Goal: Task Accomplishment & Management: Complete application form

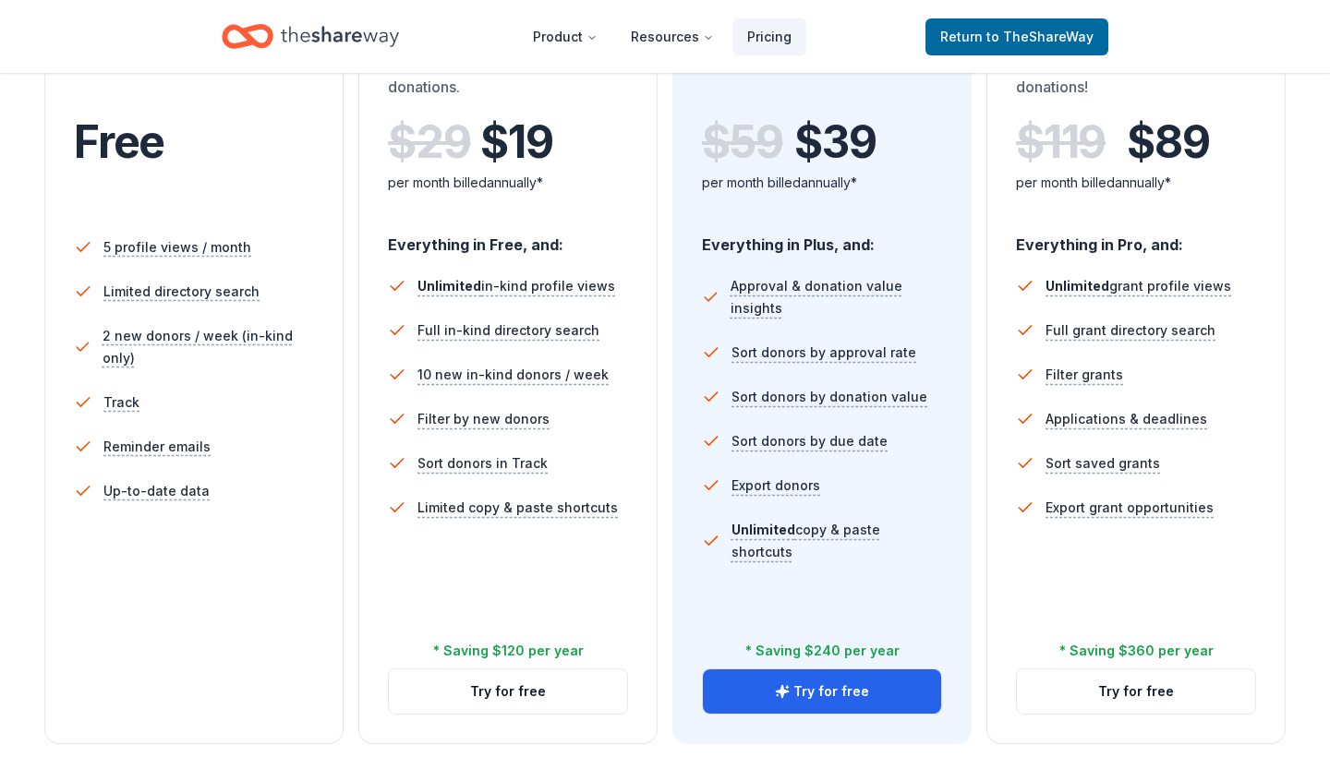
scroll to position [472, 0]
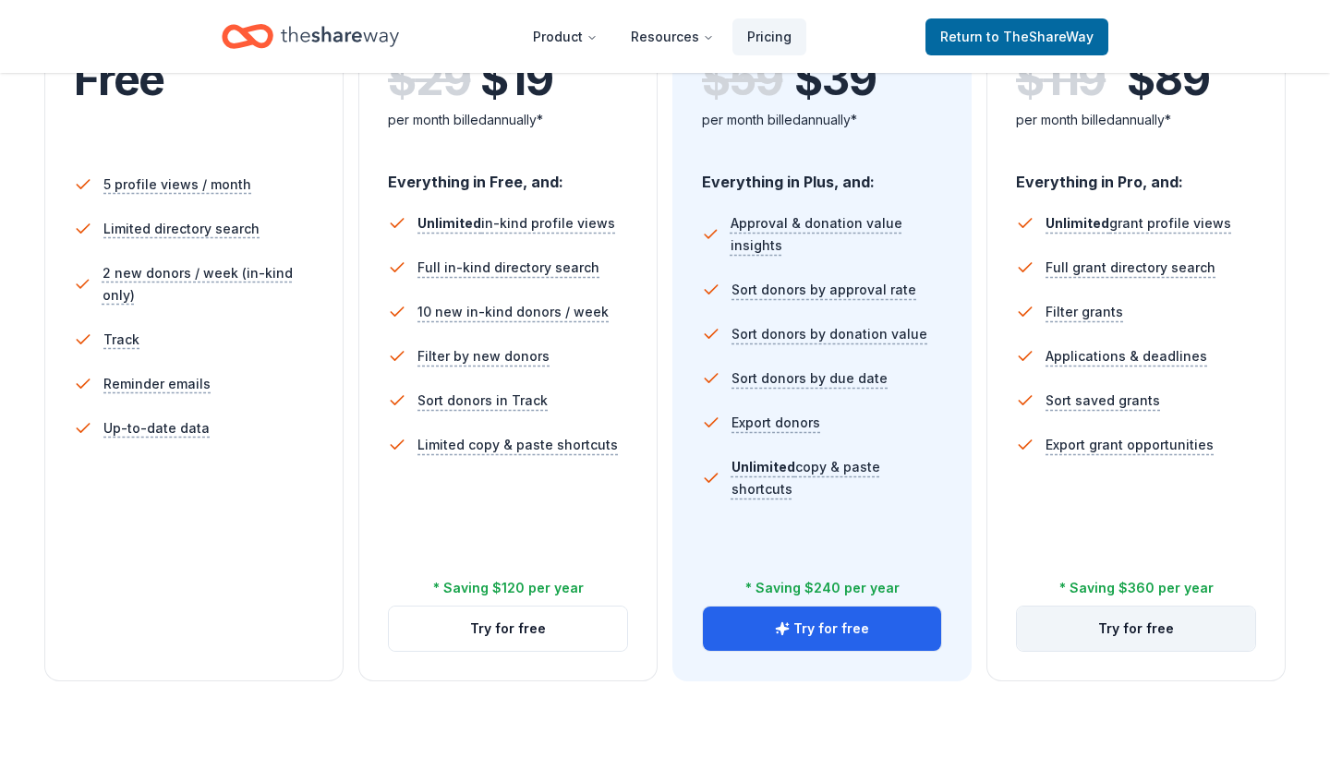
click at [1156, 621] on button "Try for free" at bounding box center [1136, 629] width 238 height 44
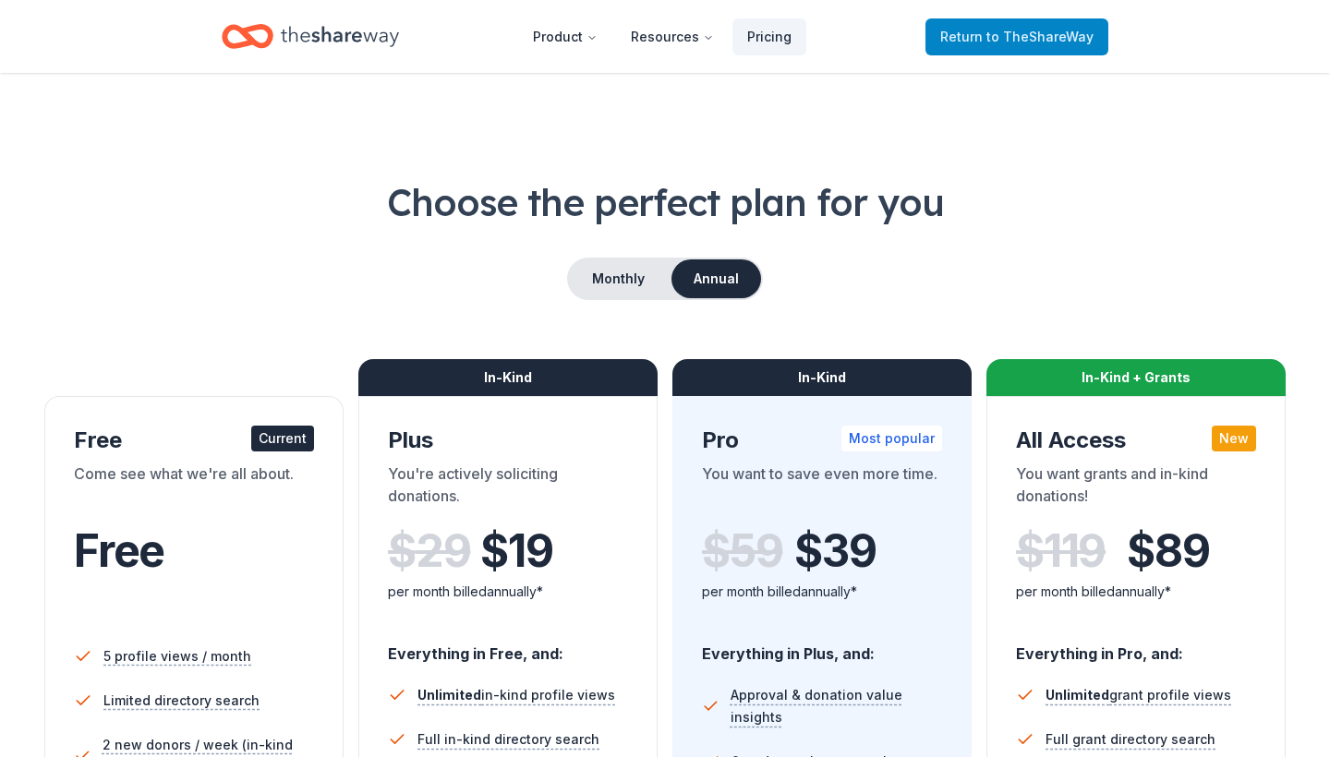
click at [983, 43] on span "Return to TheShareWay" at bounding box center [1016, 37] width 153 height 22
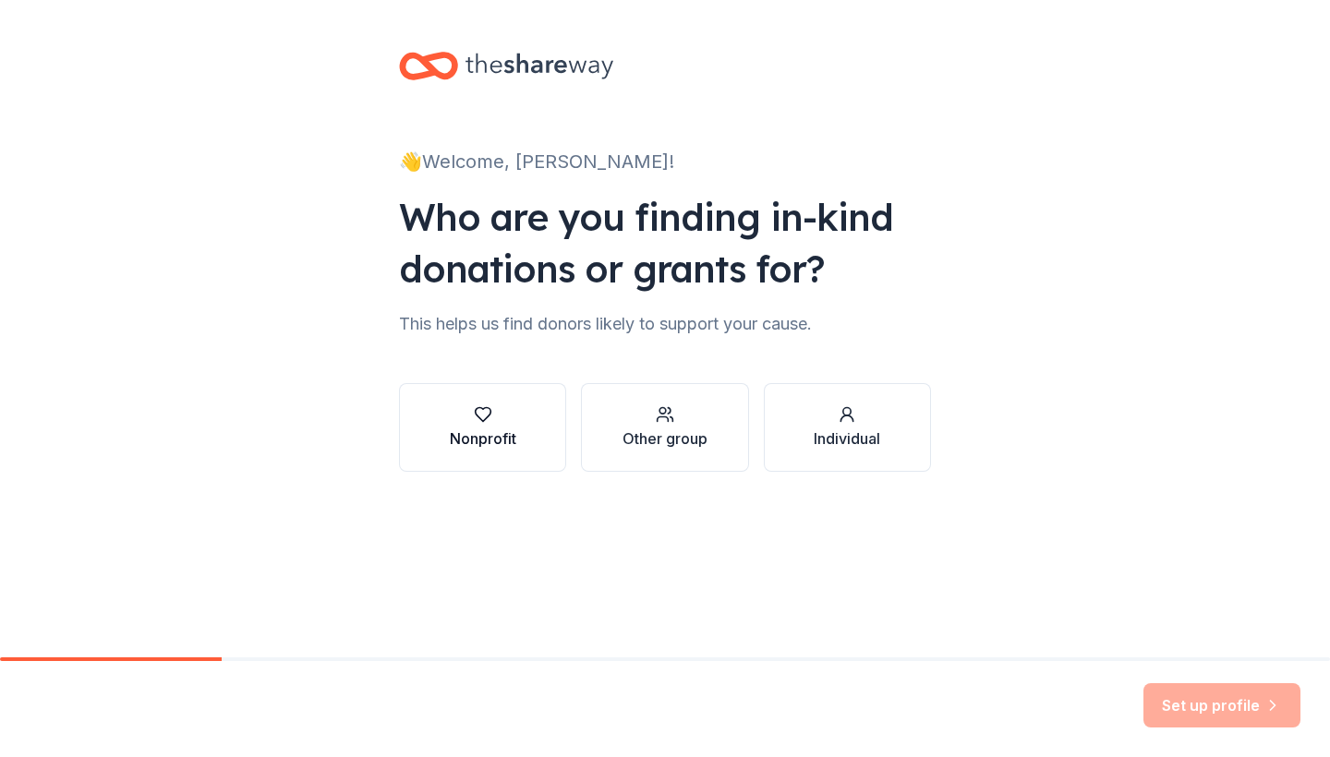
click at [486, 425] on div "Nonprofit" at bounding box center [483, 427] width 67 height 44
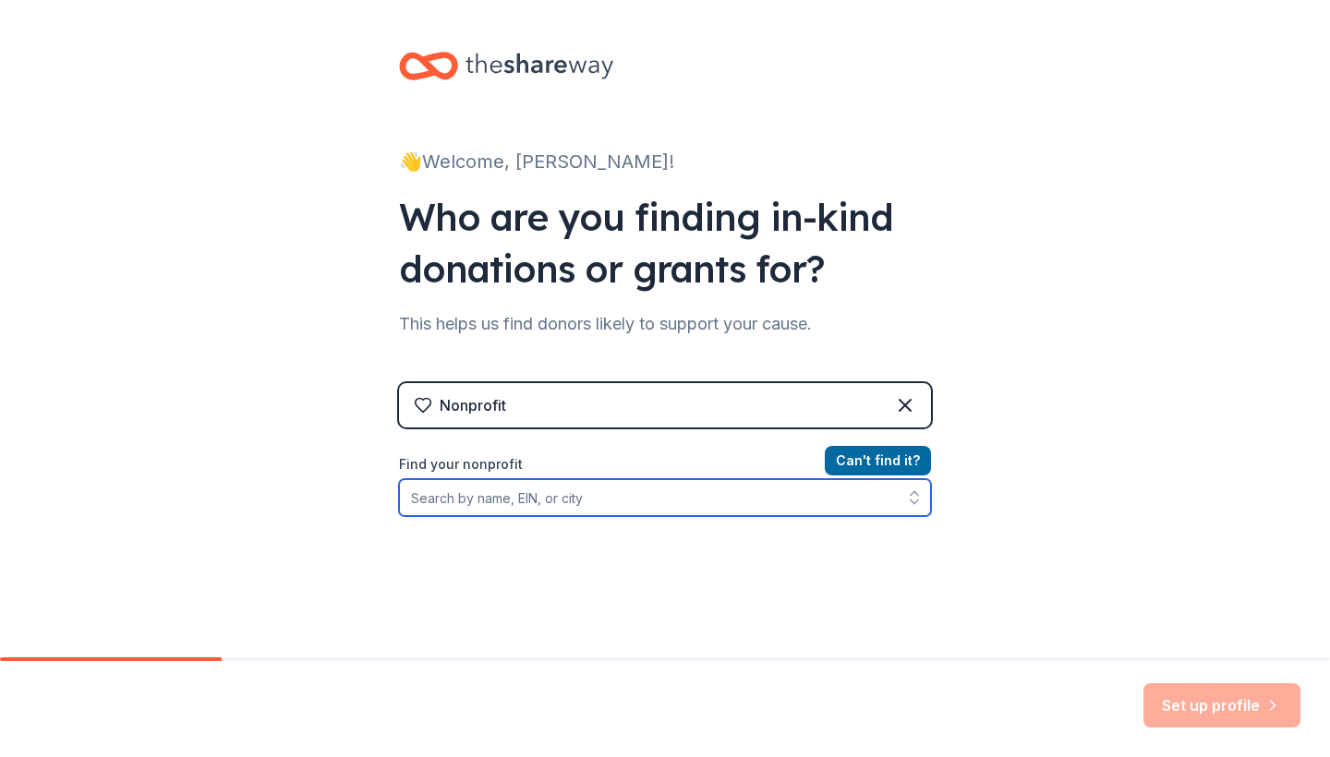
click at [484, 495] on input "Find your nonprofit" at bounding box center [665, 497] width 532 height 37
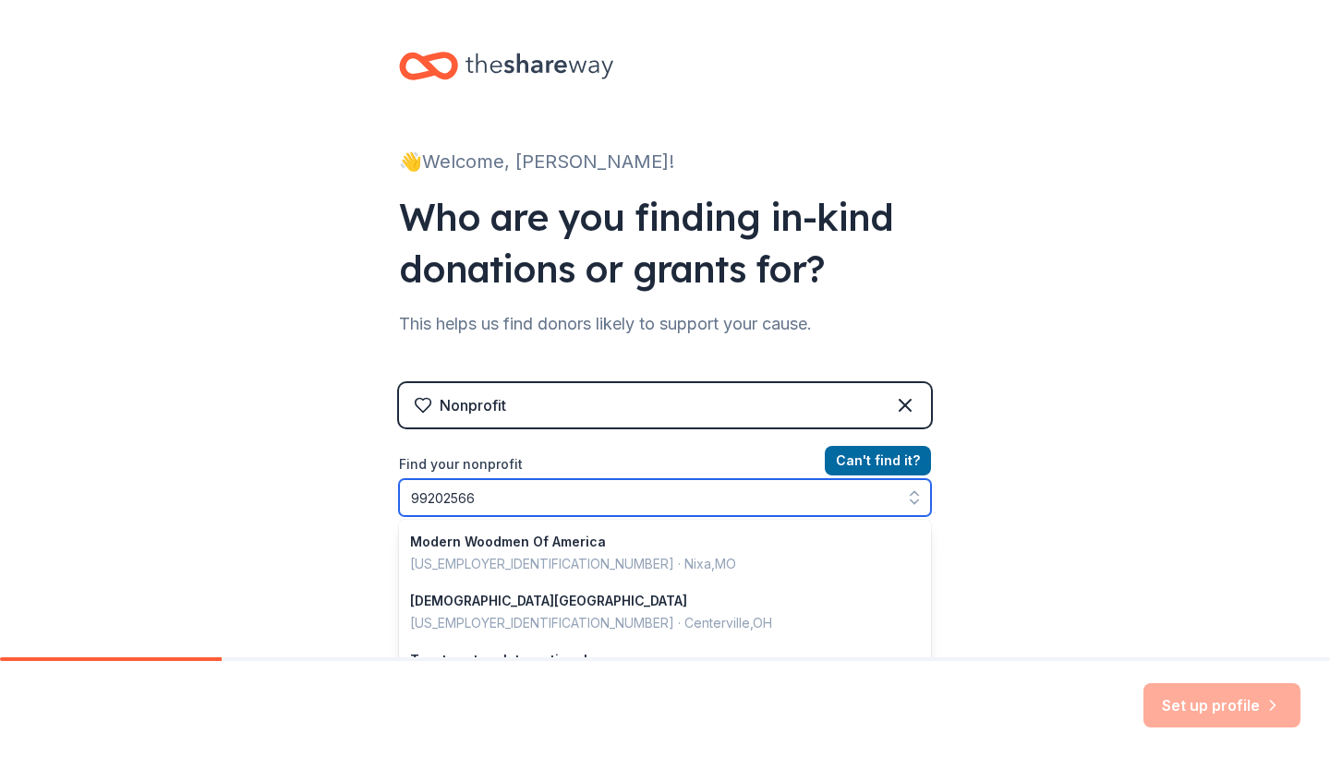
type input "992025665"
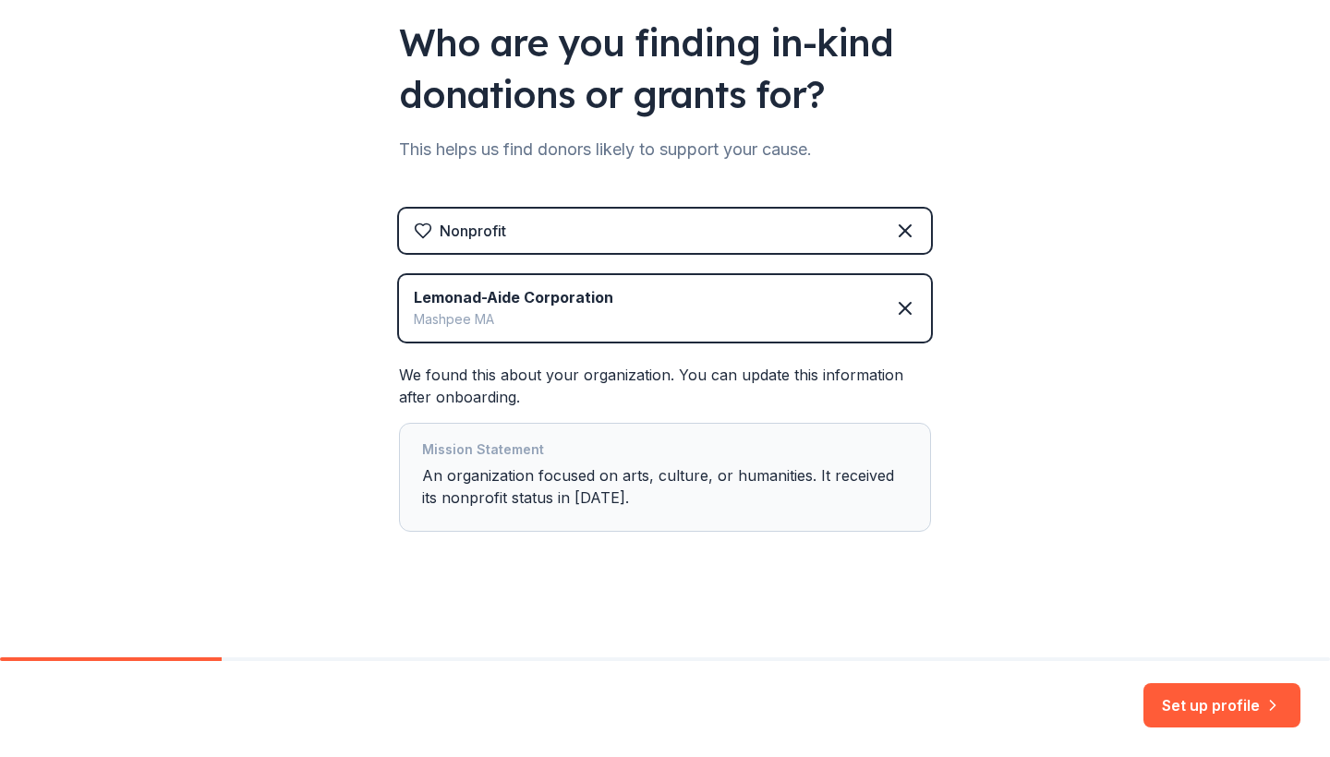
scroll to position [175, 0]
click at [1229, 708] on button "Set up profile" at bounding box center [1221, 705] width 157 height 44
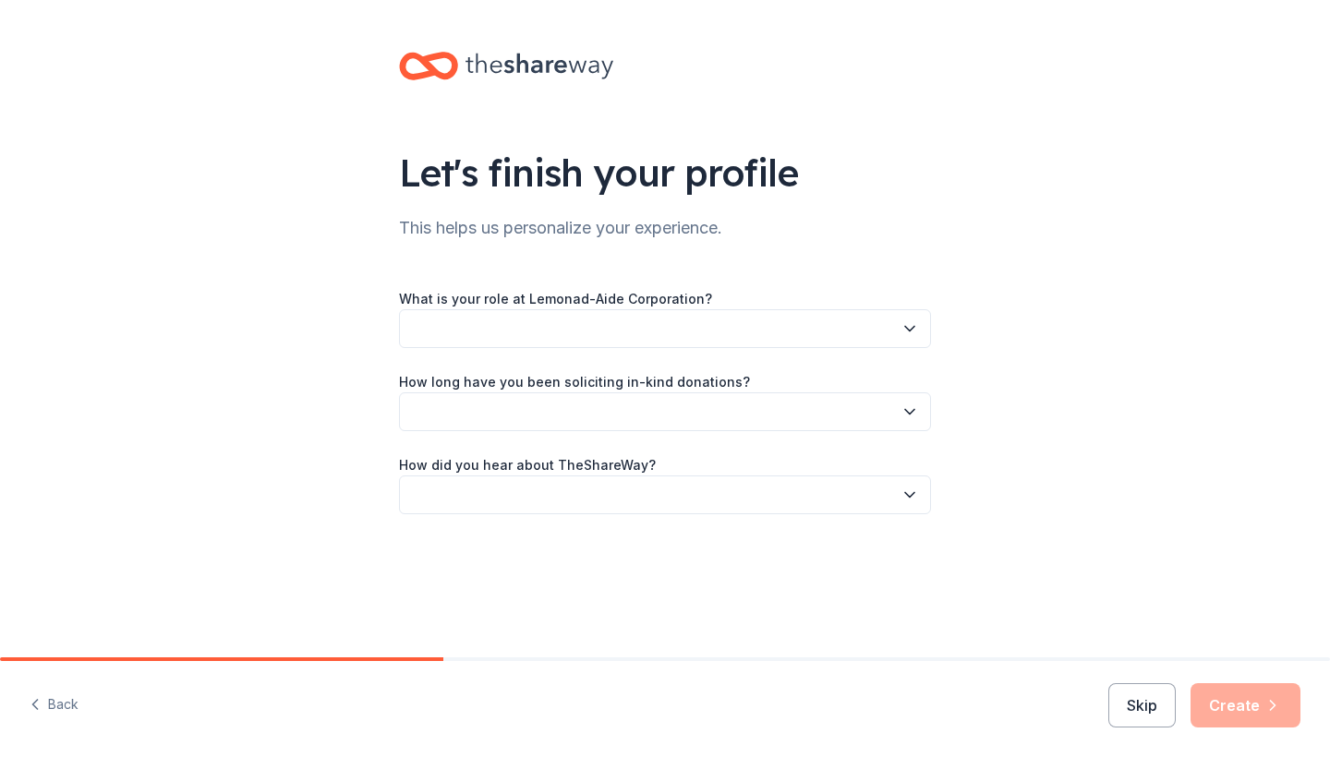
click at [563, 320] on button "button" at bounding box center [665, 328] width 532 height 39
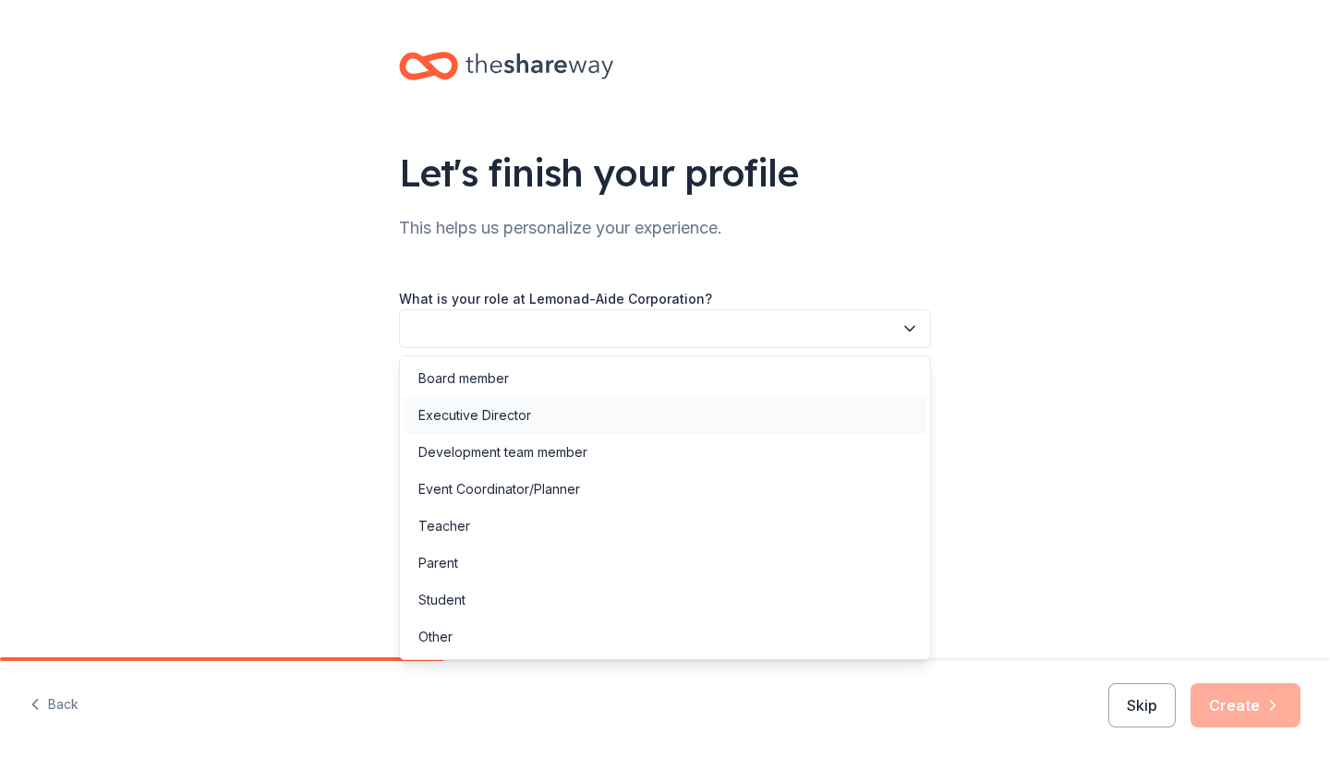
click at [540, 419] on div "Executive Director" at bounding box center [665, 415] width 523 height 37
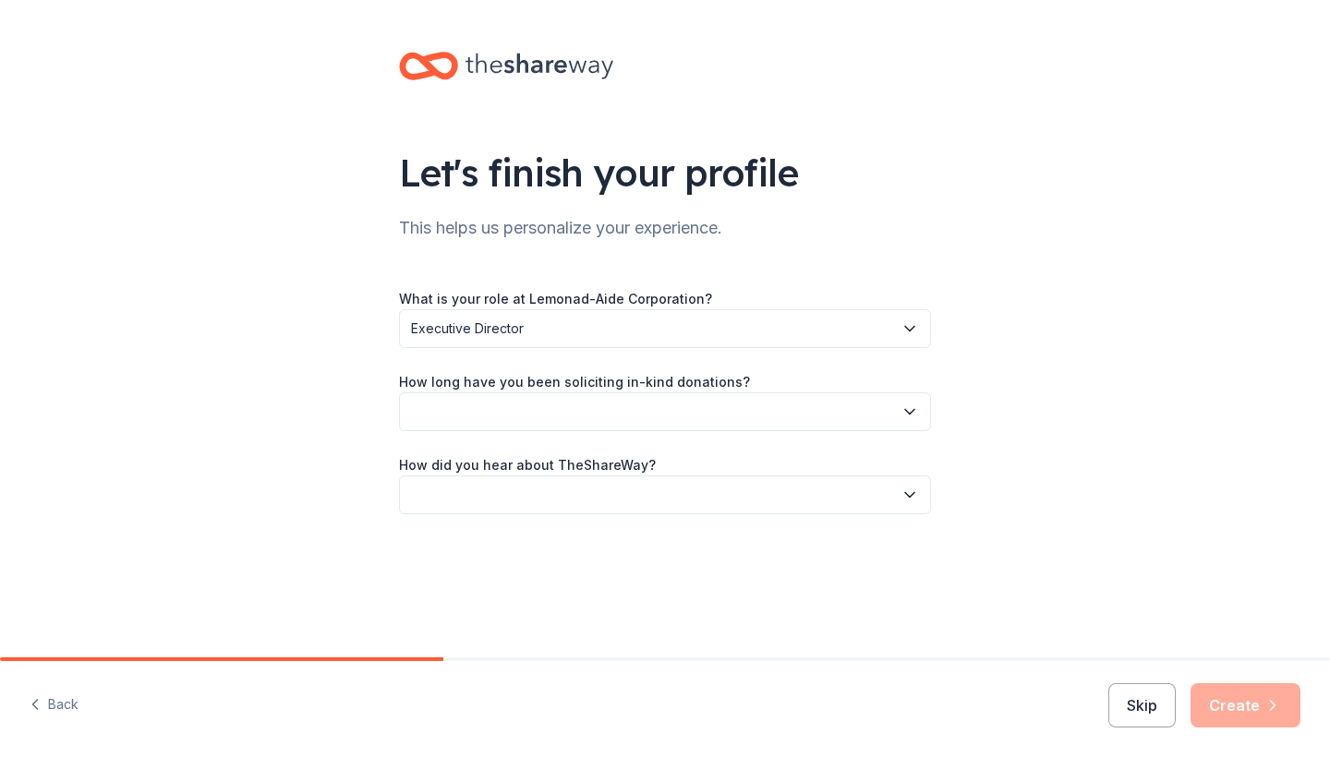
click at [540, 419] on button "button" at bounding box center [665, 412] width 532 height 39
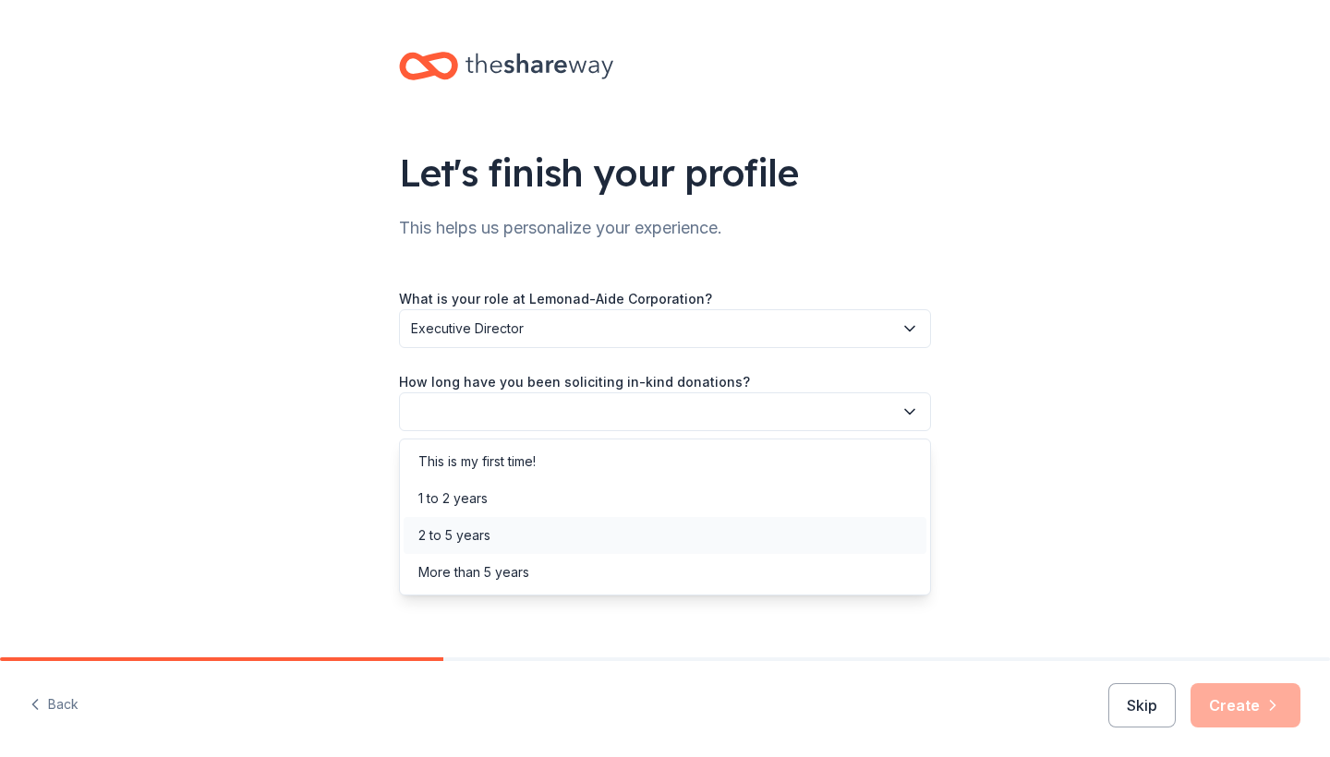
click at [513, 533] on div "2 to 5 years" at bounding box center [665, 535] width 523 height 37
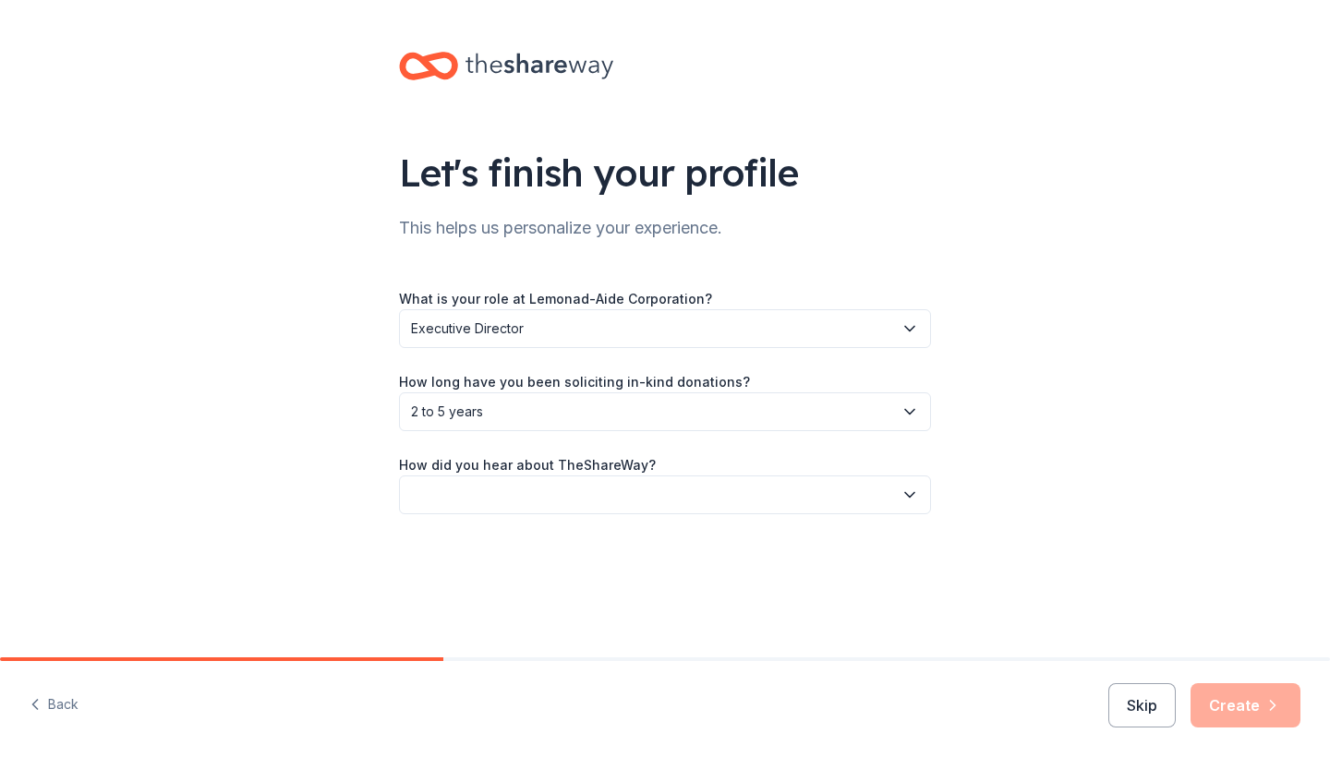
click at [518, 493] on button "button" at bounding box center [665, 495] width 532 height 39
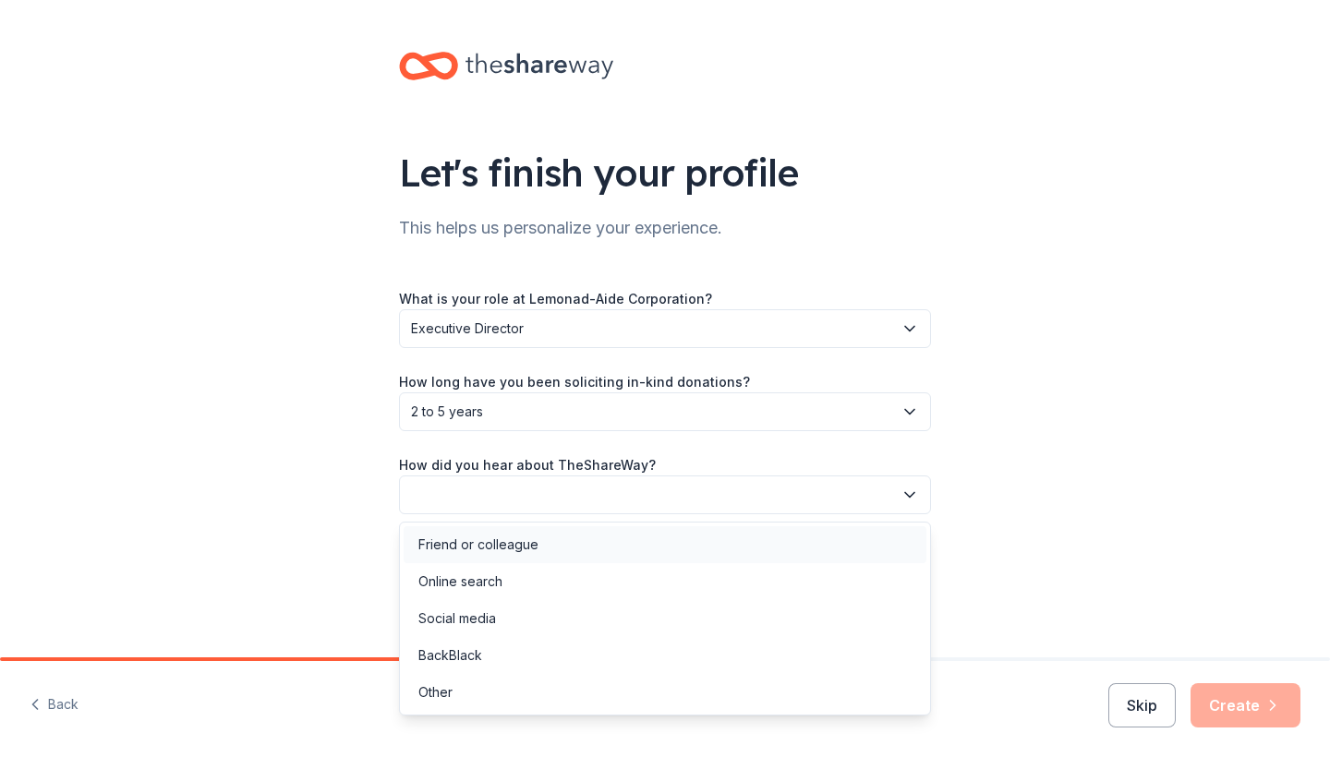
click at [503, 539] on div "Friend or colleague" at bounding box center [478, 545] width 120 height 22
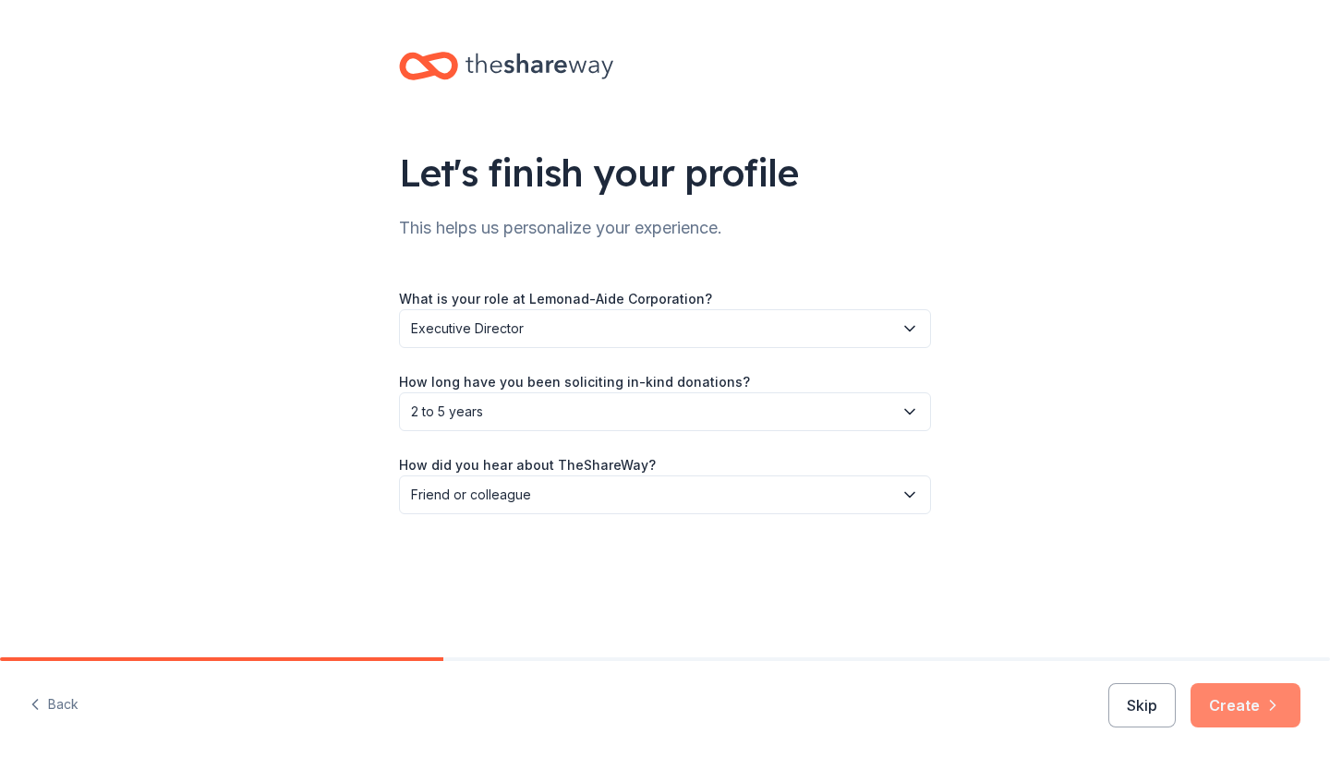
click at [1239, 705] on button "Create" at bounding box center [1246, 705] width 110 height 44
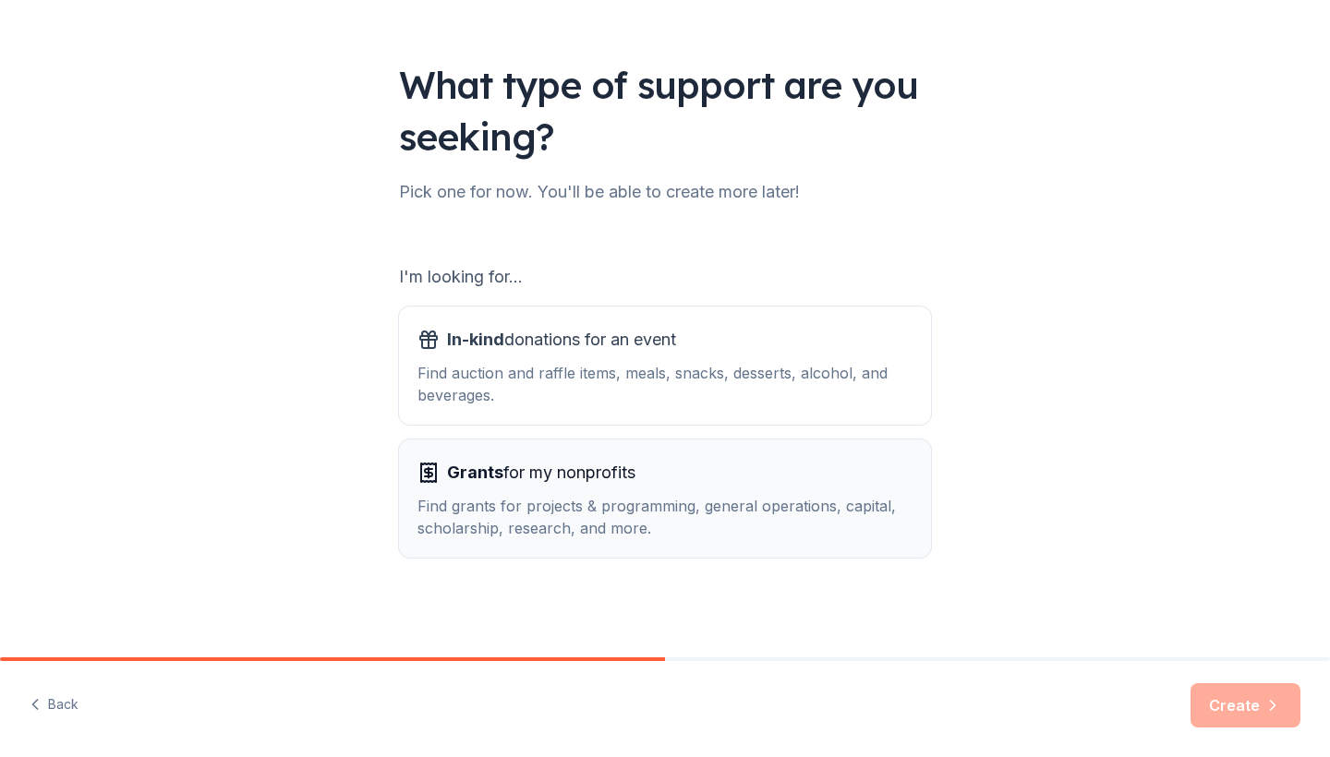
scroll to position [88, 0]
click at [640, 364] on div "Find auction and raffle items, meals, snacks, desserts, alcohol, and beverages." at bounding box center [664, 384] width 495 height 44
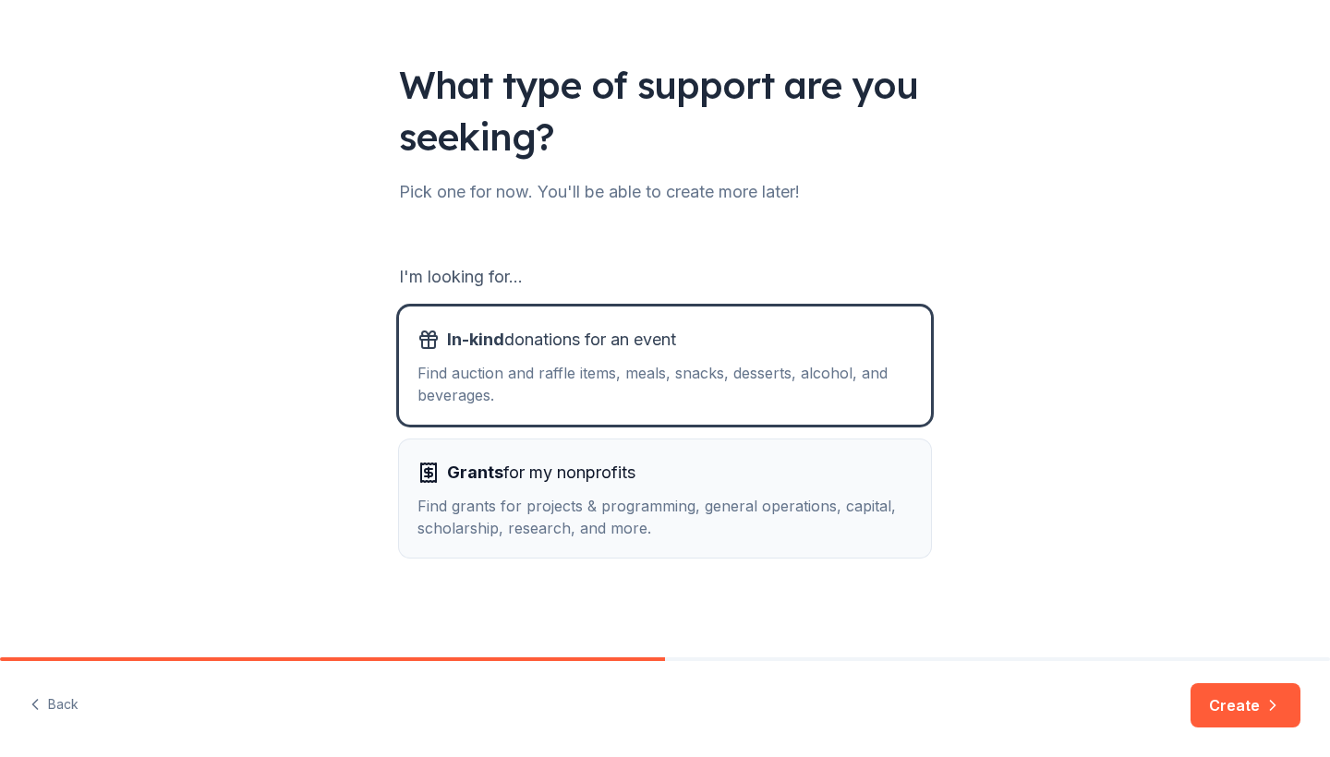
click at [612, 503] on div "Find grants for projects & programming, general operations, capital, scholarshi…" at bounding box center [664, 517] width 495 height 44
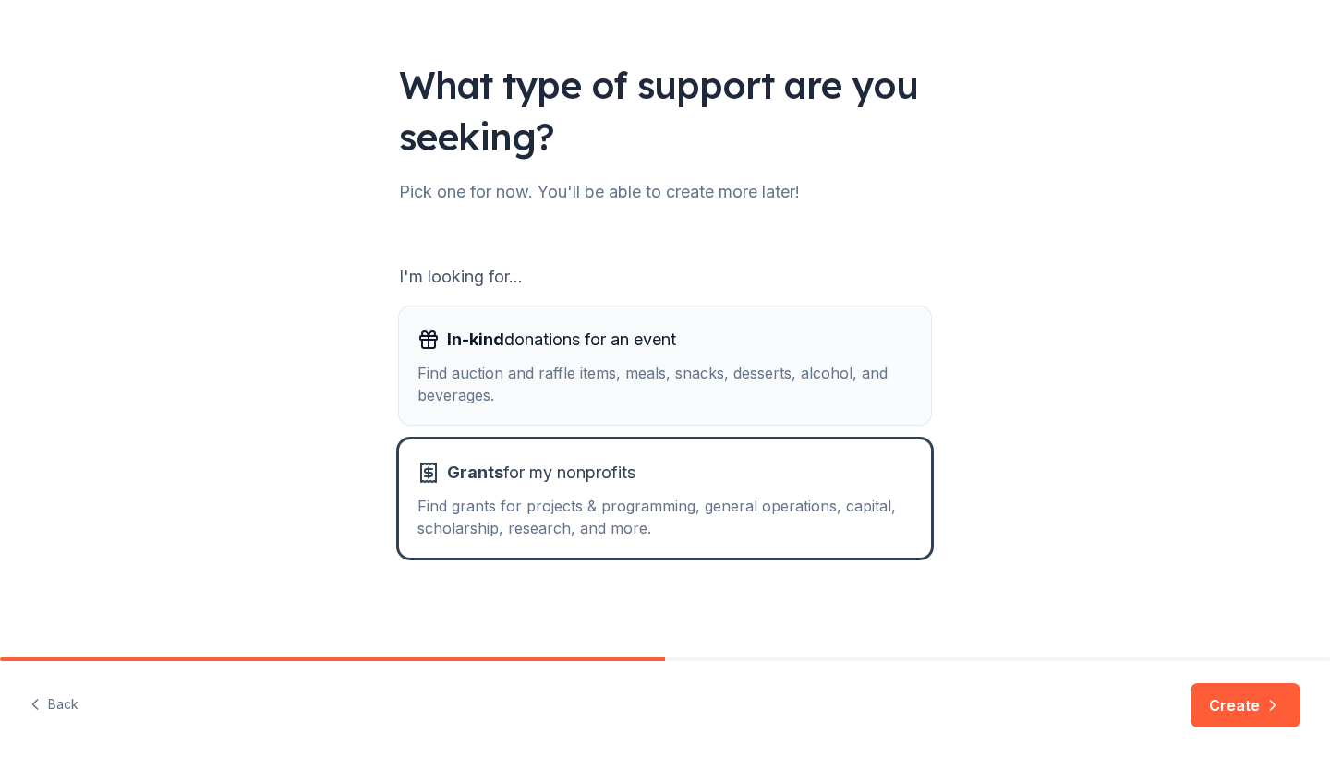
click at [629, 401] on div "Find auction and raffle items, meals, snacks, desserts, alcohol, and beverages." at bounding box center [664, 384] width 495 height 44
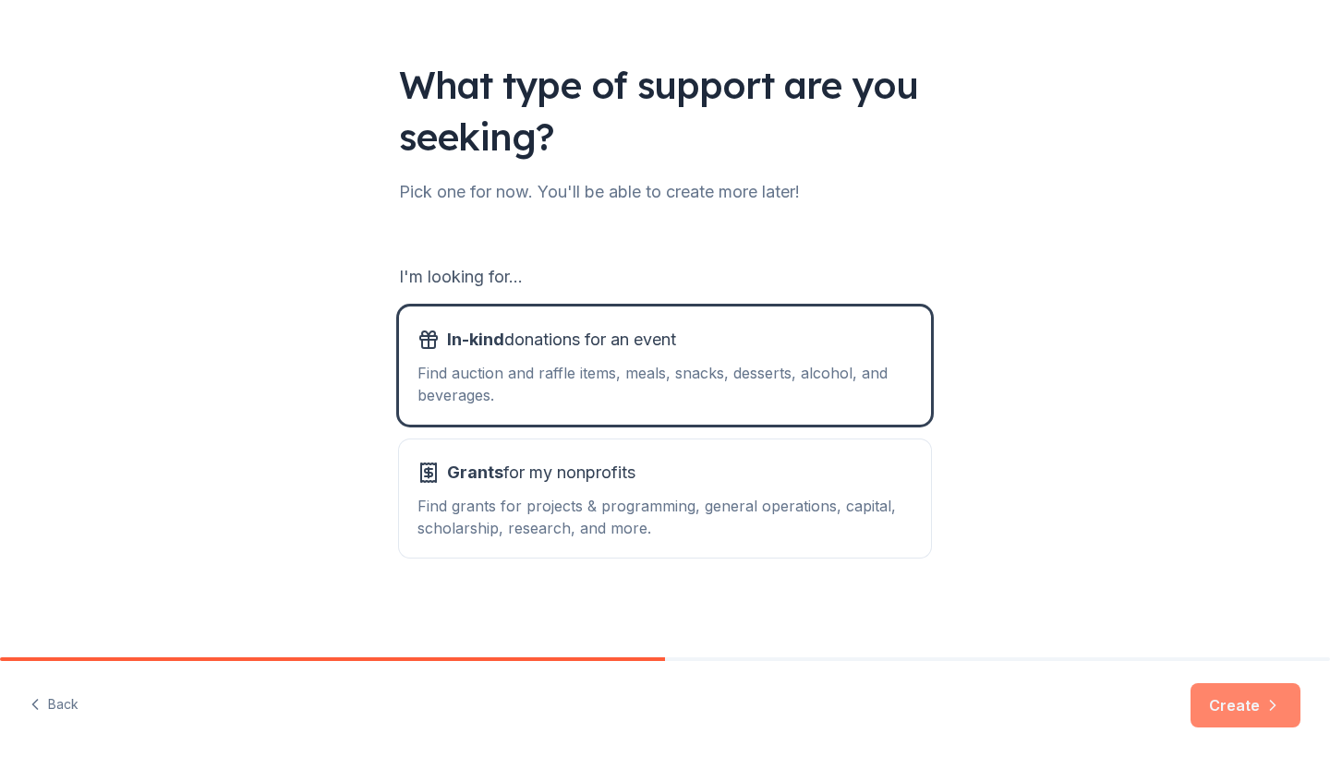
click at [1262, 716] on button "Create" at bounding box center [1246, 705] width 110 height 44
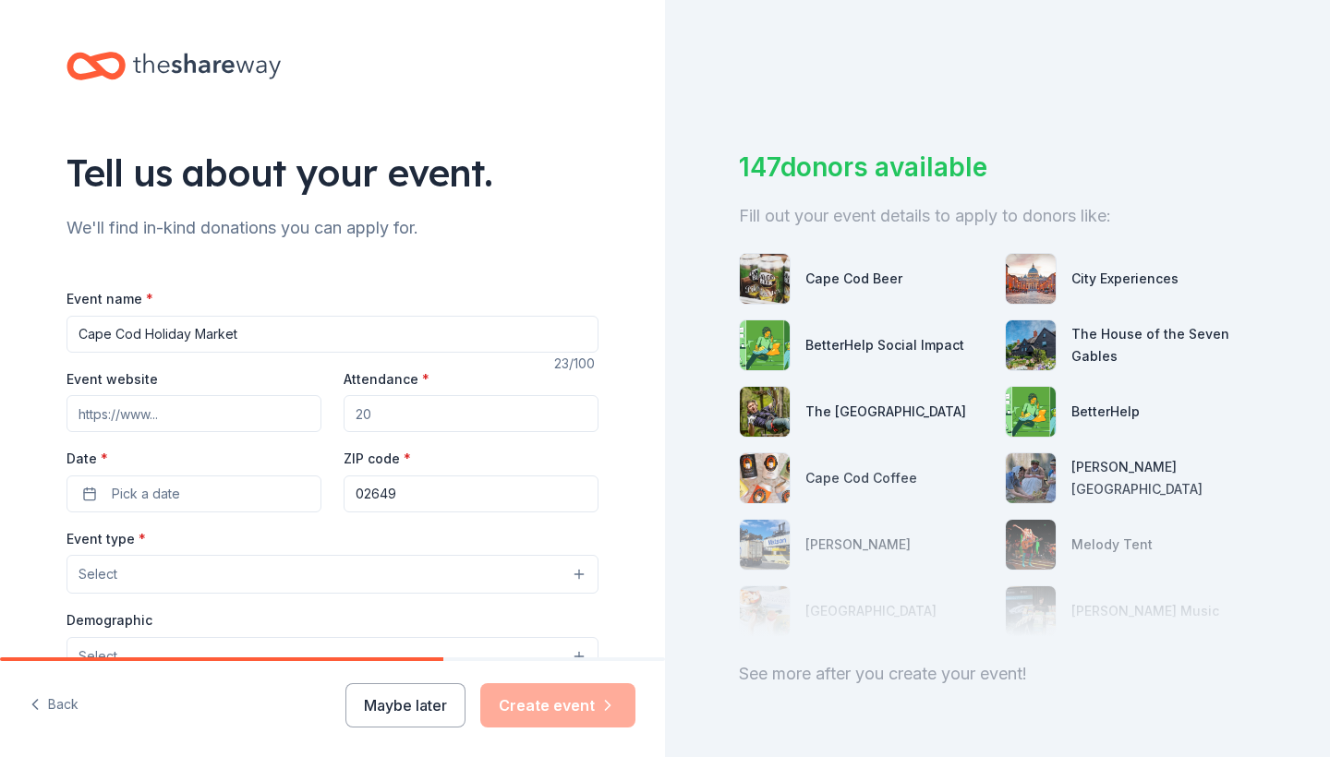
type input "Cape Cod Holiday Market"
click at [150, 421] on input "Event website" at bounding box center [194, 413] width 255 height 37
type input "c"
type input "www.capecodchristmasmarket"
drag, startPoint x: 387, startPoint y: 406, endPoint x: 351, endPoint y: 406, distance: 36.0
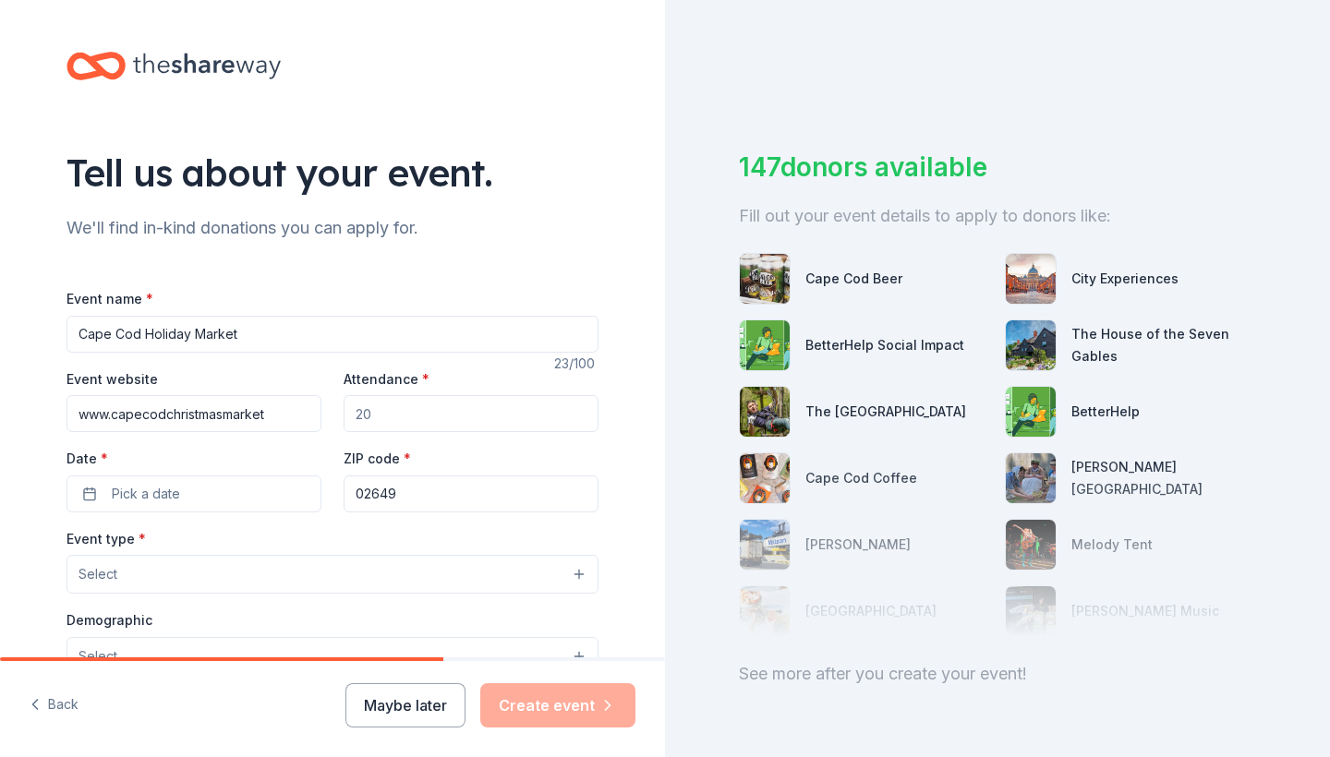
click at [351, 406] on input "Attendance *" at bounding box center [471, 413] width 255 height 37
type input "3000"
click at [174, 495] on span "Pick a date" at bounding box center [146, 494] width 68 height 22
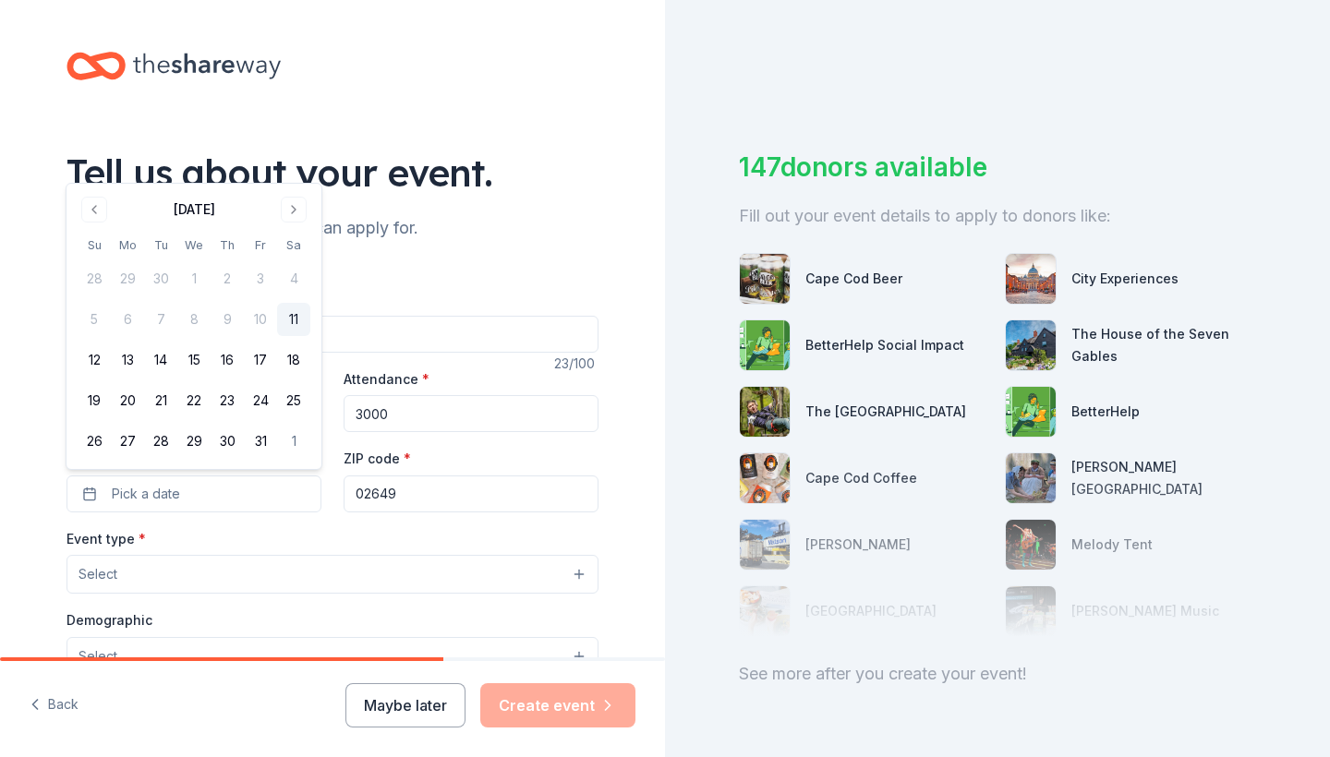
click at [393, 283] on div "Event name * Cape Cod Holiday Market 23 /100 Event website www.capecodchristmas…" at bounding box center [333, 699] width 532 height 883
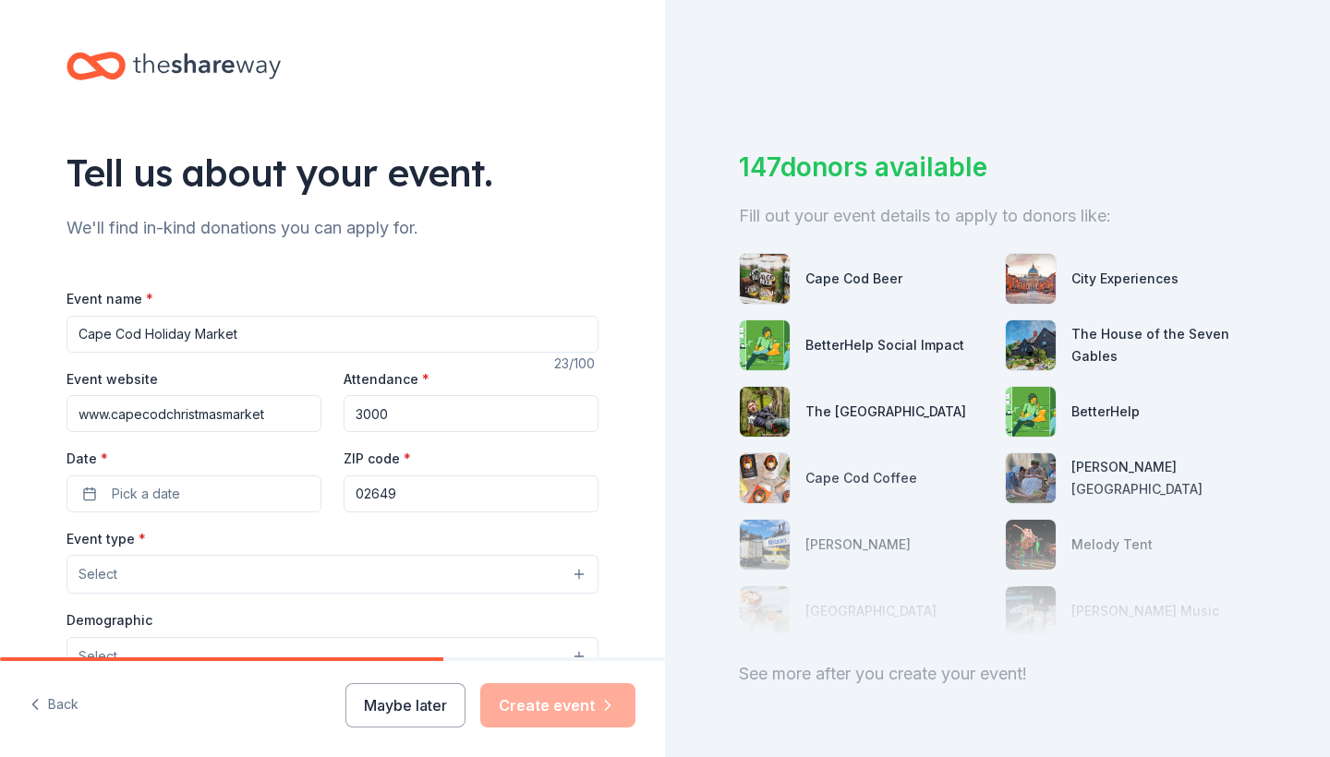
drag, startPoint x: 256, startPoint y: 332, endPoint x: 89, endPoint y: 338, distance: 167.3
click at [89, 338] on input "Cape Cod Holiday Market" at bounding box center [333, 334] width 532 height 37
type input "Clam Jam"
click at [121, 494] on span "Pick a date" at bounding box center [146, 494] width 68 height 22
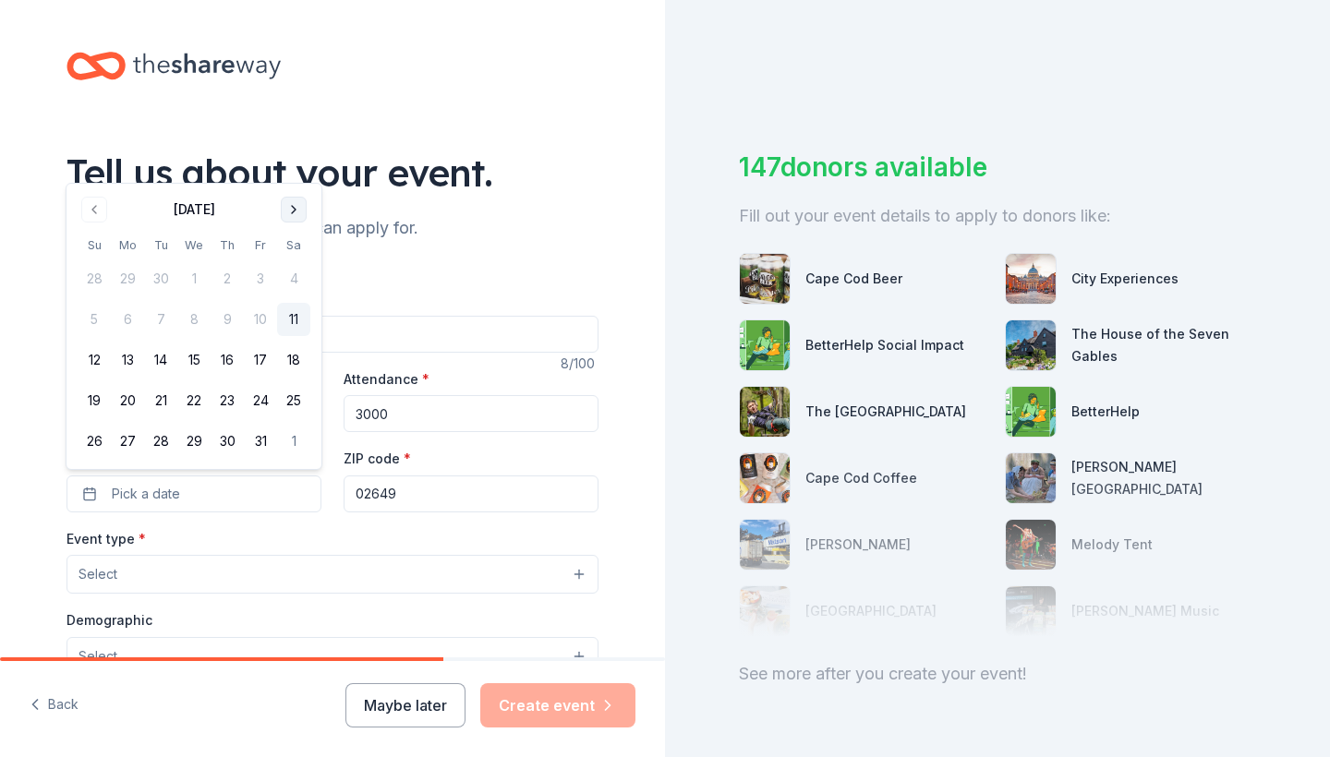
click at [296, 212] on button "Go to next month" at bounding box center [294, 210] width 26 height 26
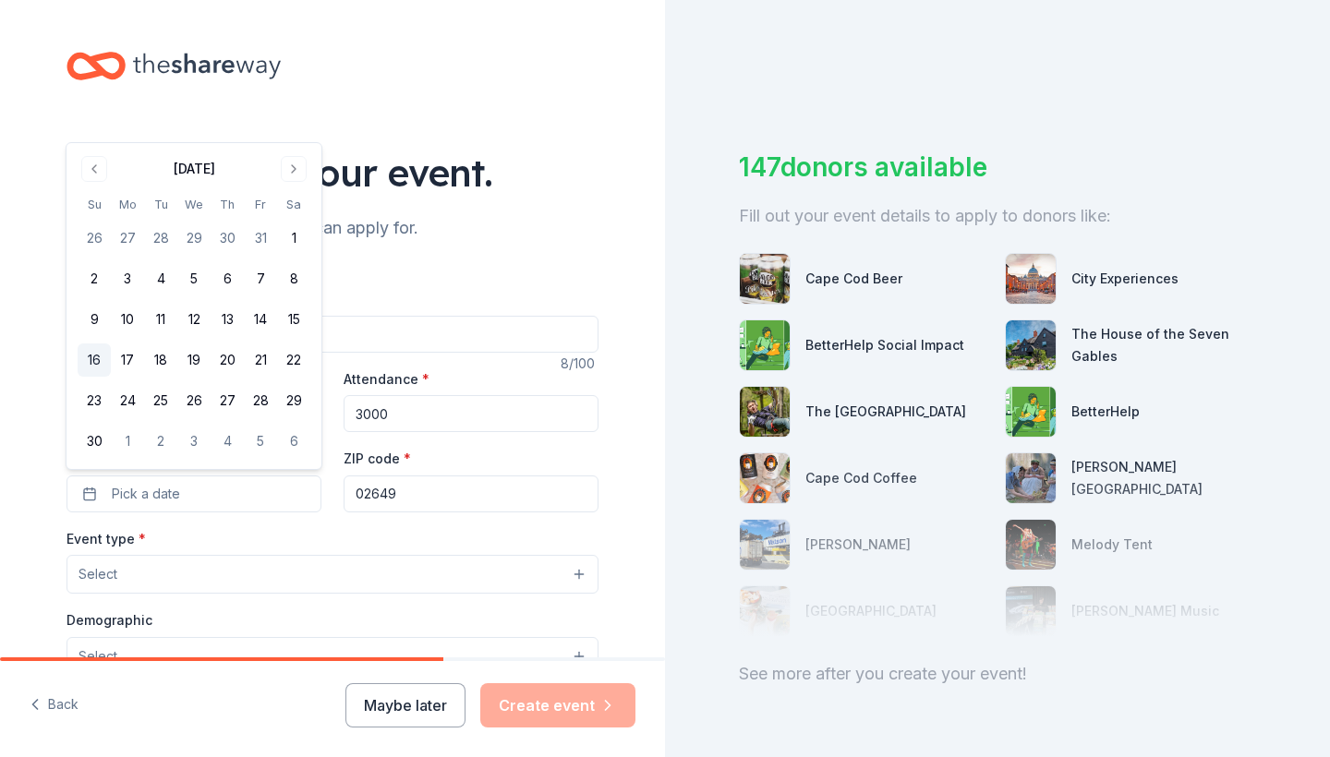
click at [101, 357] on button "16" at bounding box center [94, 360] width 33 height 33
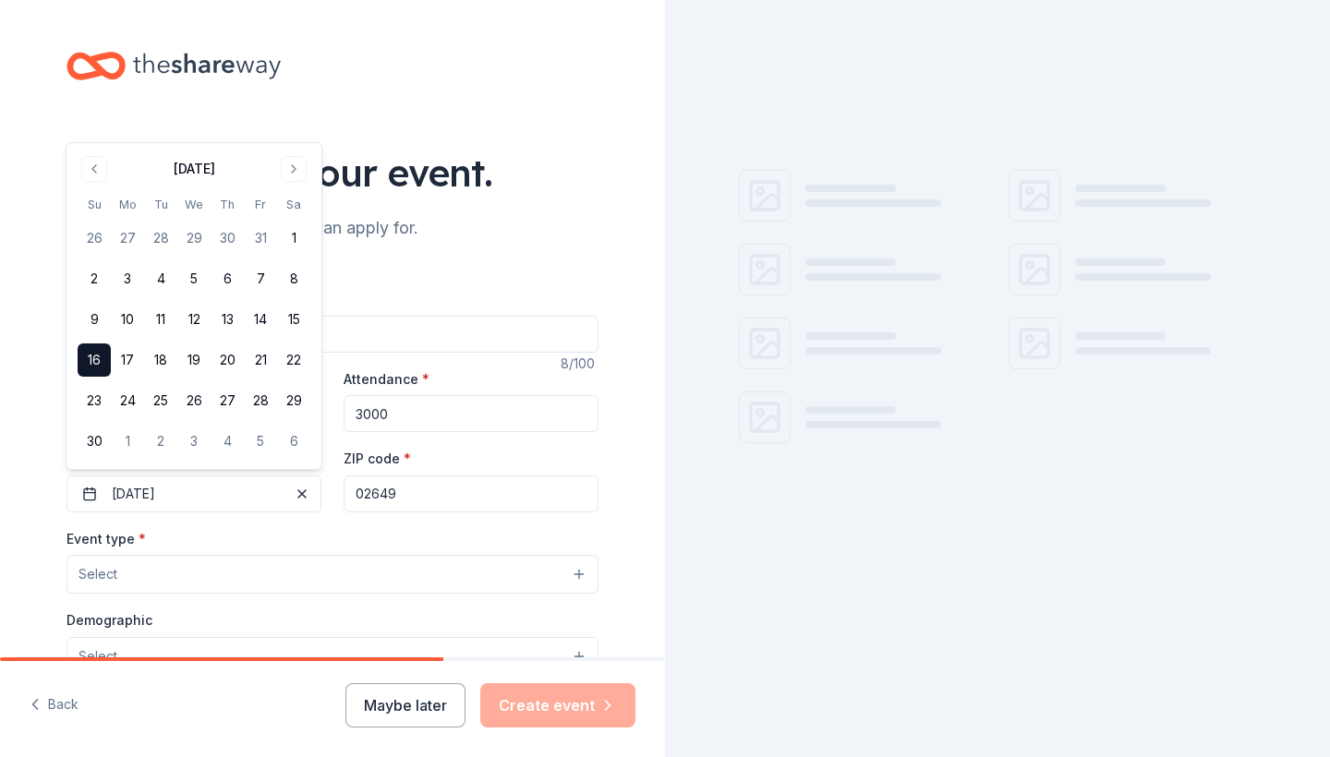
click at [372, 542] on div "Event type * Select" at bounding box center [333, 560] width 532 height 67
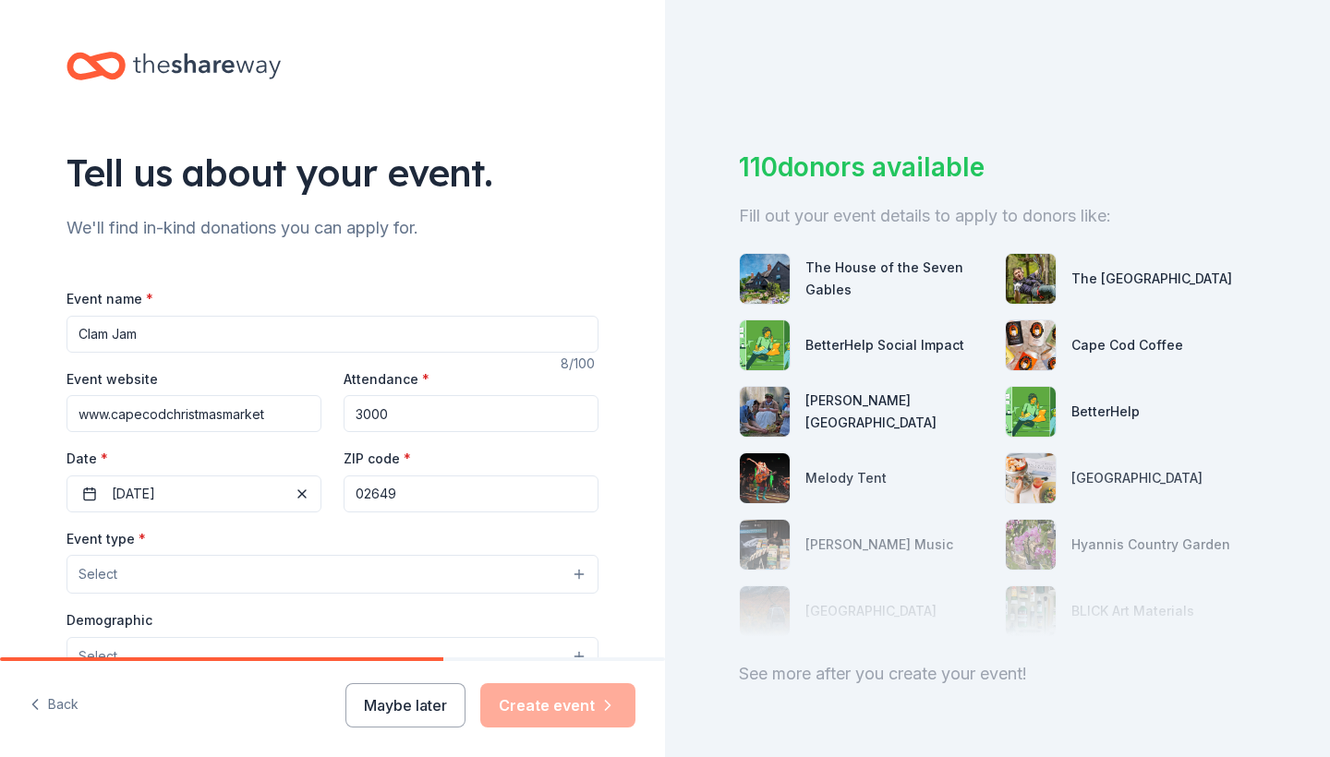
click at [364, 413] on input "3000" at bounding box center [471, 413] width 255 height 37
type input "1000"
click at [237, 570] on button "Select" at bounding box center [333, 574] width 532 height 39
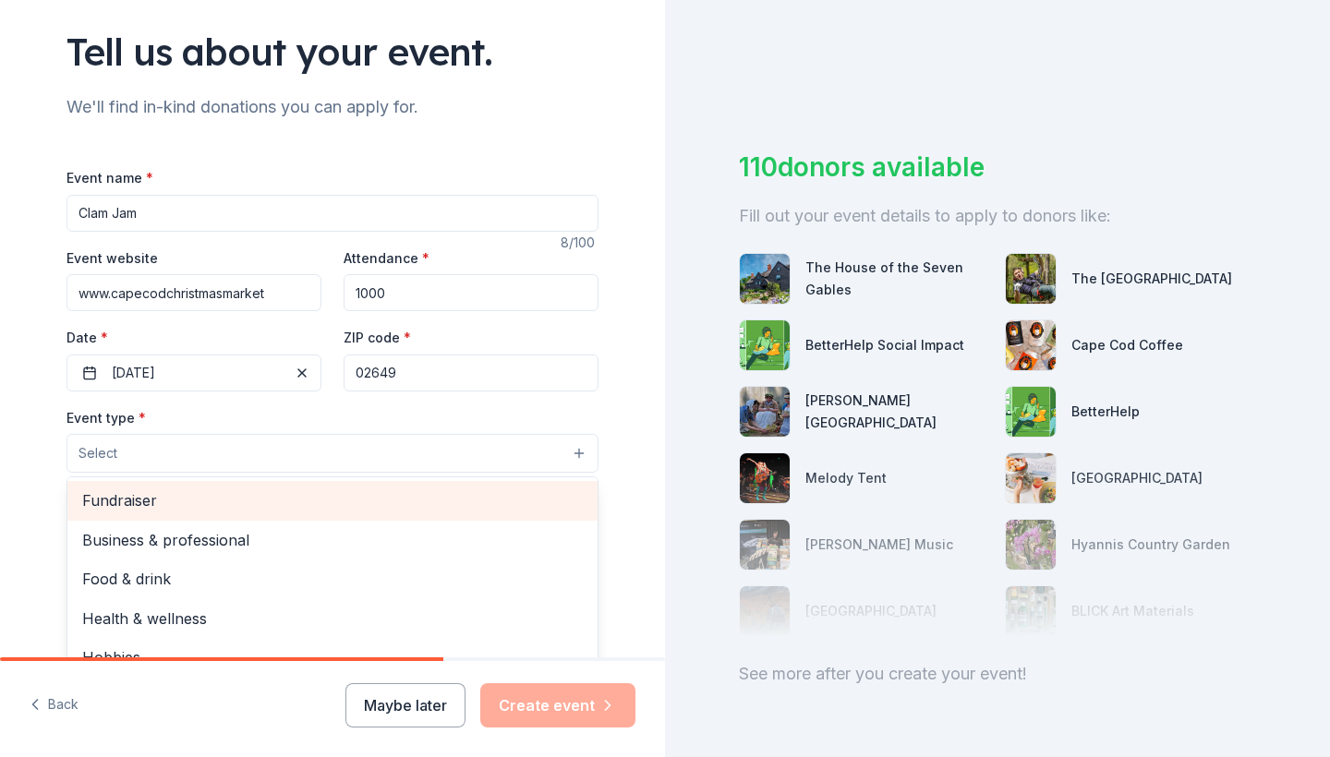
click at [134, 501] on span "Fundraiser" at bounding box center [332, 501] width 501 height 24
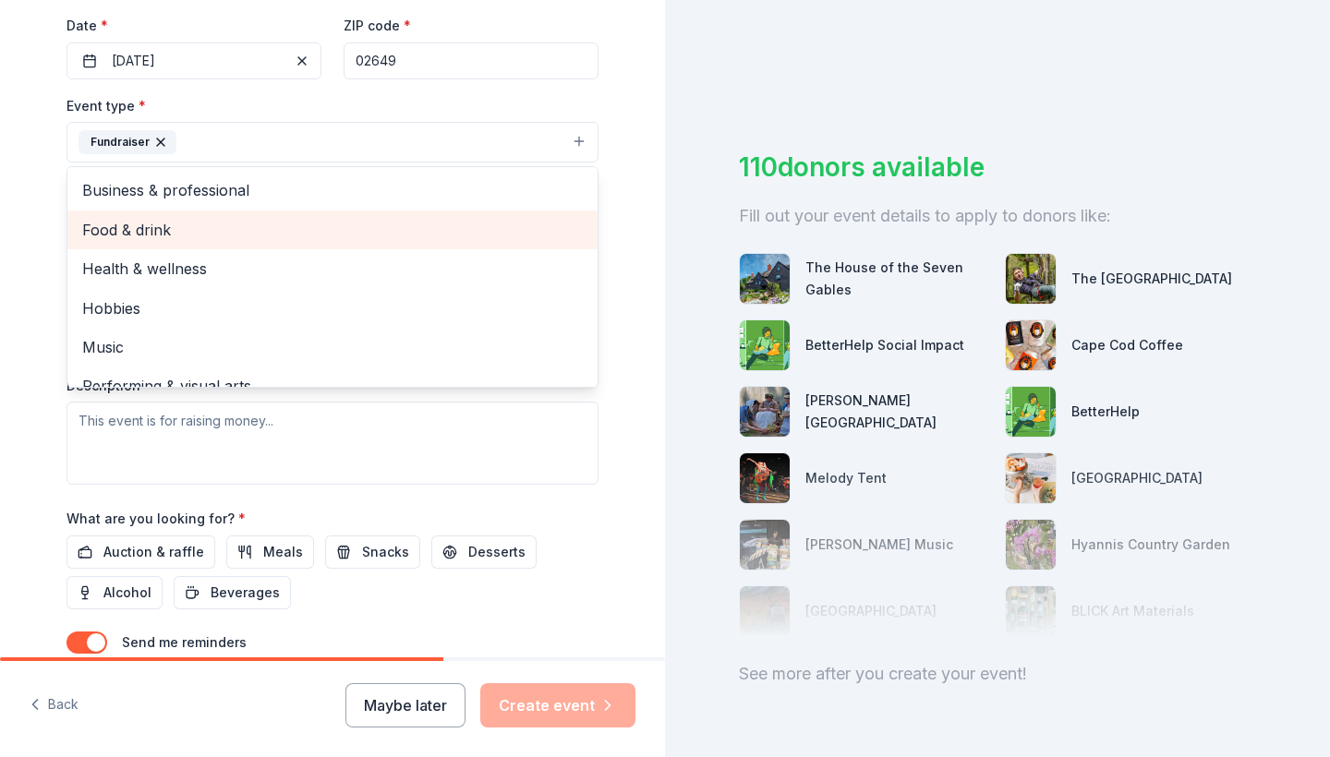
click at [224, 226] on span "Food & drink" at bounding box center [332, 230] width 501 height 24
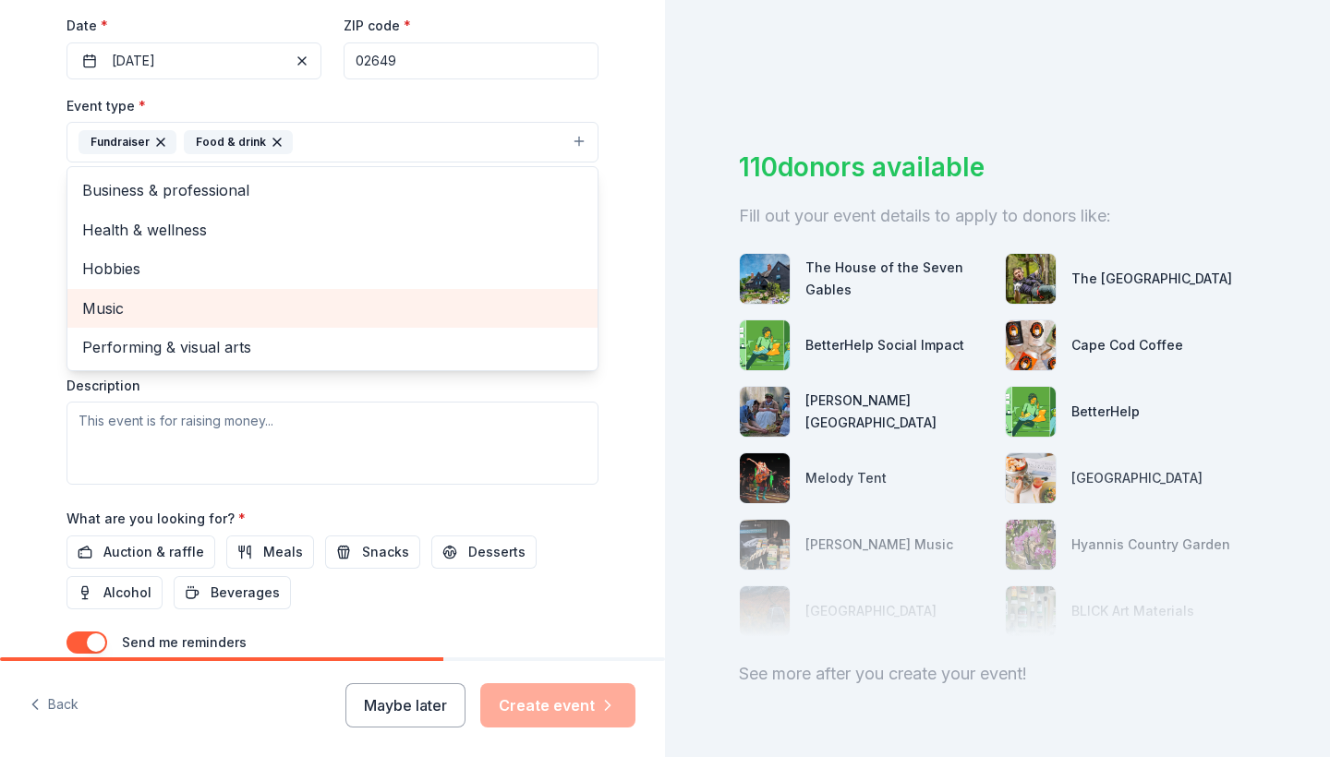
click at [200, 298] on span "Music" at bounding box center [332, 308] width 501 height 24
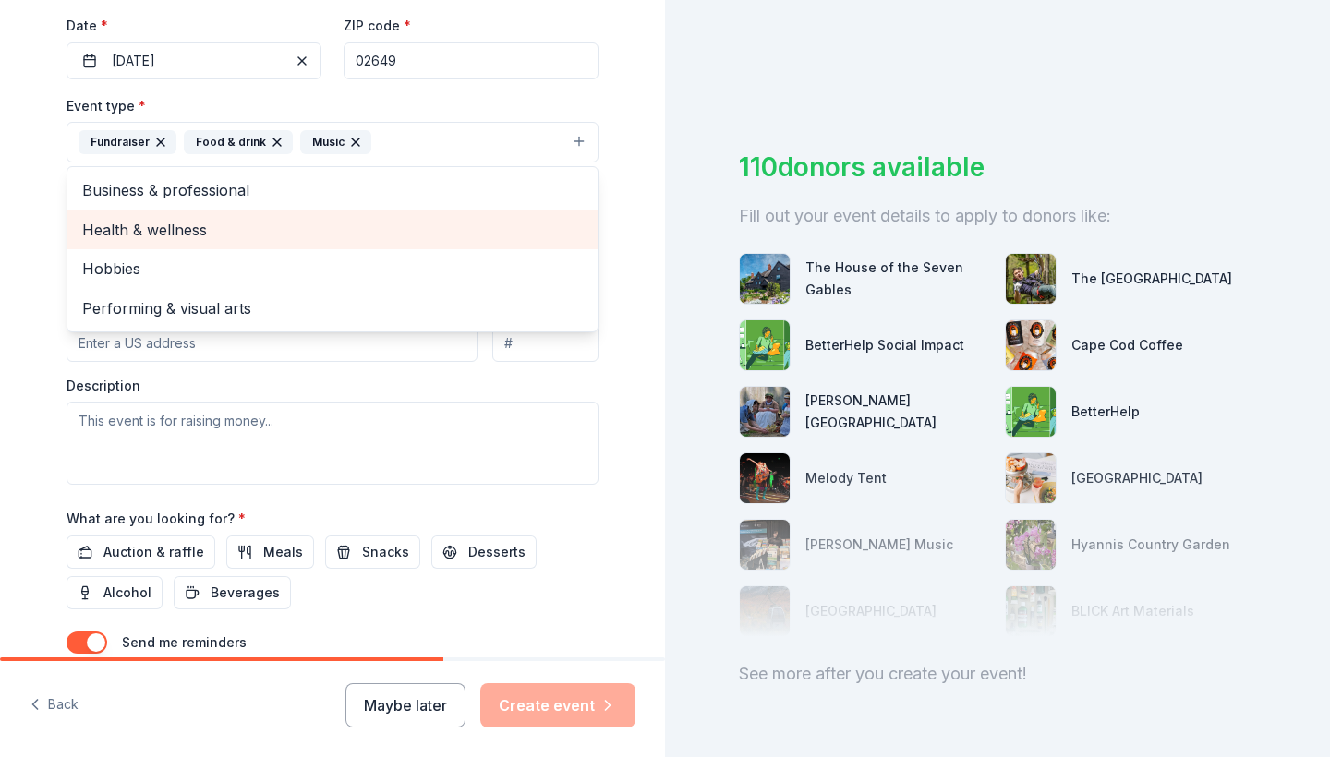
click at [210, 226] on span "Health & wellness" at bounding box center [332, 230] width 501 height 24
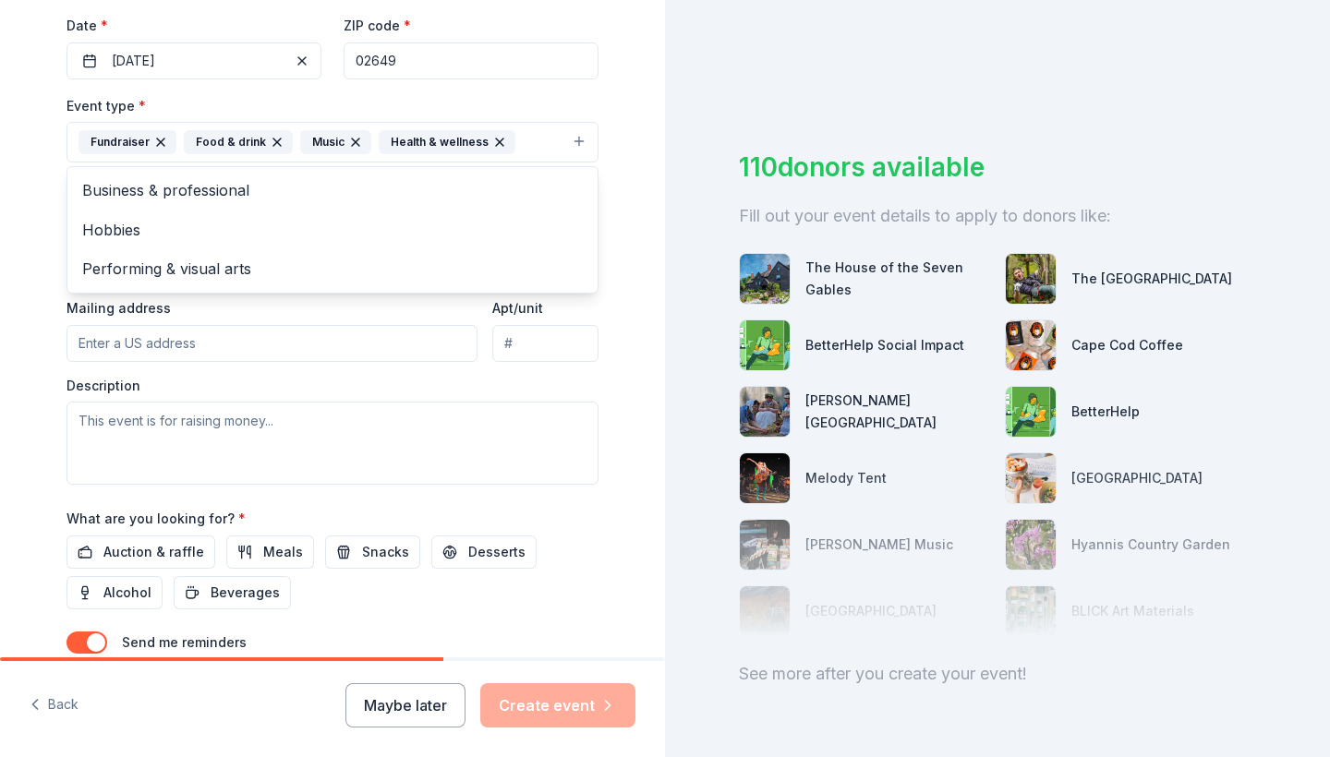
click at [35, 279] on div "Tell us about your event. We'll find in-kind donations you can apply for. Event…" at bounding box center [332, 182] width 665 height 1231
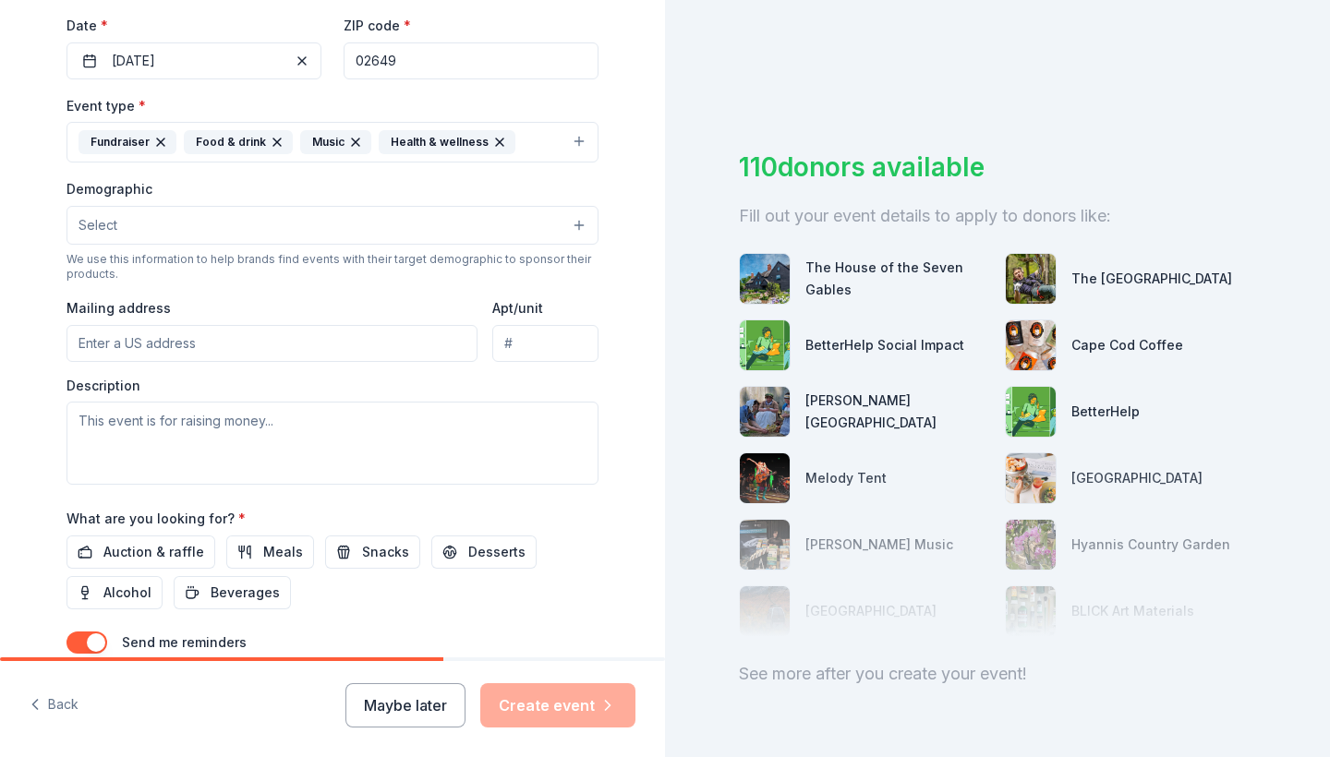
click at [176, 218] on button "Select" at bounding box center [333, 225] width 532 height 39
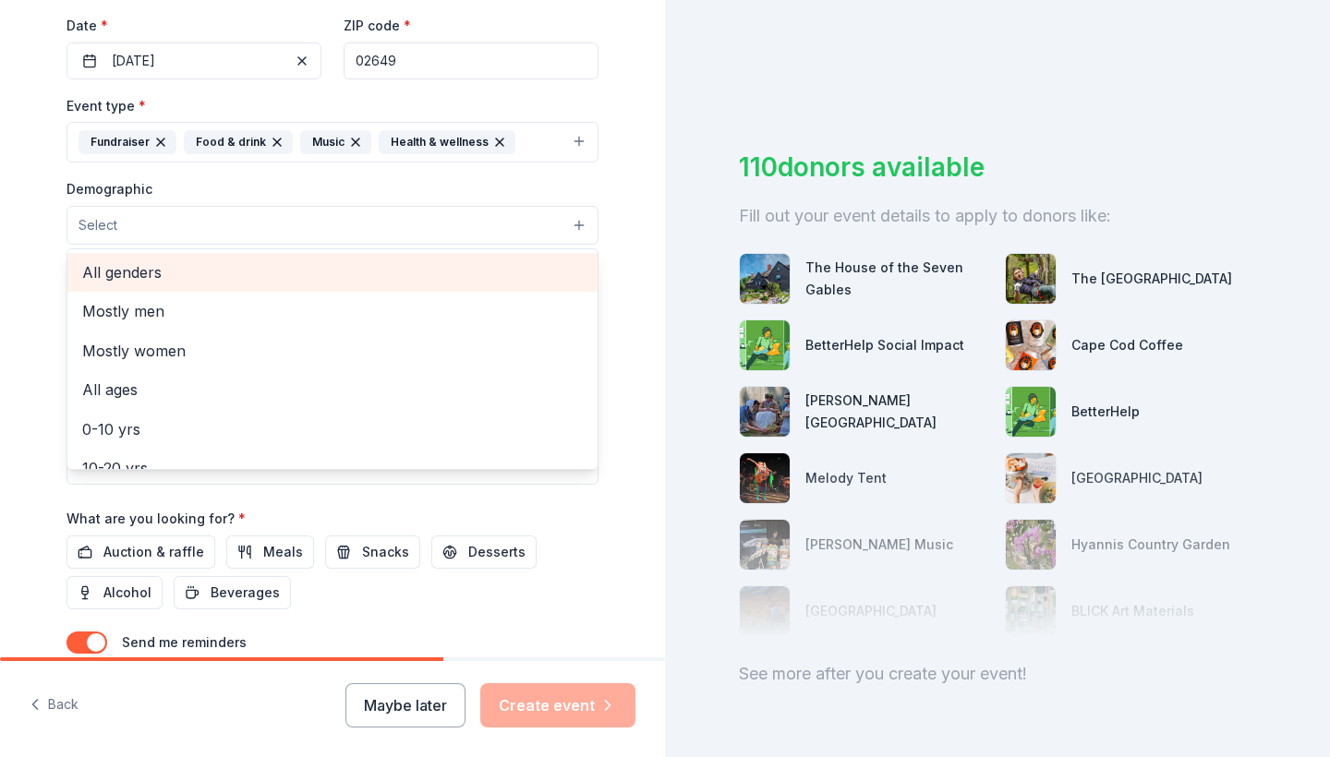
click at [163, 272] on span "All genders" at bounding box center [332, 272] width 501 height 24
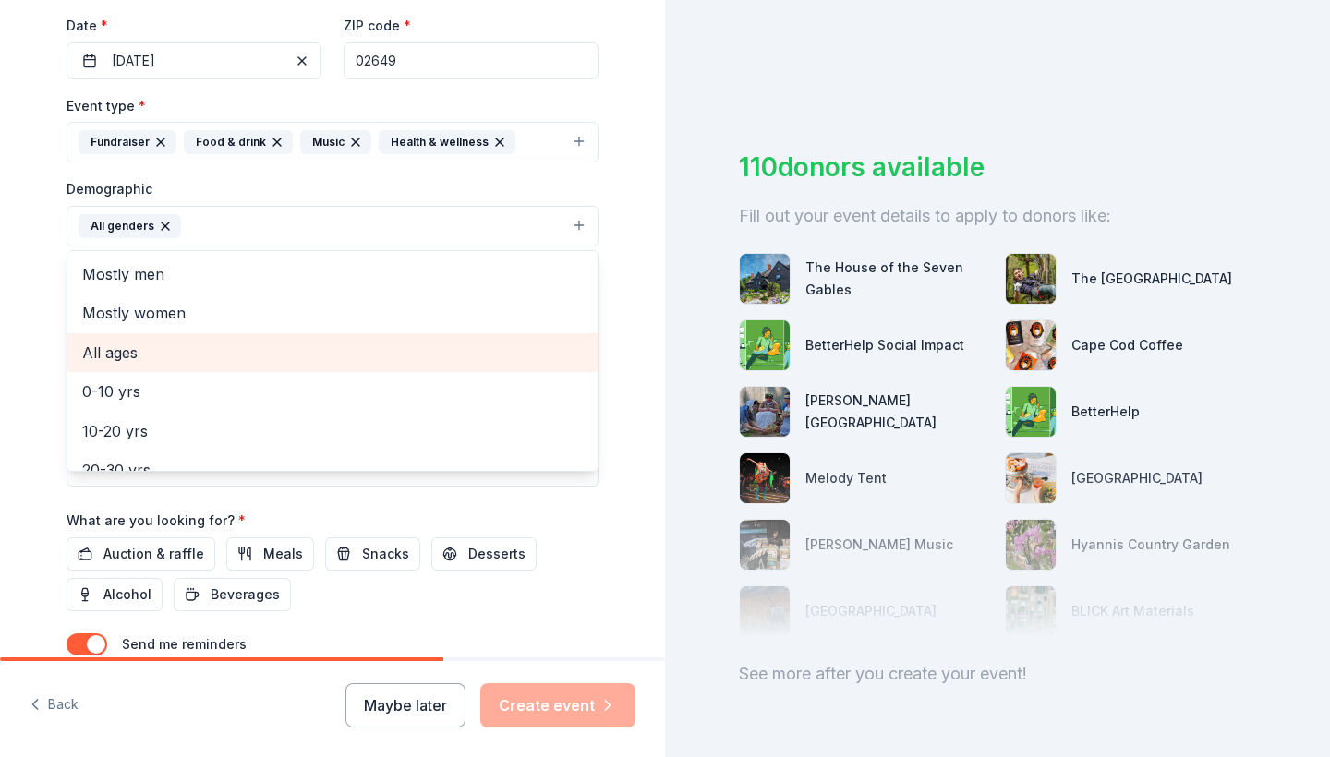
scroll to position [24, 0]
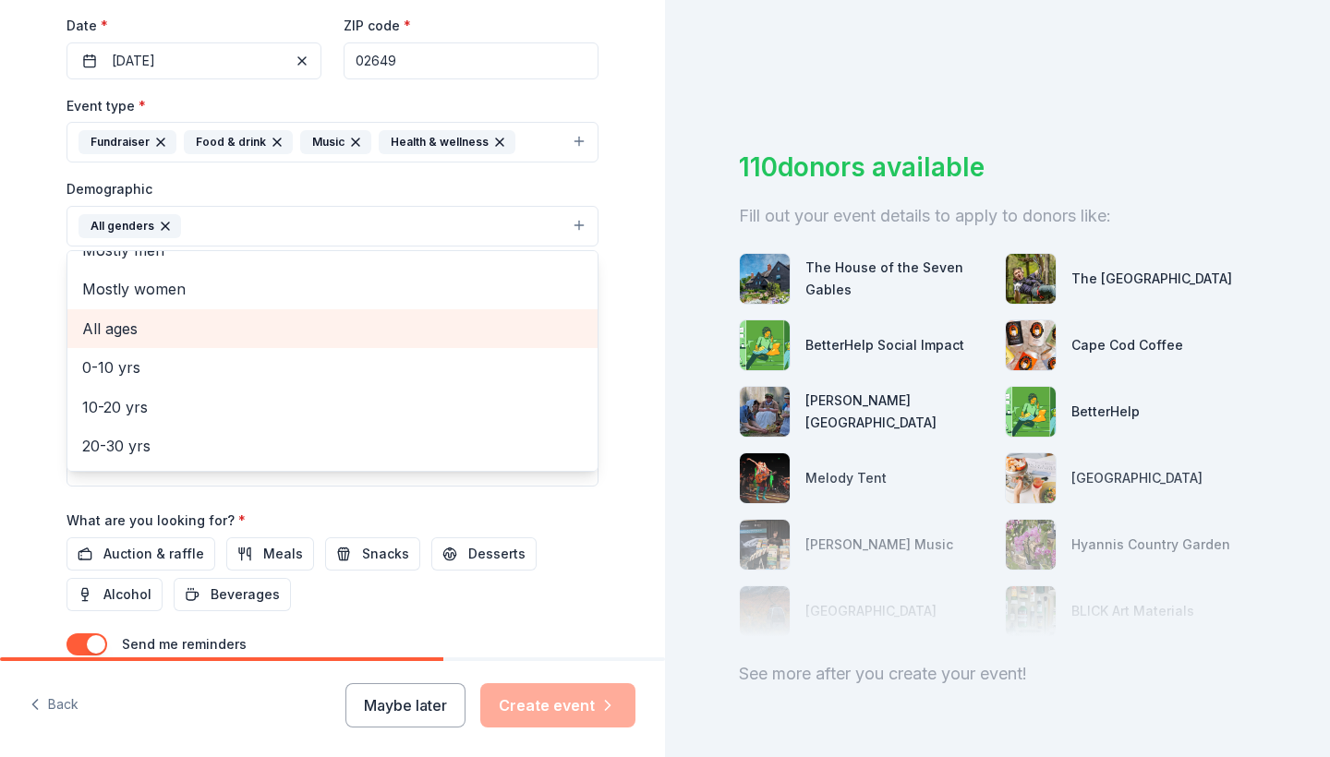
click at [155, 333] on span "All ages" at bounding box center [332, 329] width 501 height 24
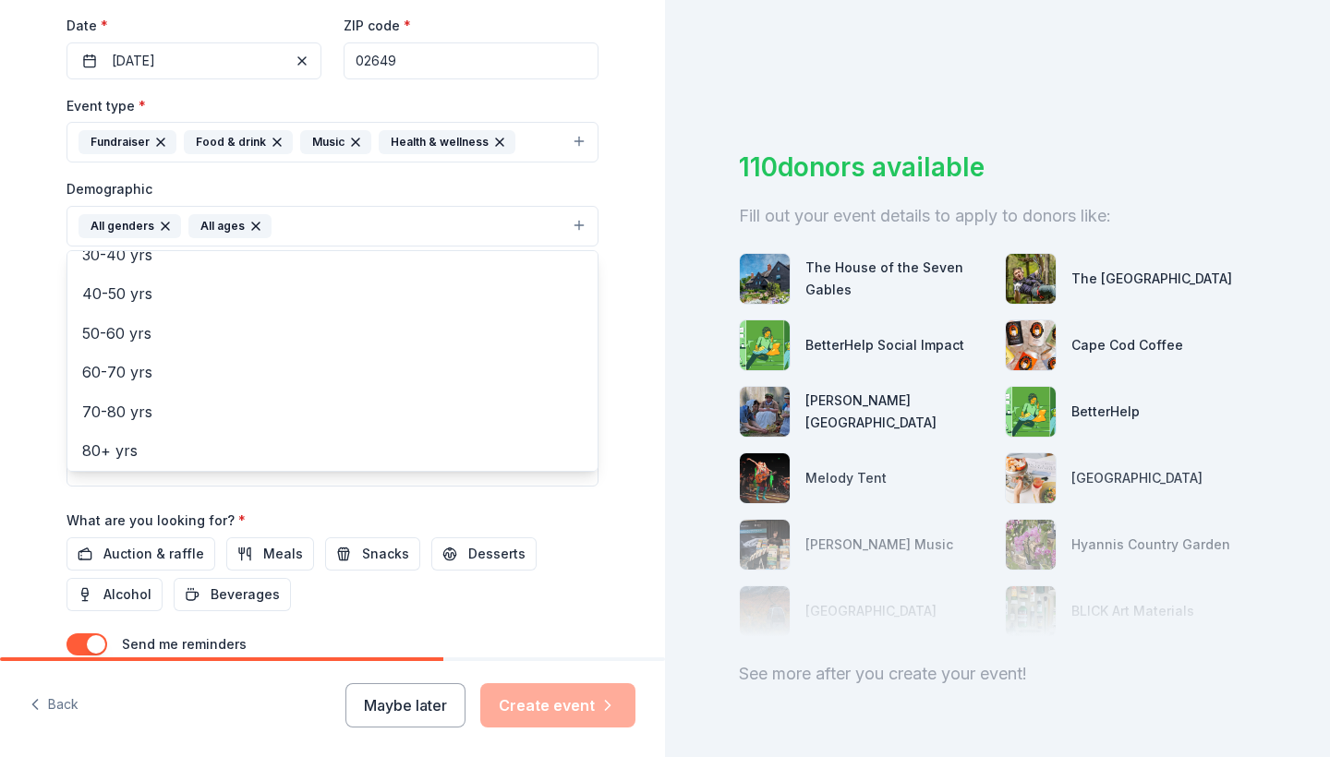
scroll to position [214, 0]
click at [54, 350] on div "Tell us about your event. We'll find in-kind donations you can apply for. Event…" at bounding box center [332, 183] width 591 height 1233
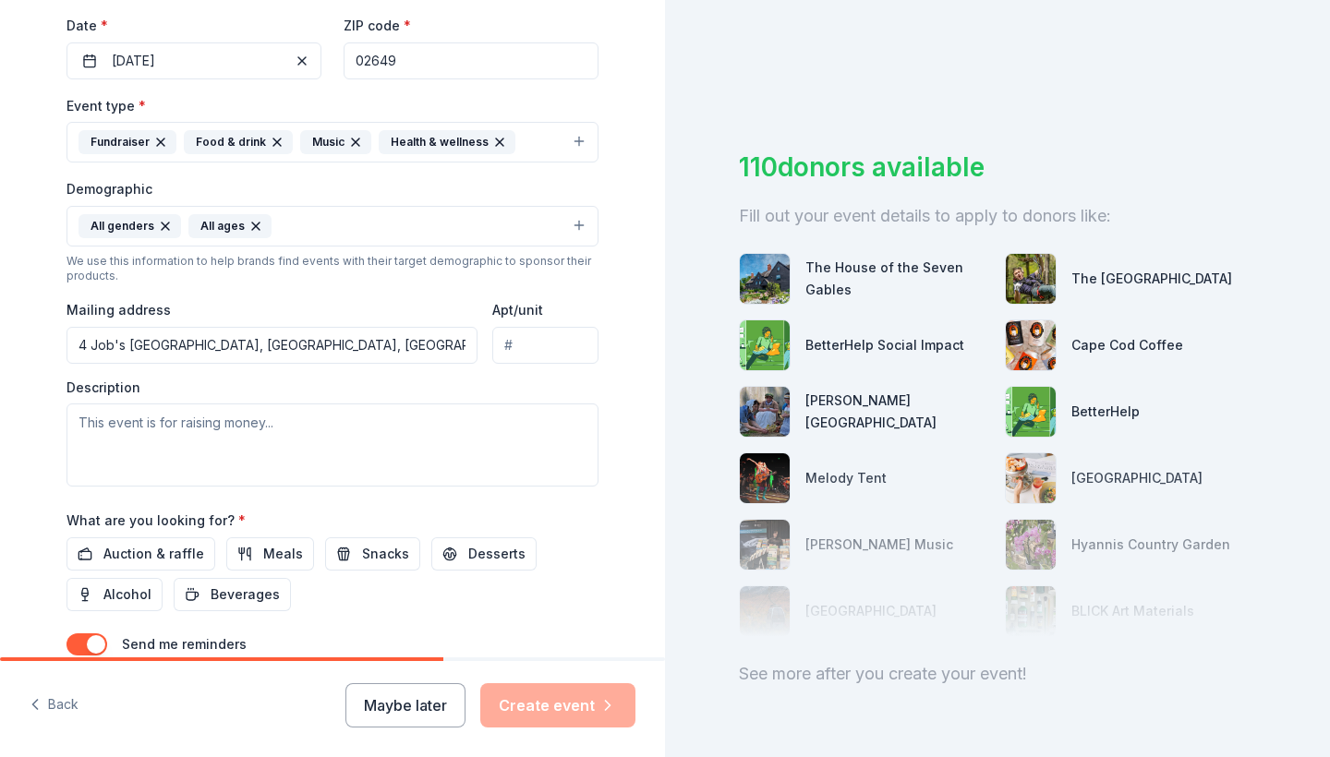
type input "4 Job's Fishing Road, Mashpee, MA, 02649"
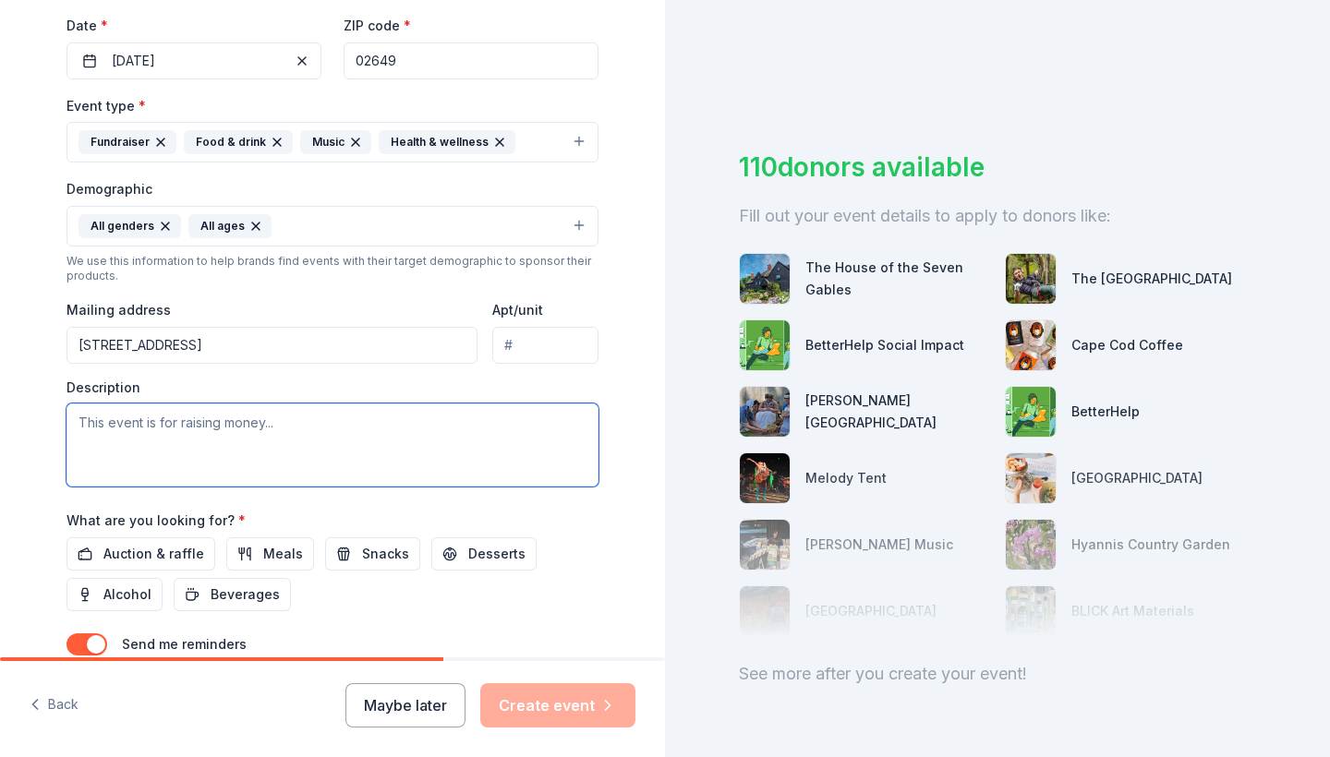
click at [179, 421] on textarea at bounding box center [333, 445] width 532 height 83
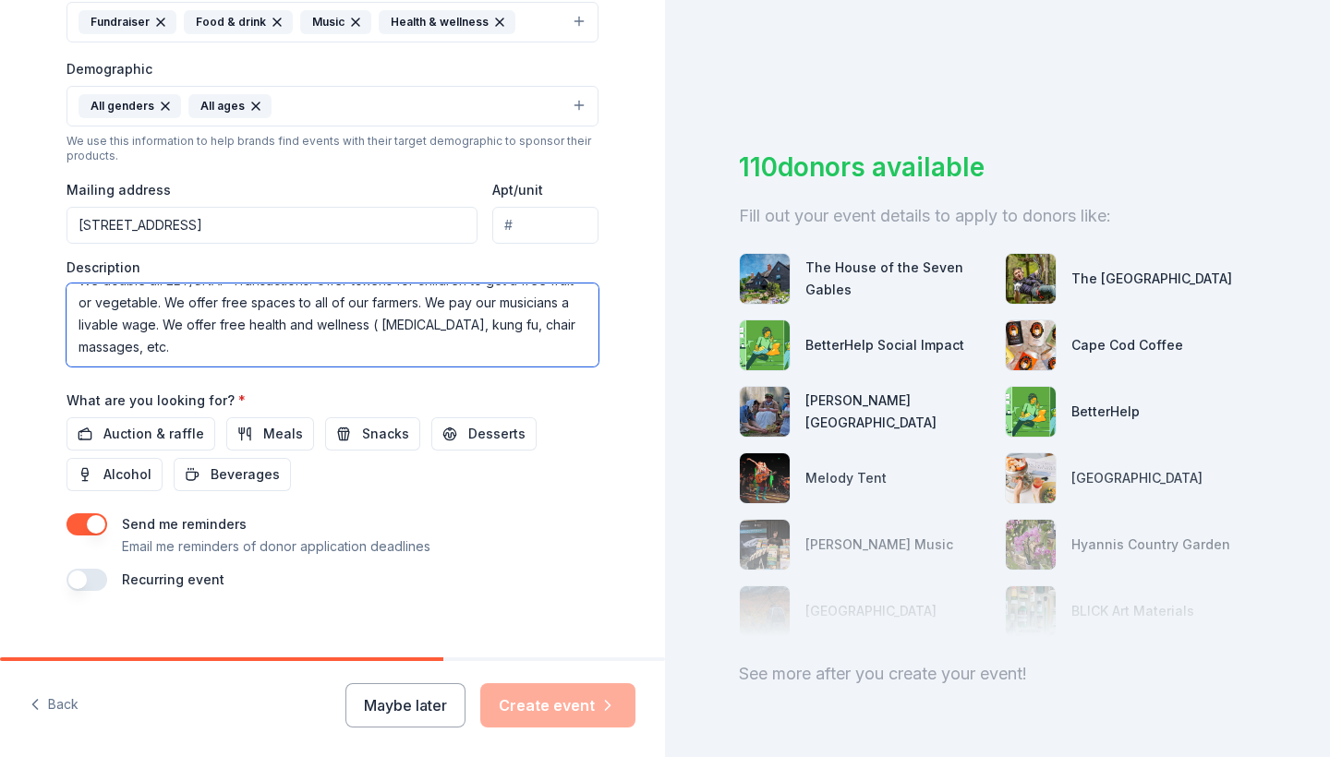
scroll to position [571, 0]
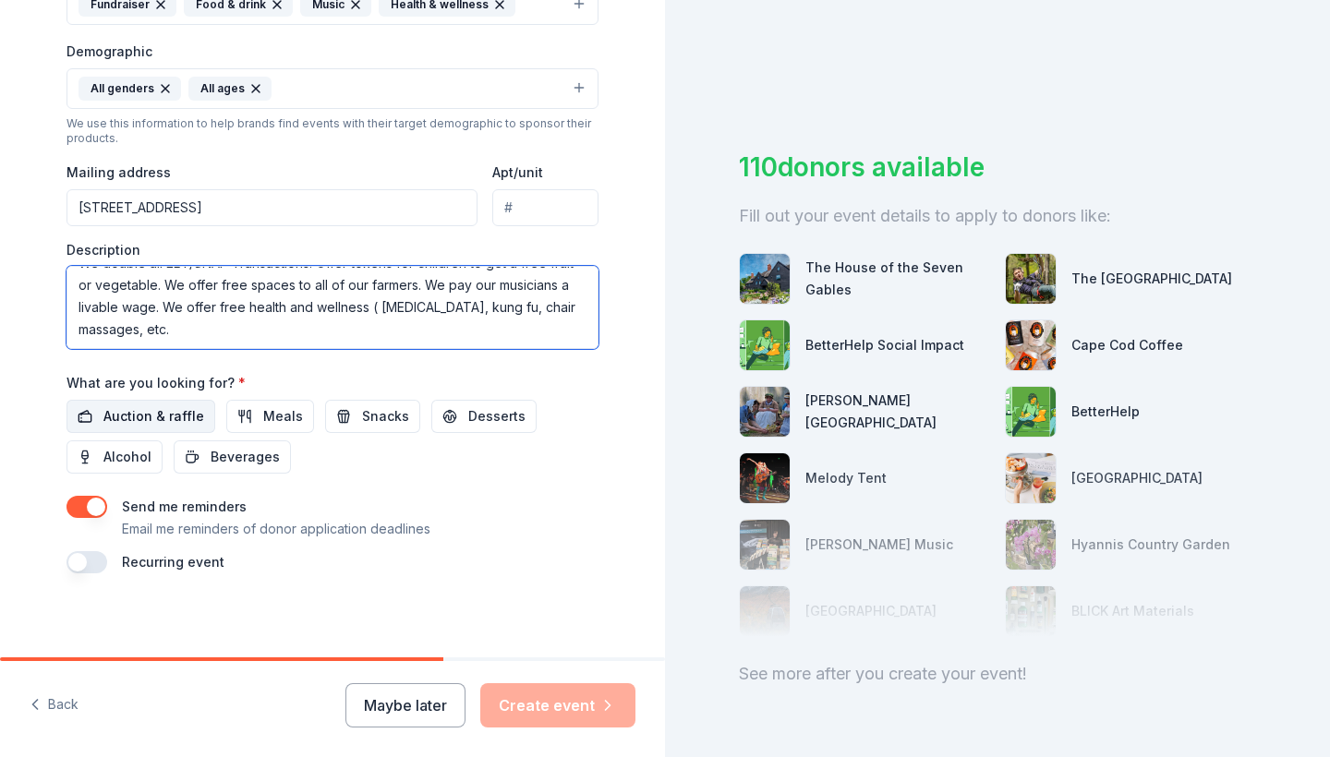
type textarea "This event is a fundraiser for our matching funds for the Mashpee Farmers Marke…"
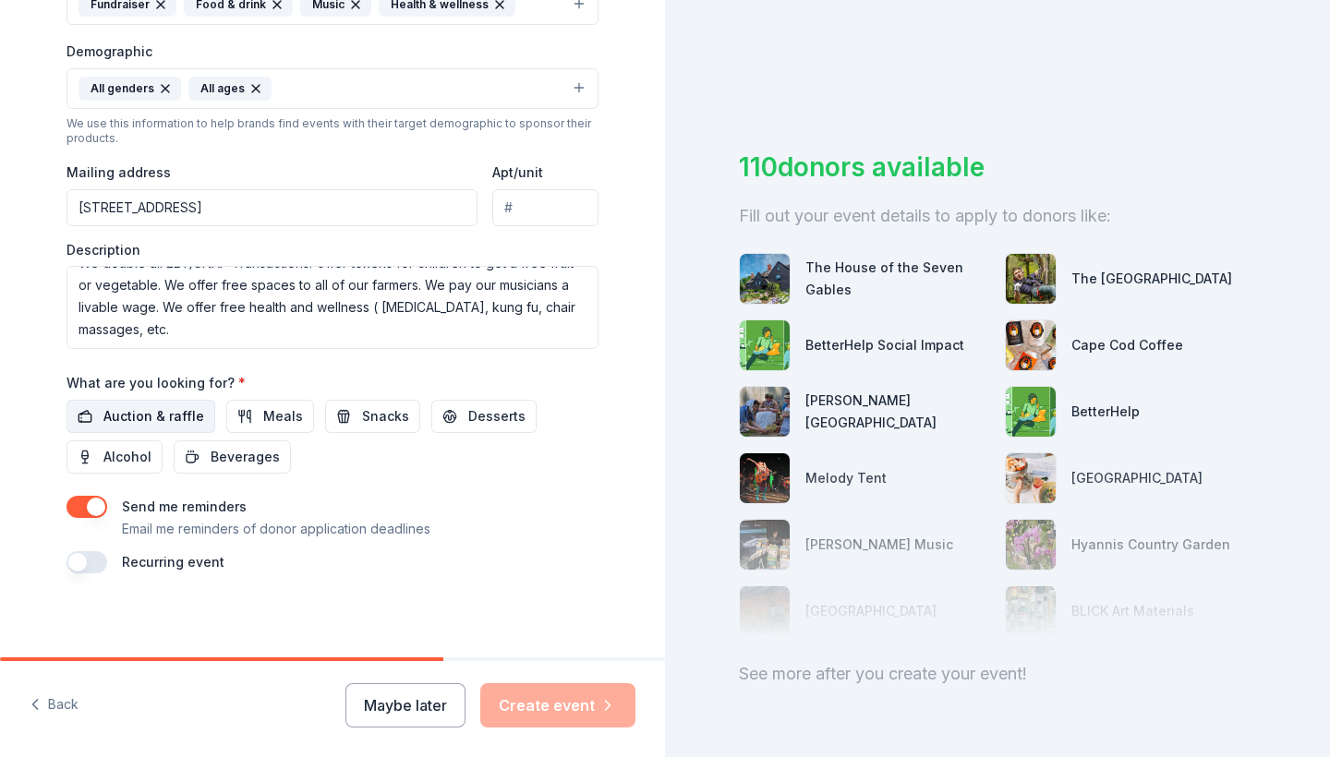
click at [155, 412] on span "Auction & raffle" at bounding box center [153, 416] width 101 height 22
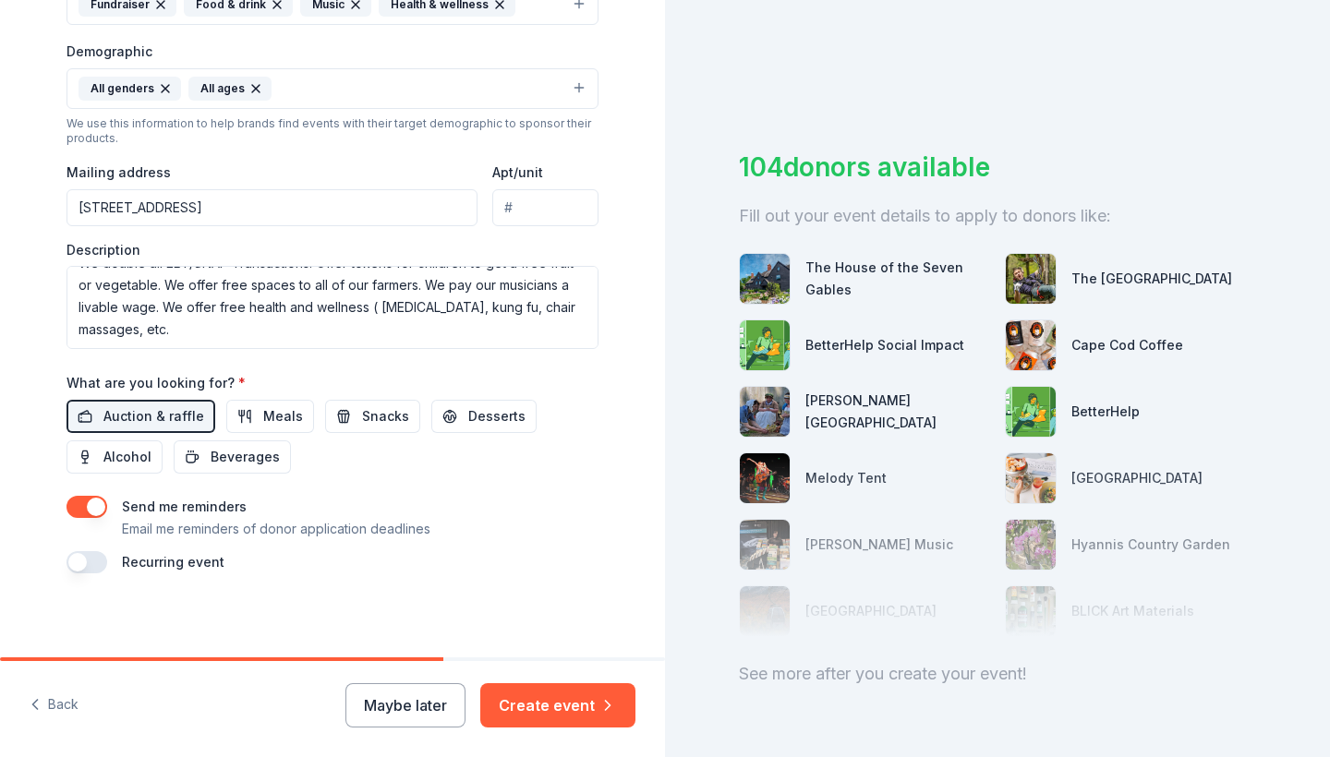
scroll to position [0, 0]
click at [562, 705] on button "Create event" at bounding box center [557, 705] width 155 height 44
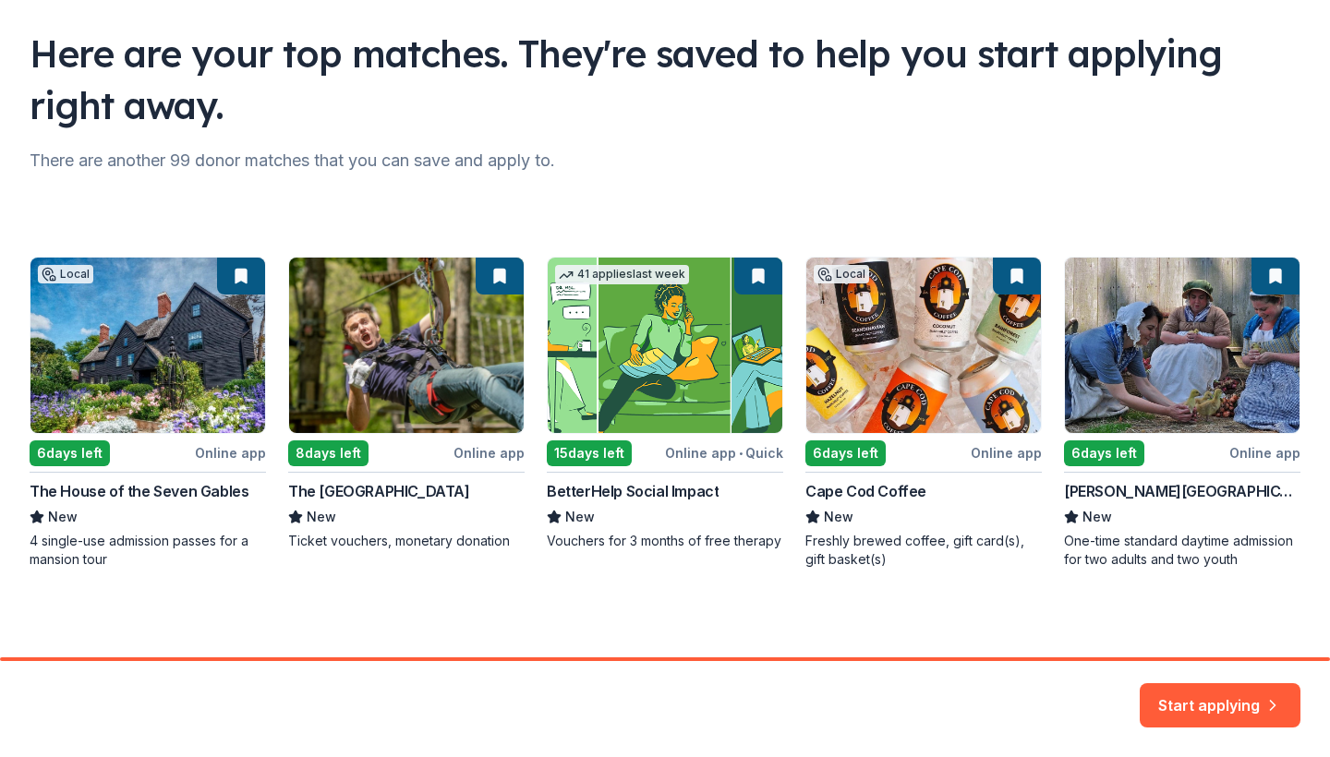
scroll to position [119, 0]
click at [1237, 691] on button "Start applying" at bounding box center [1220, 694] width 161 height 44
click at [158, 385] on div "Local 6 days left Online app The House of the Seven Gables New 4 single-use adm…" at bounding box center [665, 413] width 1271 height 312
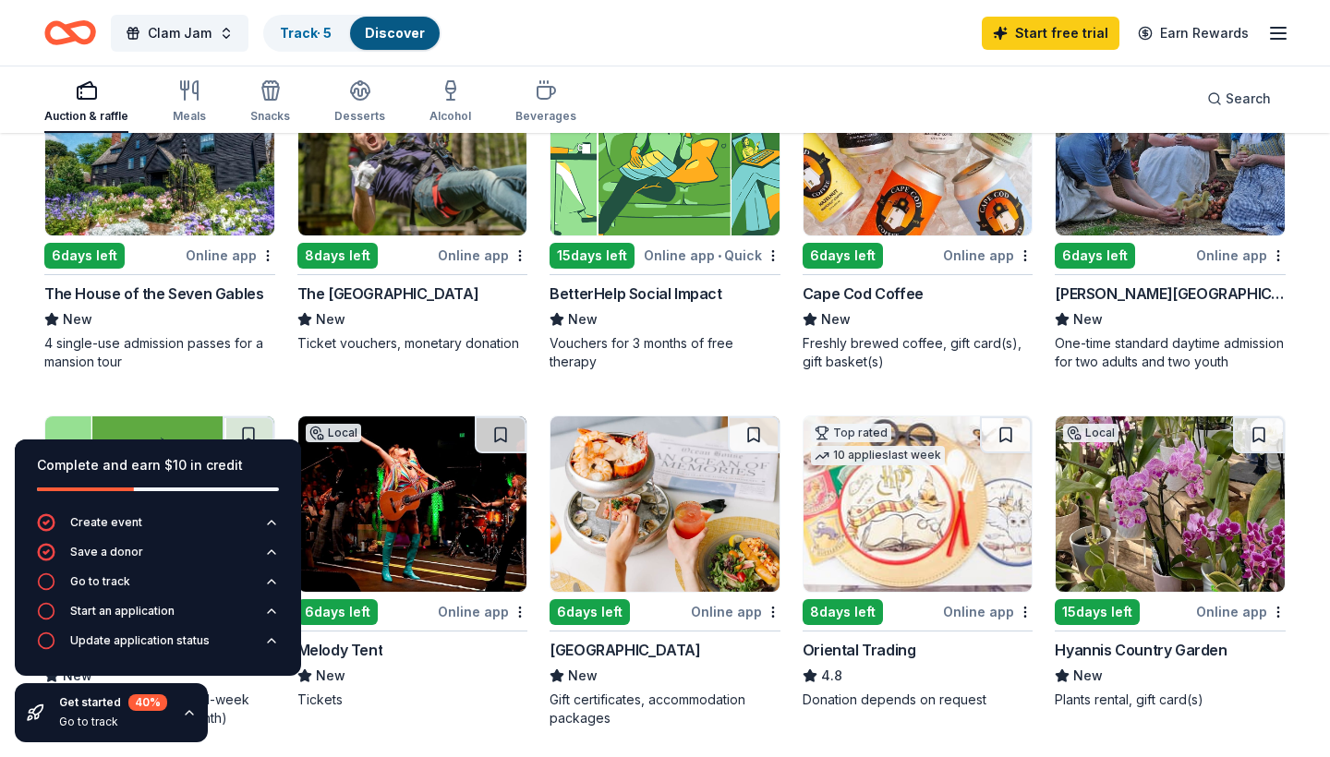
scroll to position [371, 0]
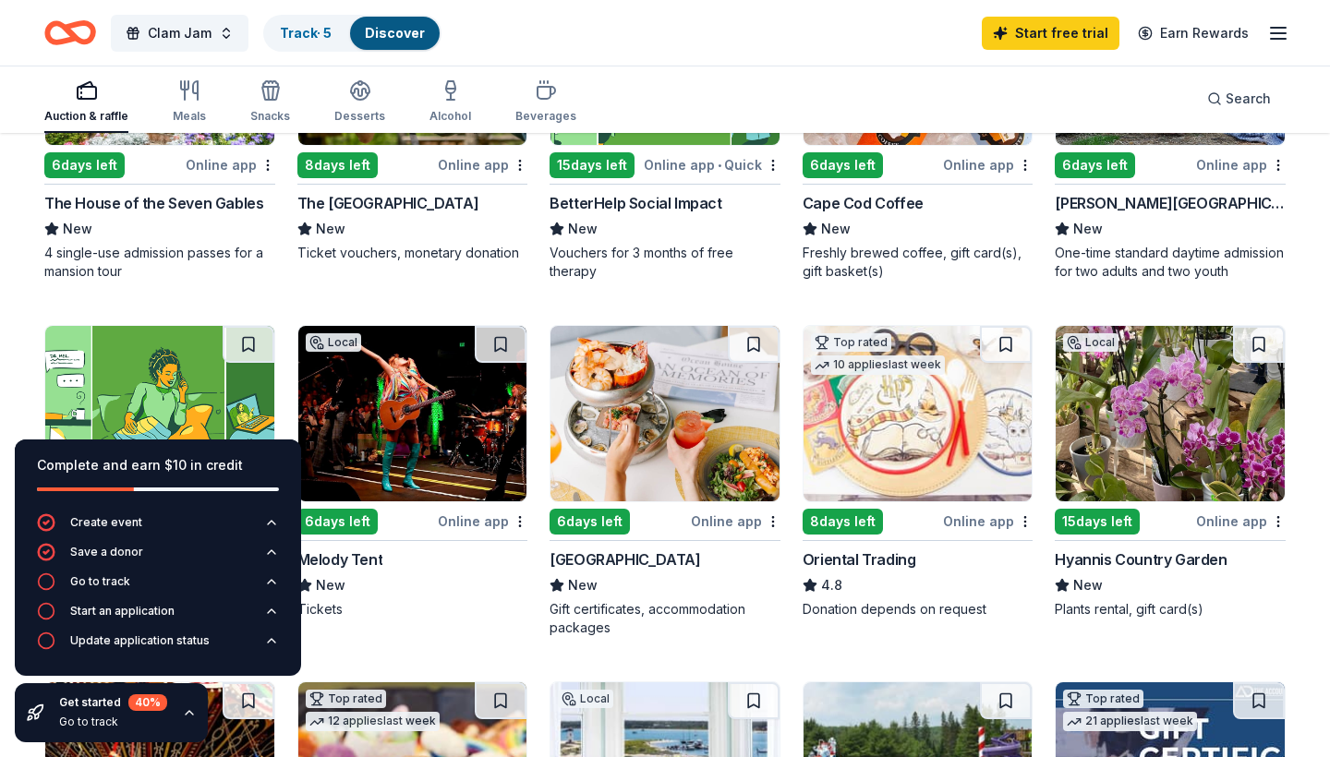
click at [1143, 478] on img at bounding box center [1170, 413] width 229 height 175
click at [682, 450] on img at bounding box center [664, 413] width 229 height 175
click at [660, 453] on img at bounding box center [664, 413] width 229 height 175
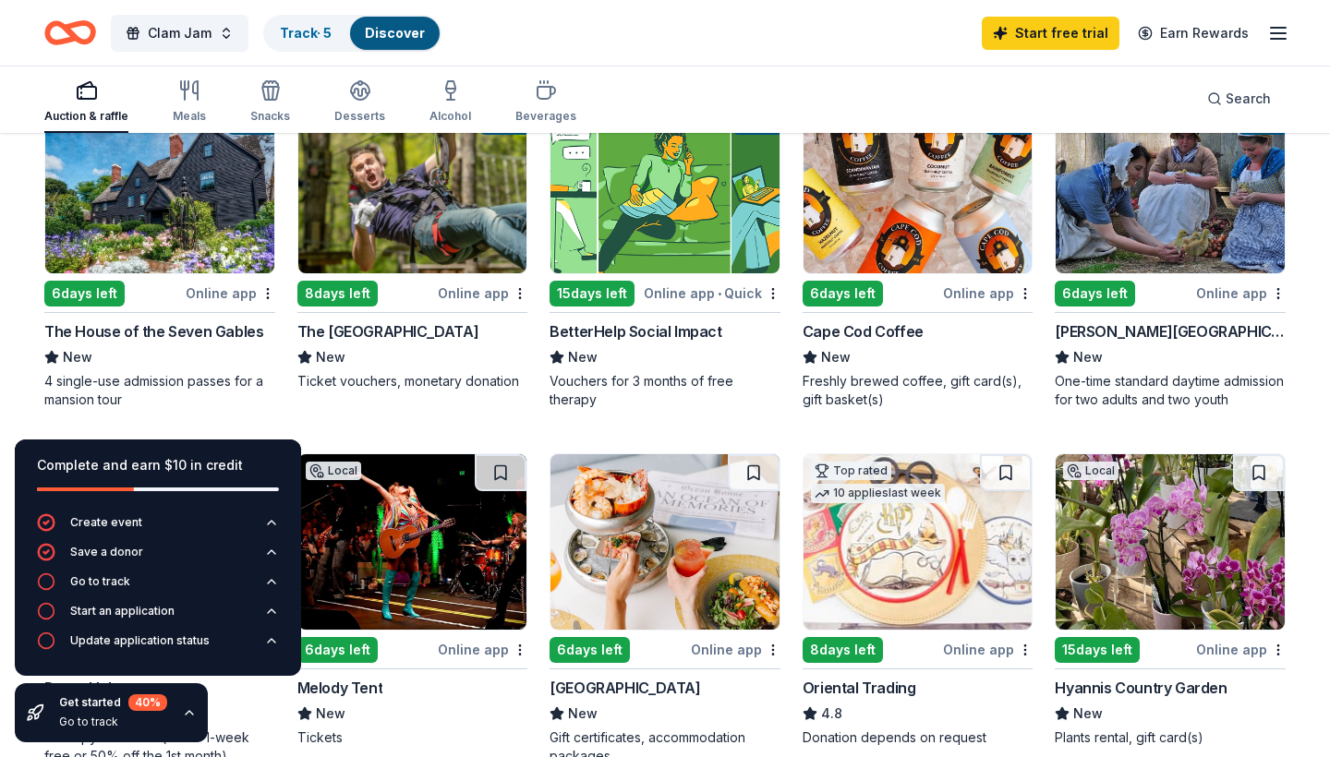
scroll to position [258, 0]
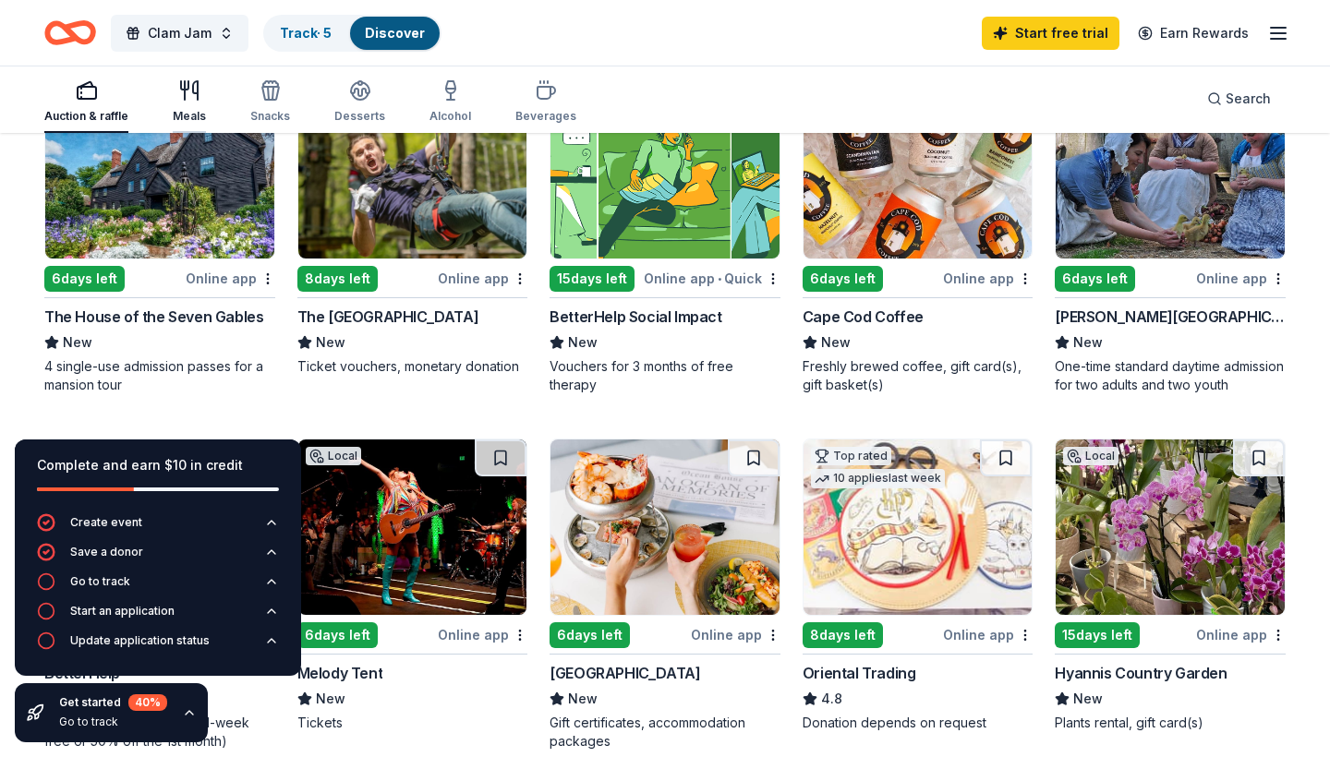
click at [190, 95] on icon "button" at bounding box center [189, 90] width 22 height 22
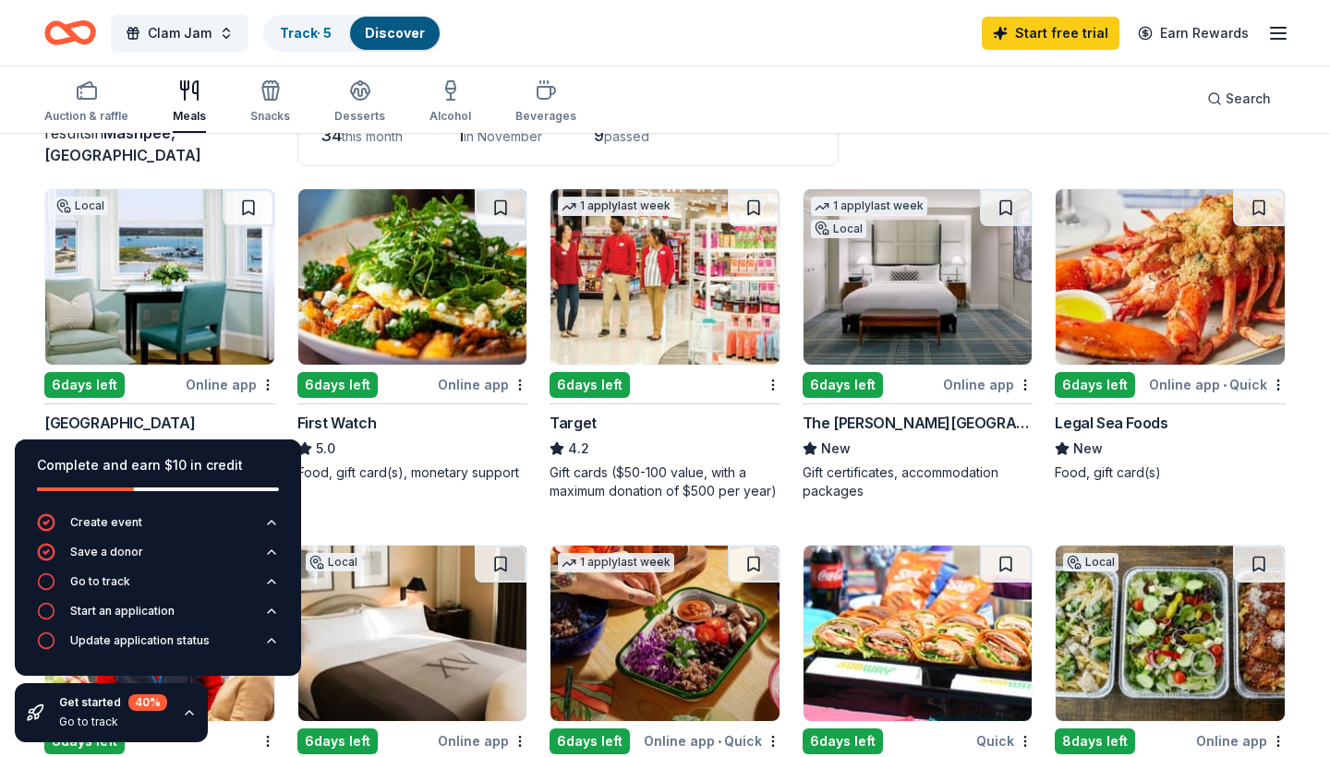
scroll to position [154, 0]
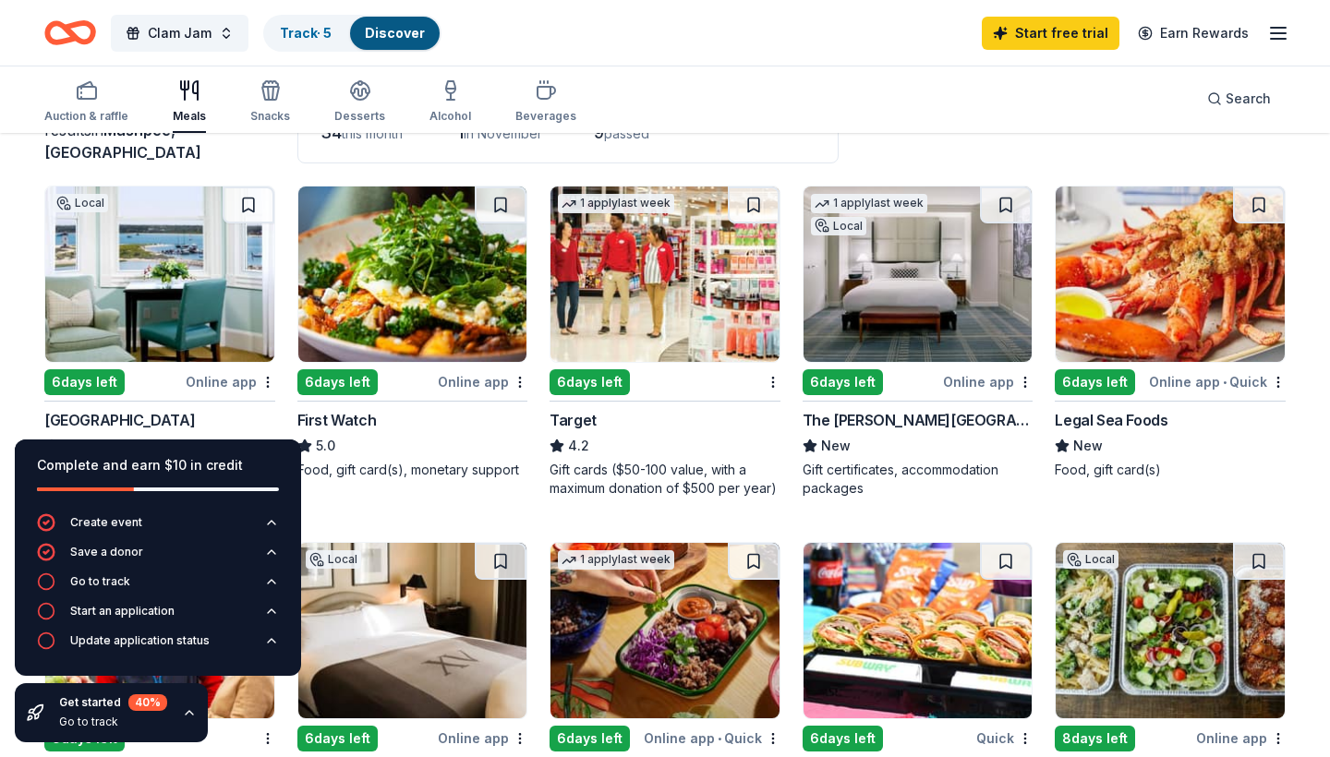
click at [712, 296] on img at bounding box center [664, 274] width 229 height 175
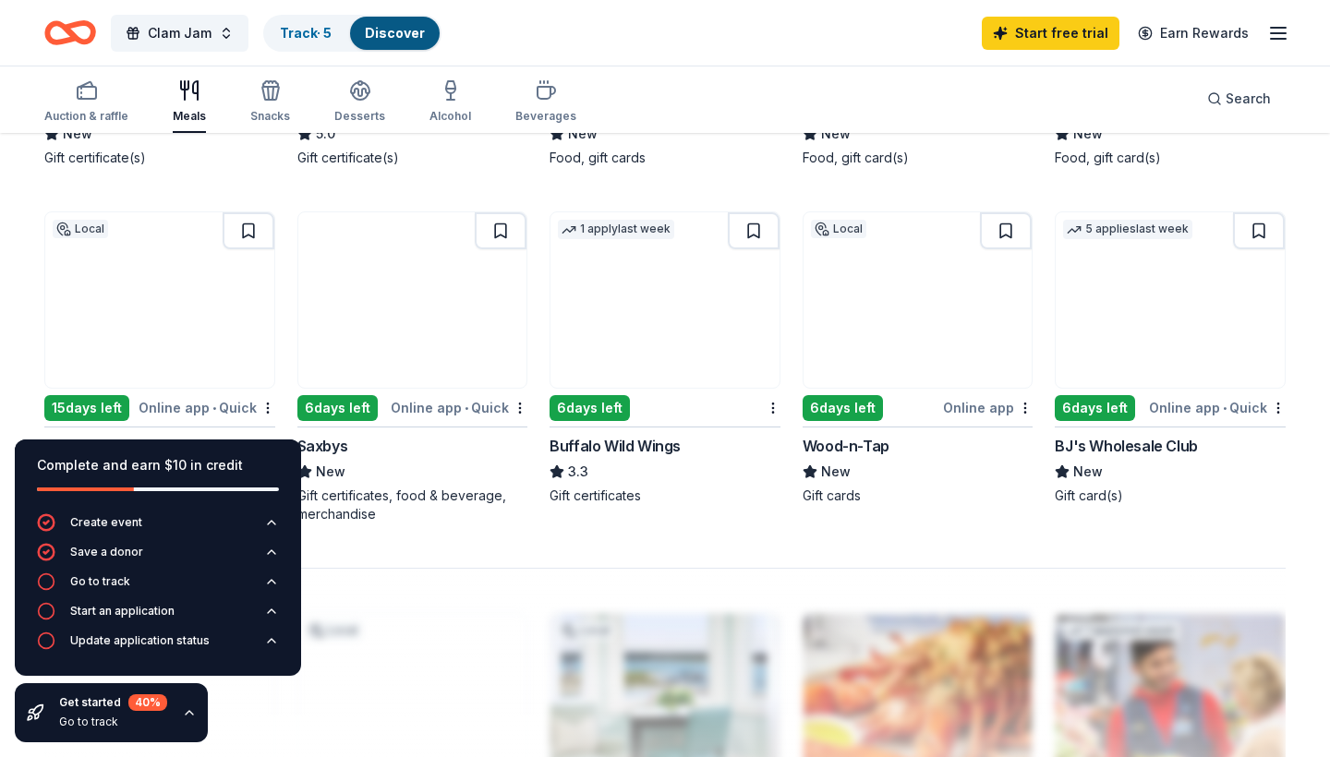
scroll to position [1180, 0]
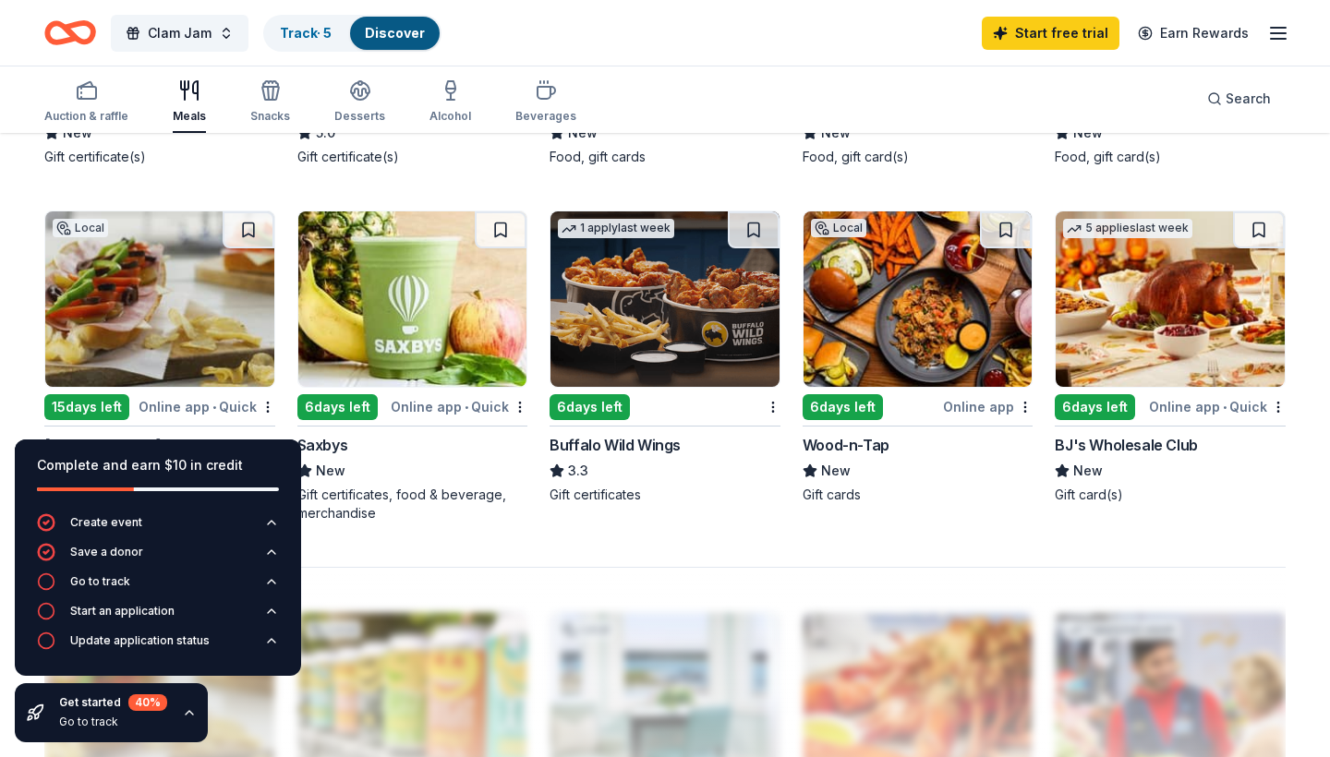
click at [1223, 348] on img at bounding box center [1170, 299] width 229 height 175
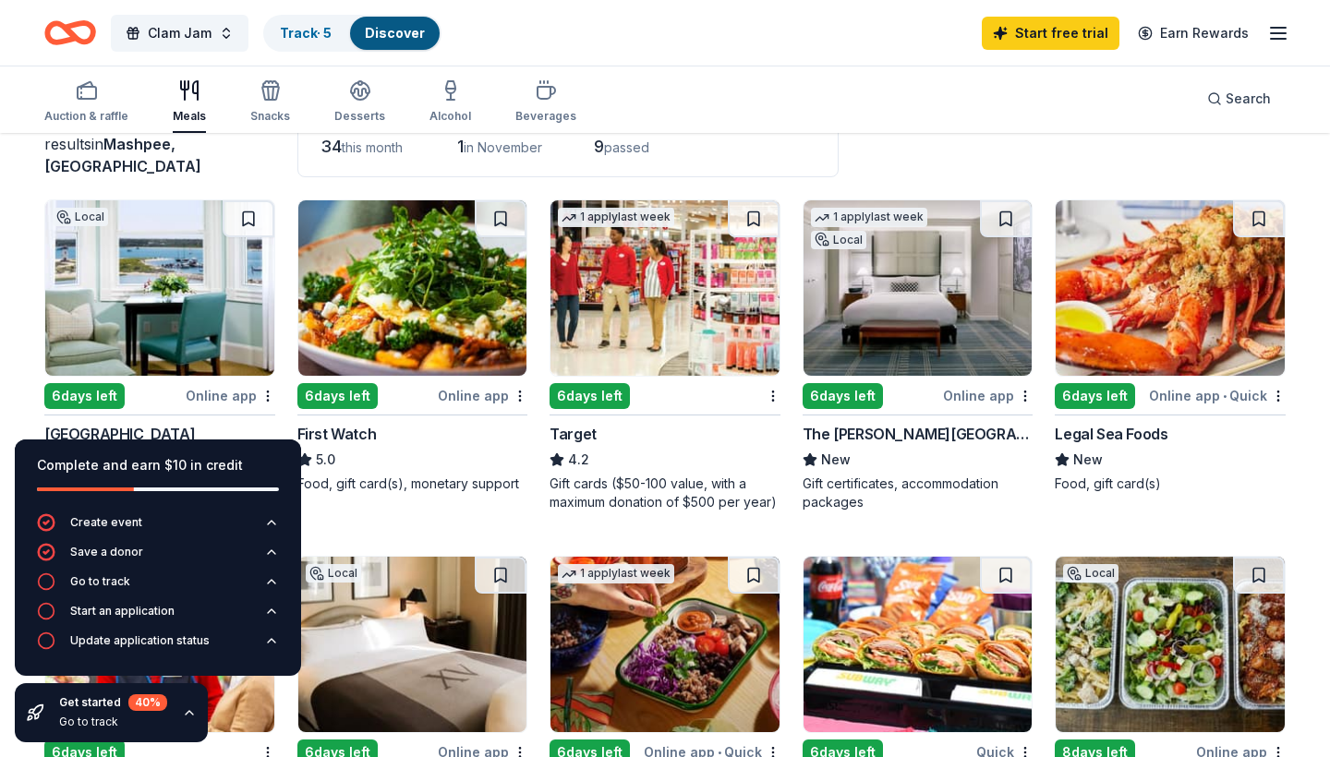
scroll to position [132, 0]
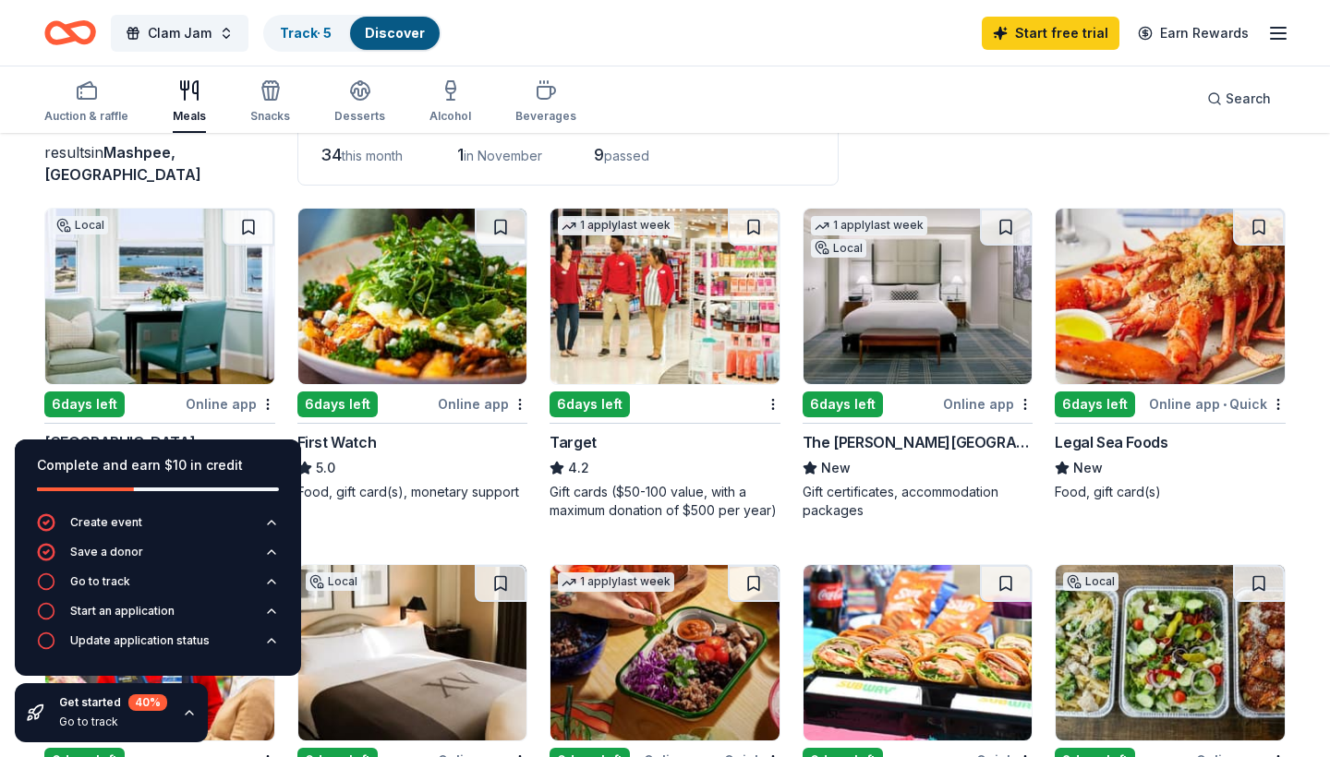
click at [172, 316] on img at bounding box center [159, 296] width 229 height 175
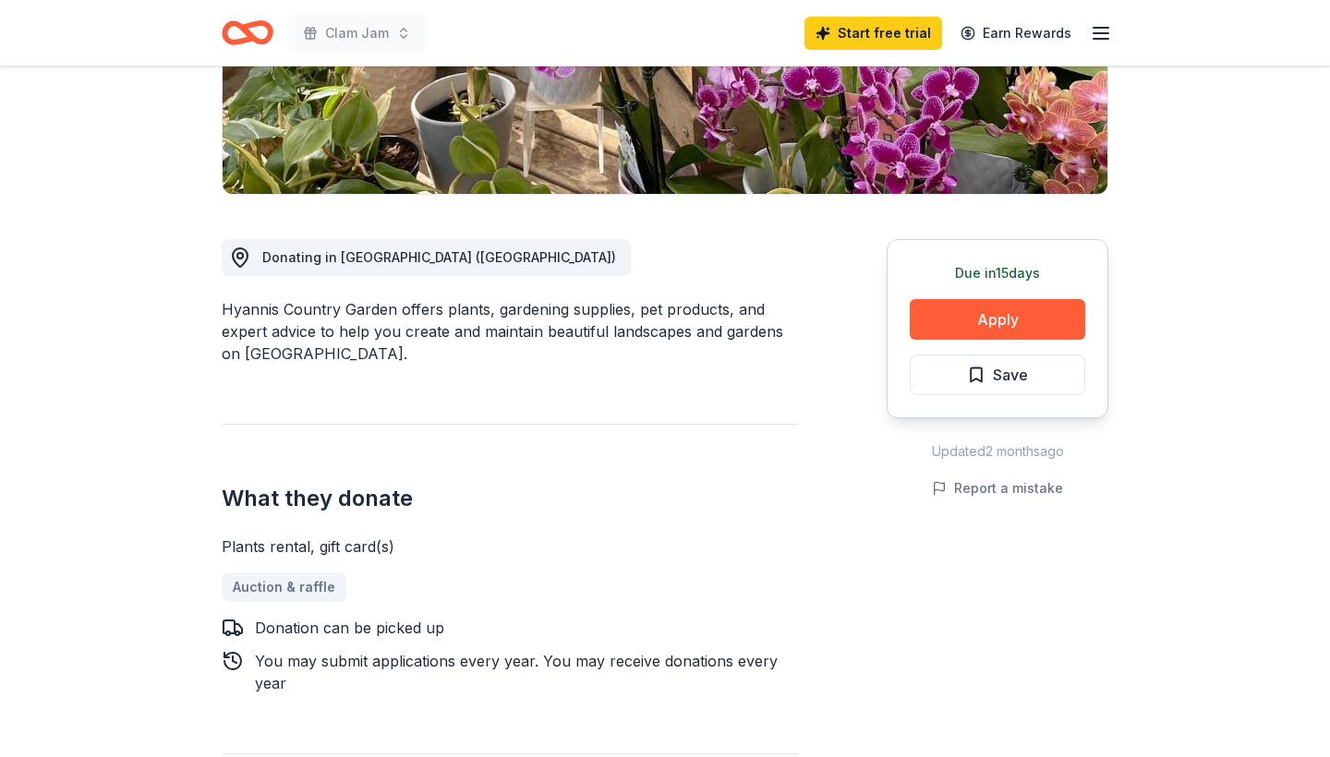
scroll to position [431, 0]
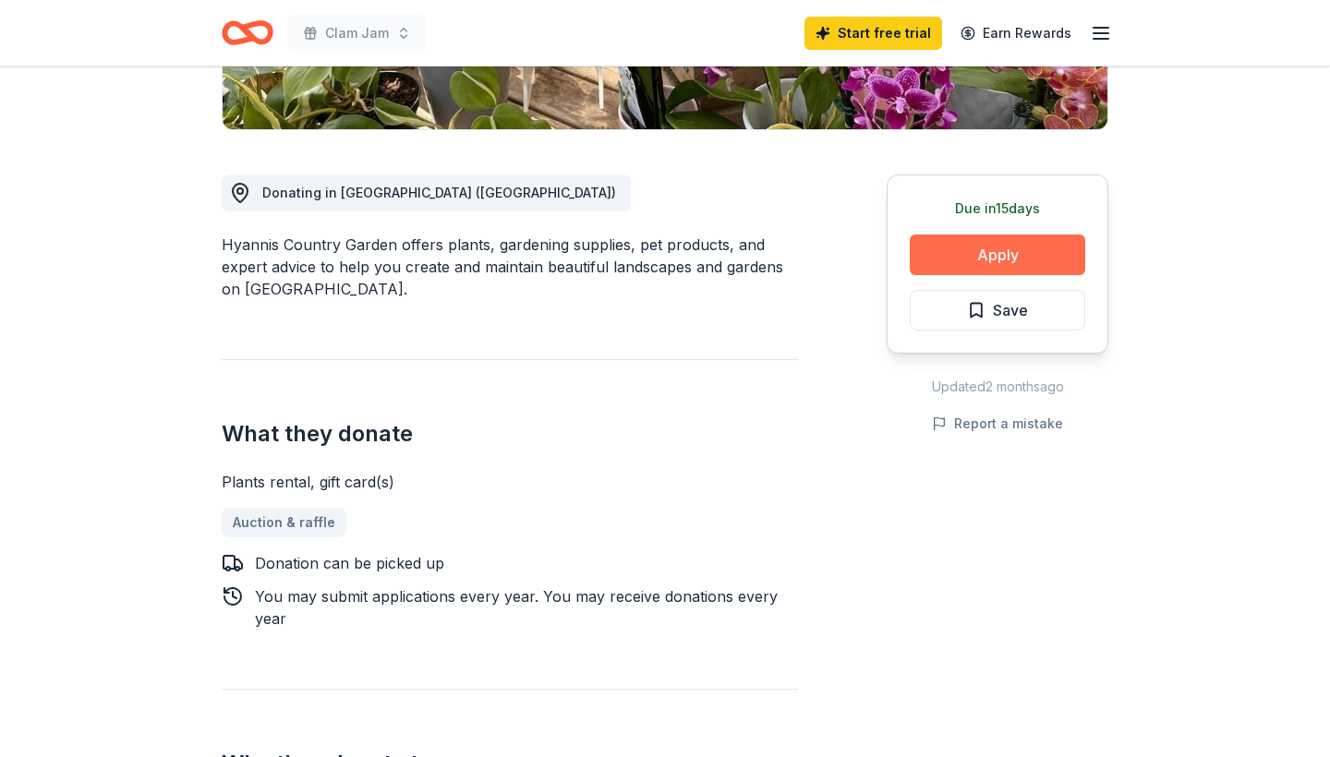
click at [989, 252] on button "Apply" at bounding box center [997, 255] width 175 height 41
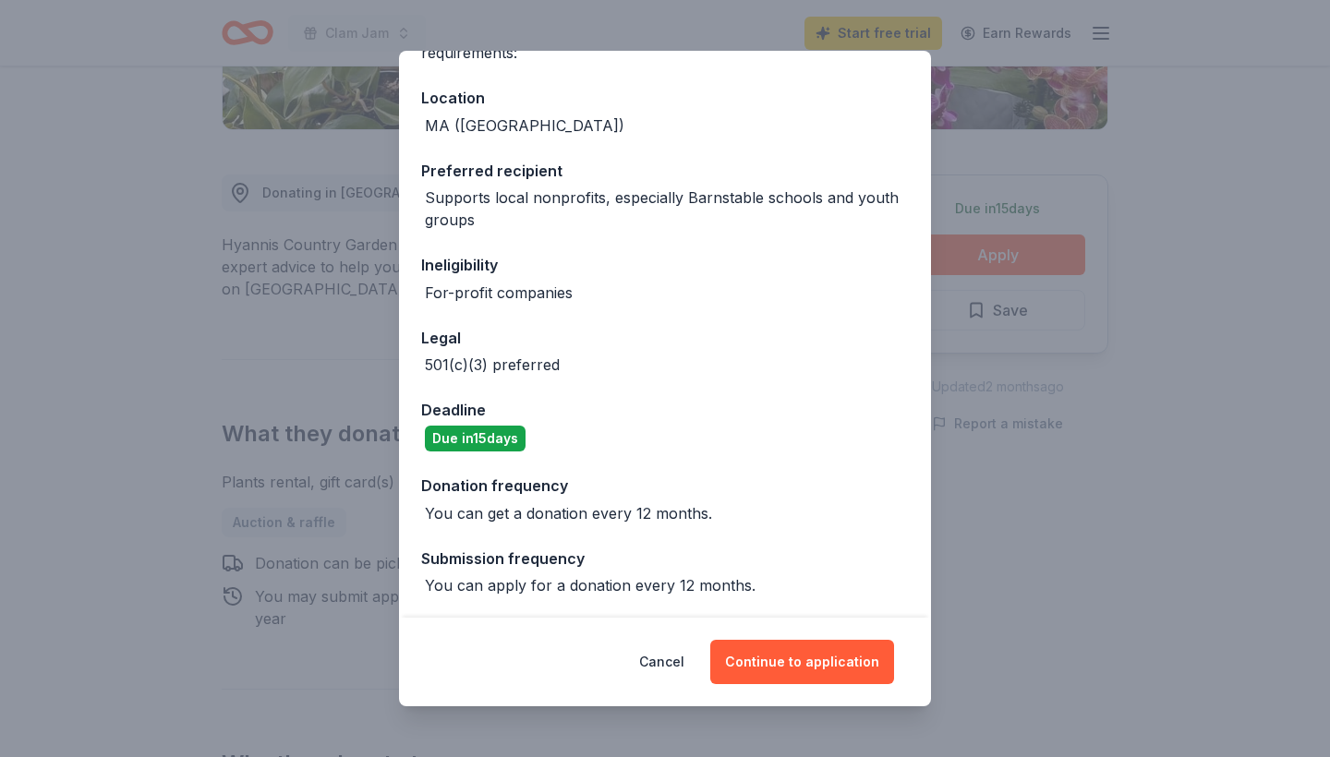
scroll to position [187, 0]
click at [818, 664] on button "Continue to application" at bounding box center [802, 662] width 184 height 44
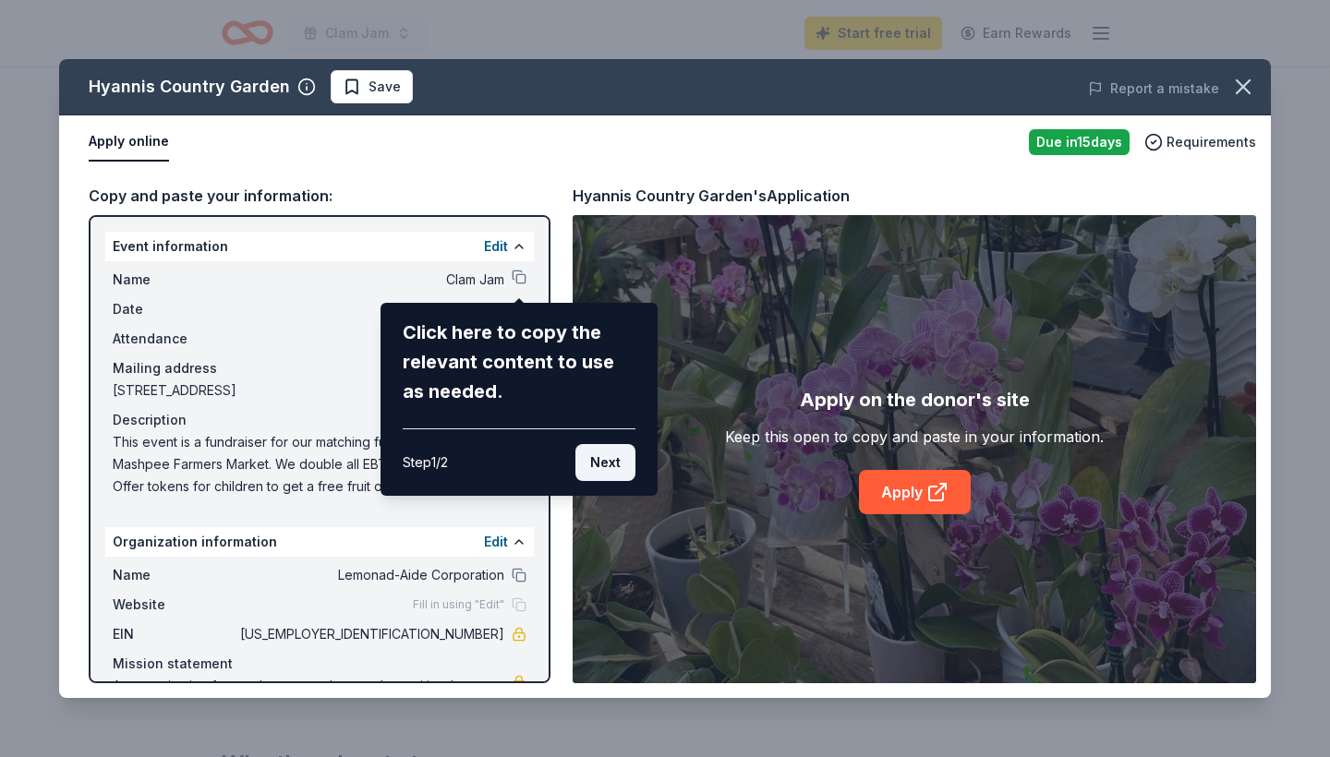
click at [607, 464] on button "Next" at bounding box center [605, 462] width 60 height 37
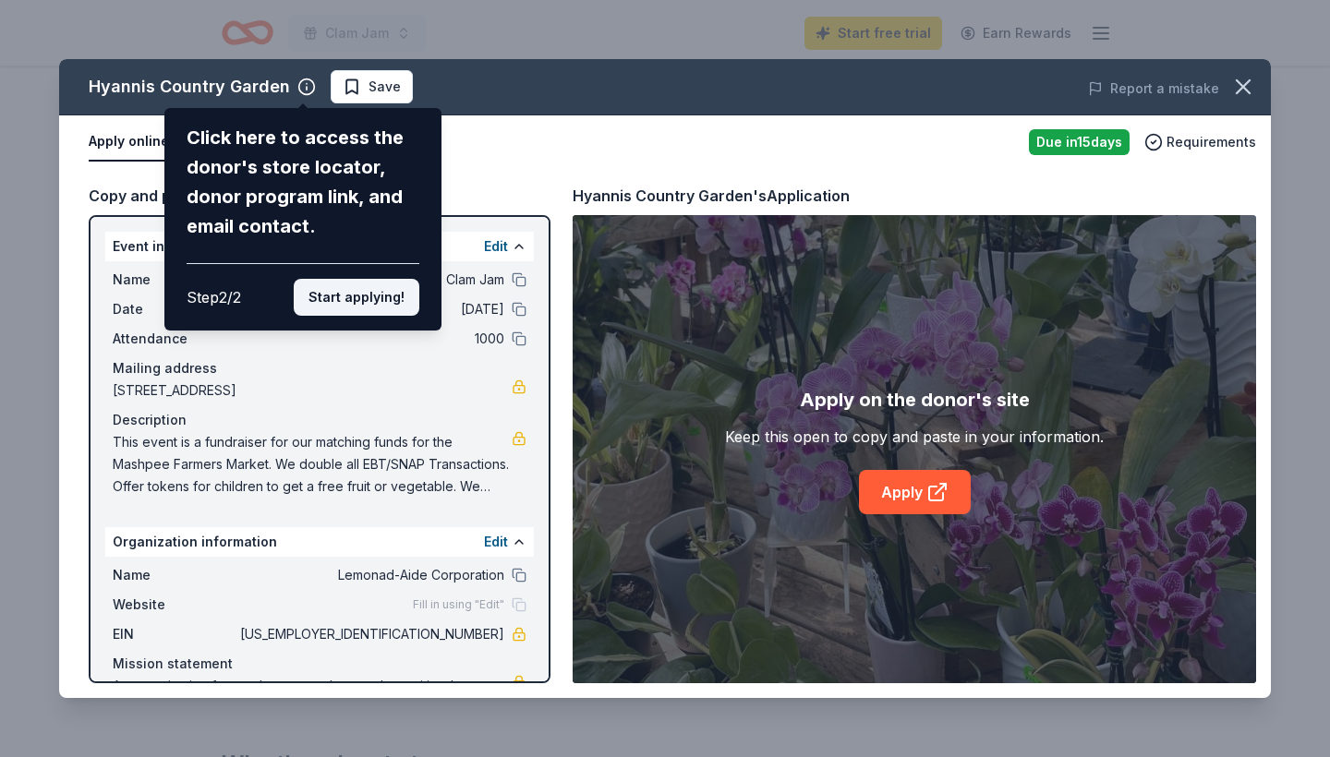
click at [369, 279] on button "Start applying!" at bounding box center [357, 297] width 126 height 37
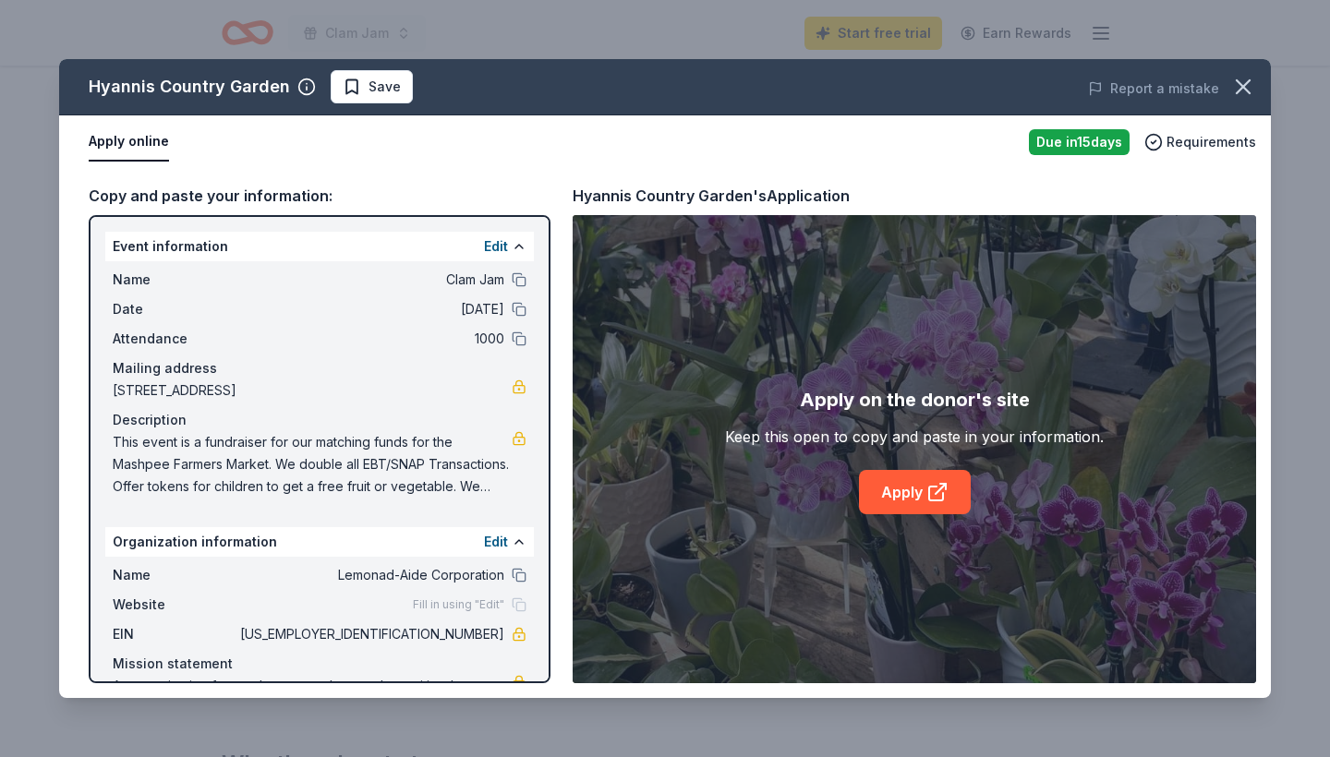
click at [920, 498] on div "Hyannis Country Garden Save Report a mistake Apply online Due in 15 days Requir…" at bounding box center [665, 378] width 1212 height 639
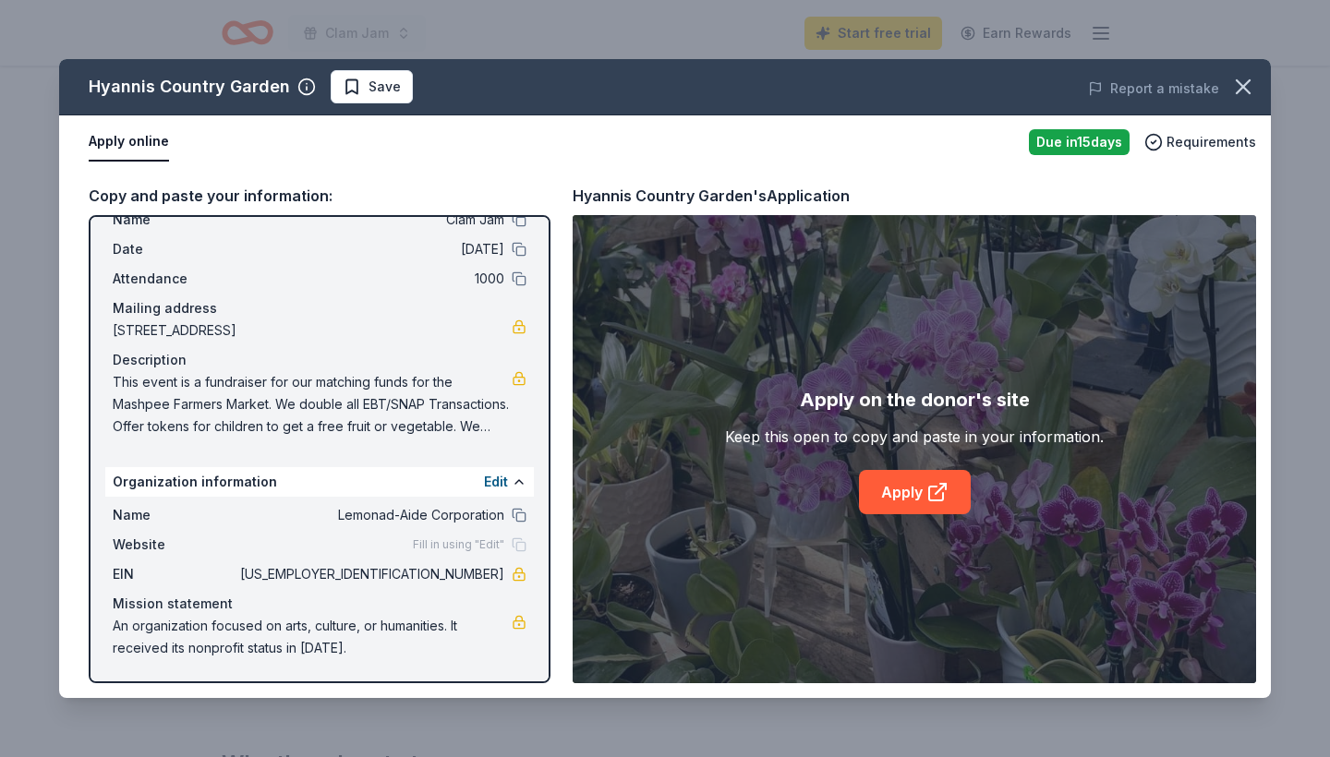
scroll to position [60, 0]
click at [904, 490] on link "Apply" at bounding box center [915, 492] width 112 height 44
click at [1248, 79] on icon "button" at bounding box center [1243, 87] width 26 height 26
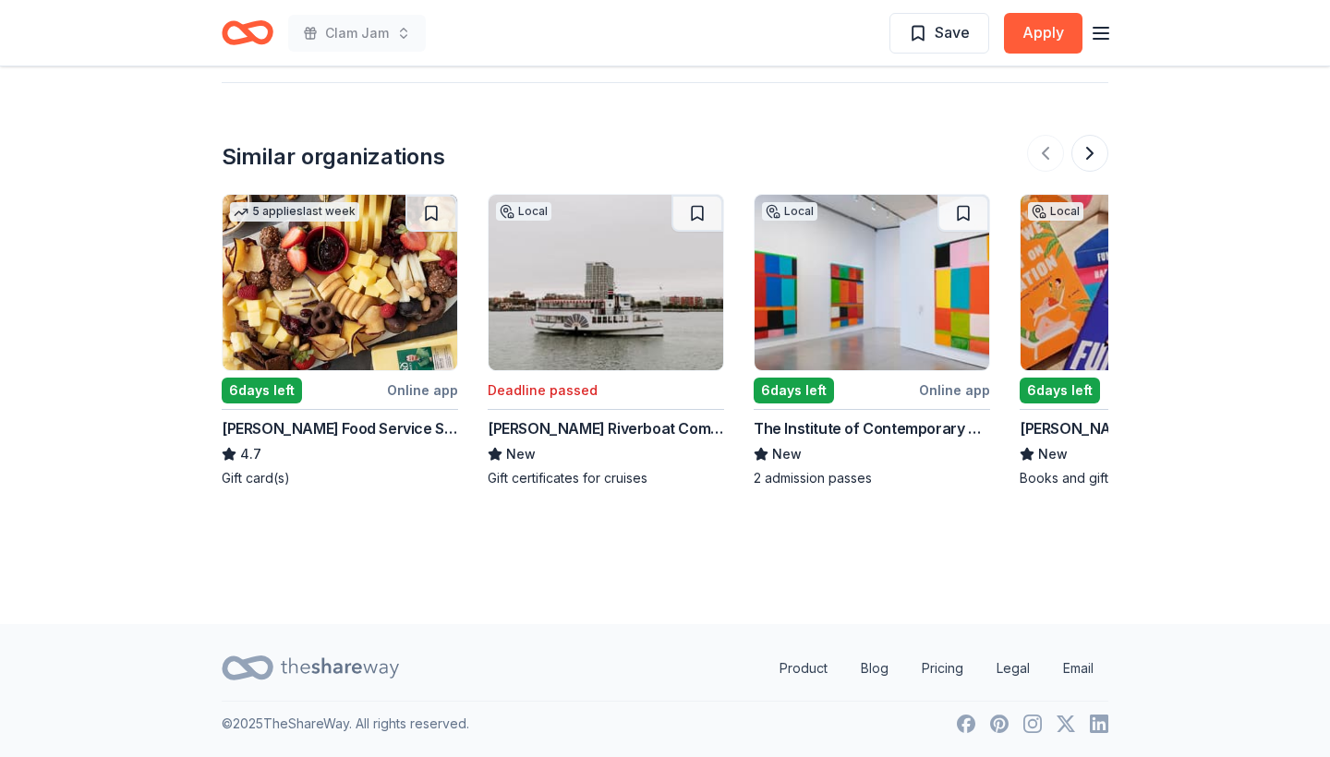
scroll to position [1931, 0]
click at [1091, 151] on button at bounding box center [1089, 153] width 37 height 37
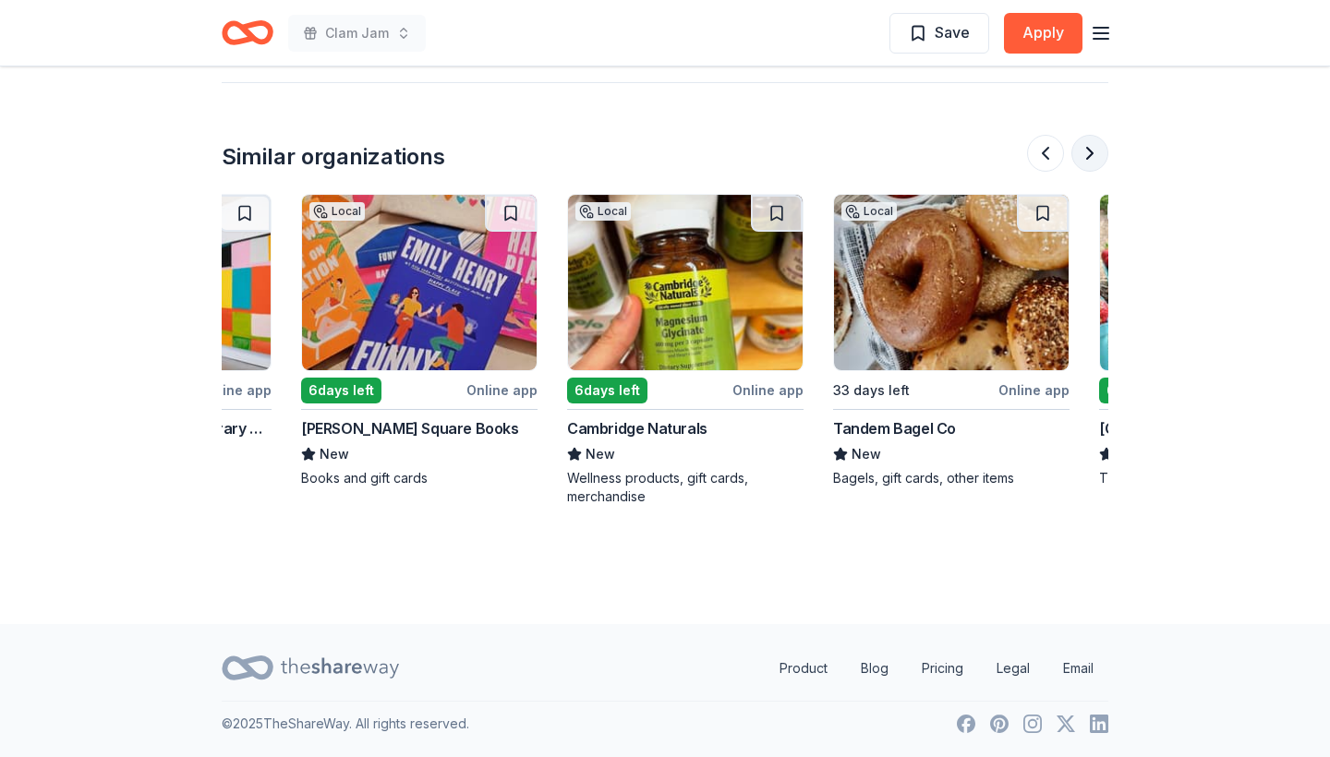
scroll to position [0, 798]
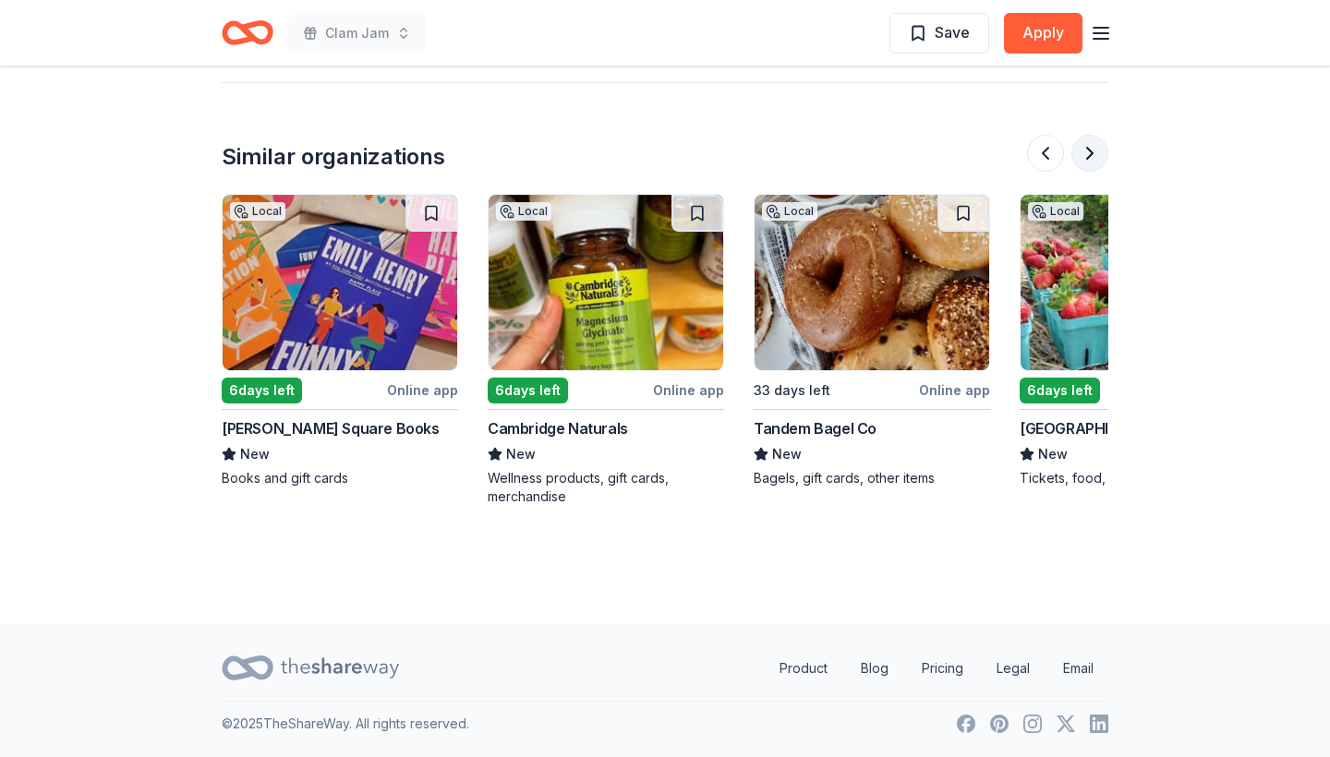
click at [1091, 151] on button at bounding box center [1089, 153] width 37 height 37
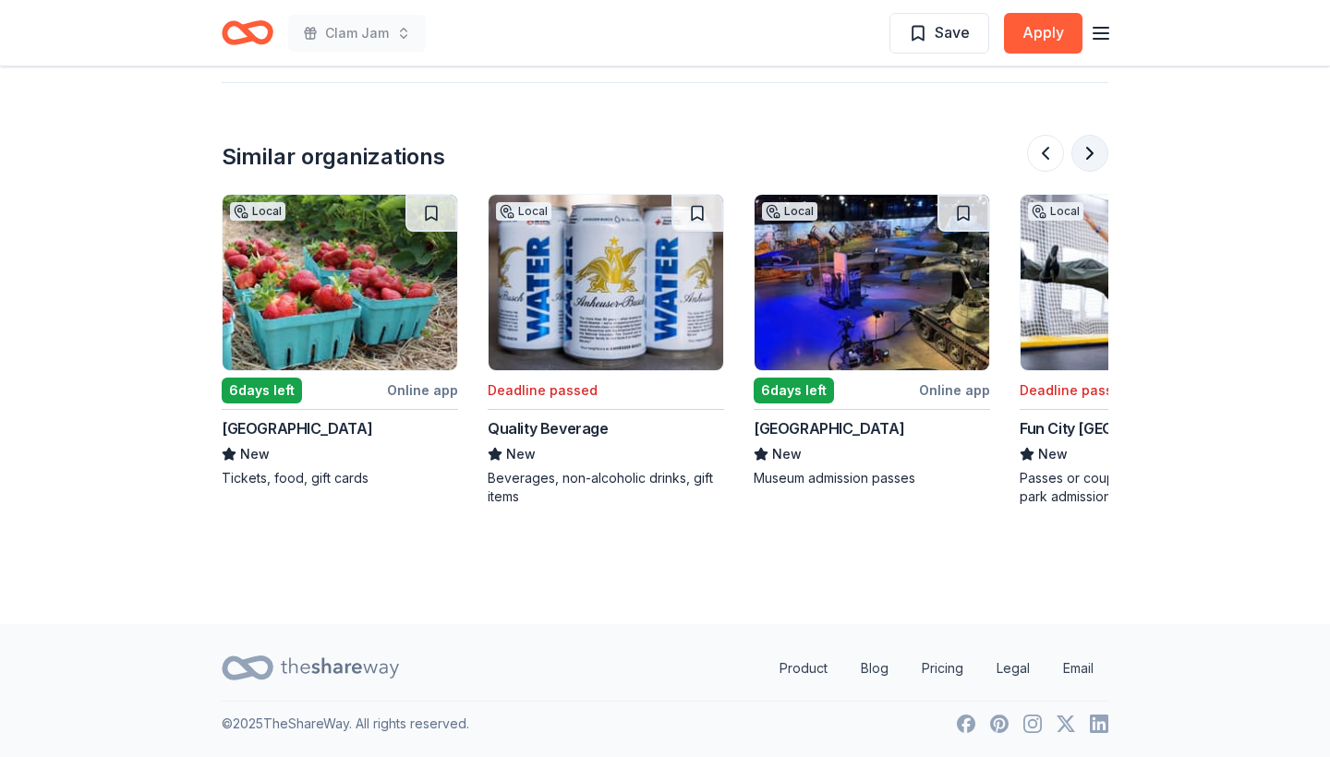
click at [1091, 151] on button at bounding box center [1089, 153] width 37 height 37
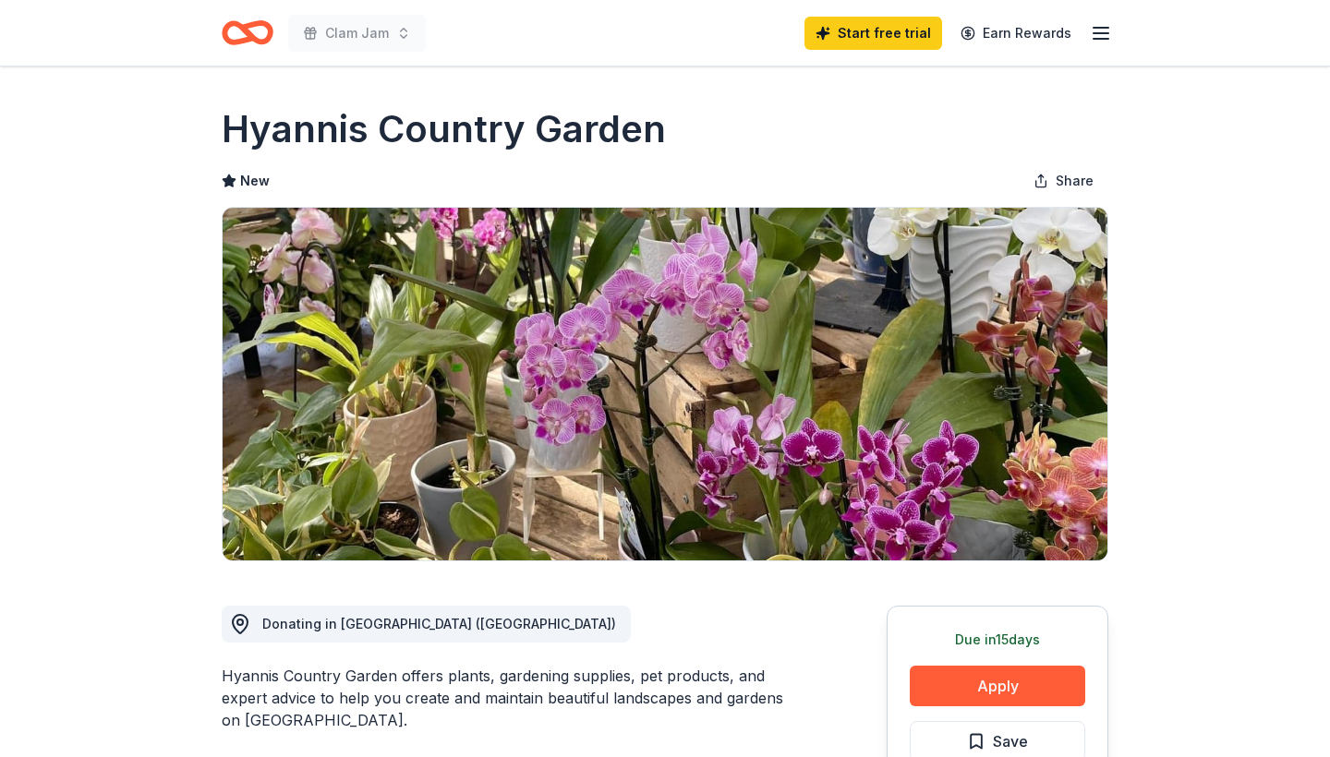
scroll to position [0, 0]
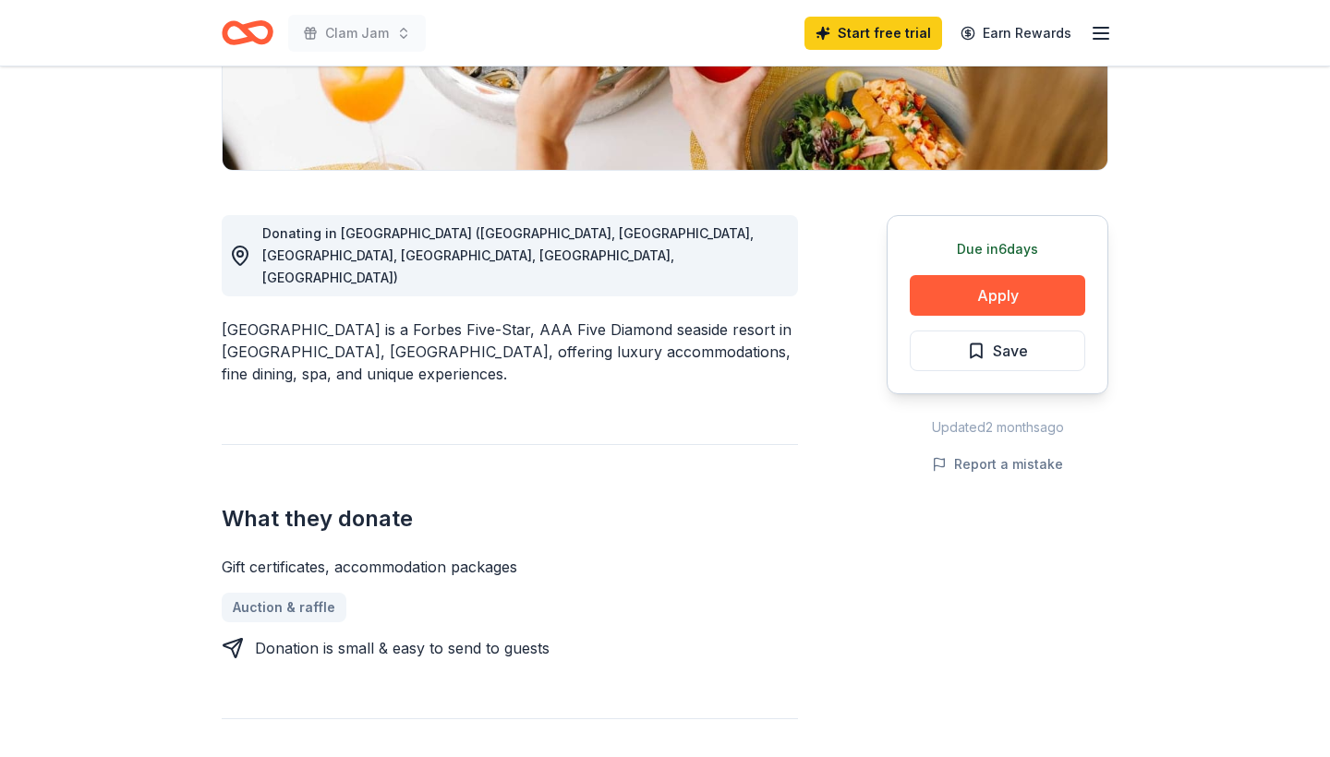
scroll to position [388, 0]
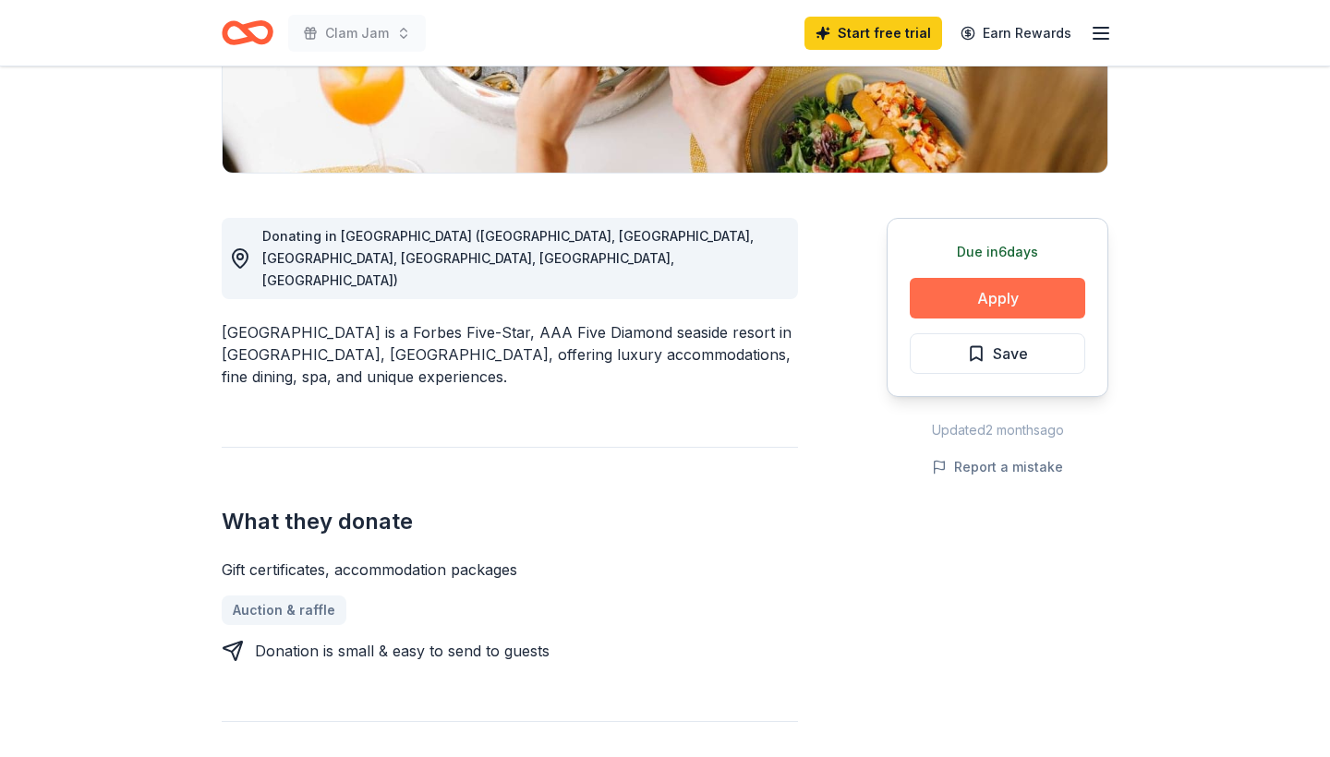
click at [1017, 296] on button "Apply" at bounding box center [997, 298] width 175 height 41
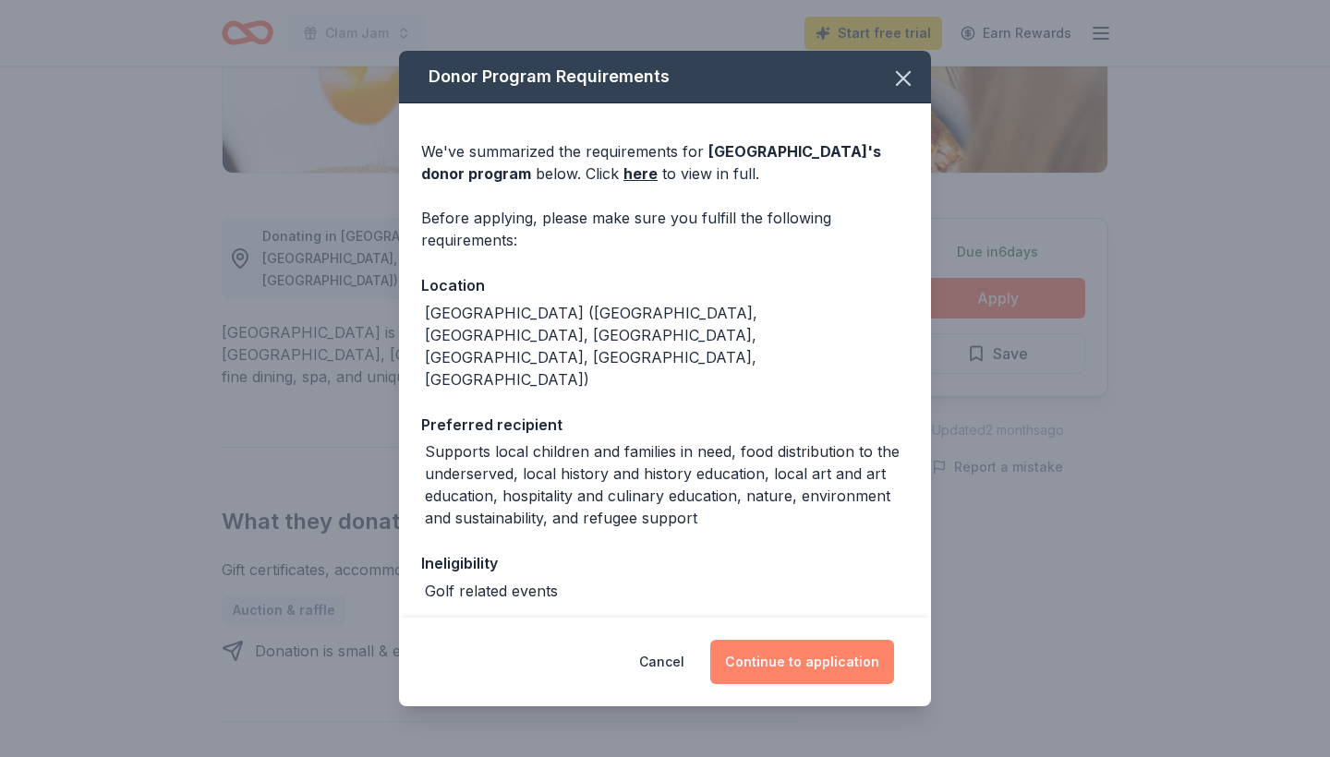
click at [792, 657] on button "Continue to application" at bounding box center [802, 662] width 184 height 44
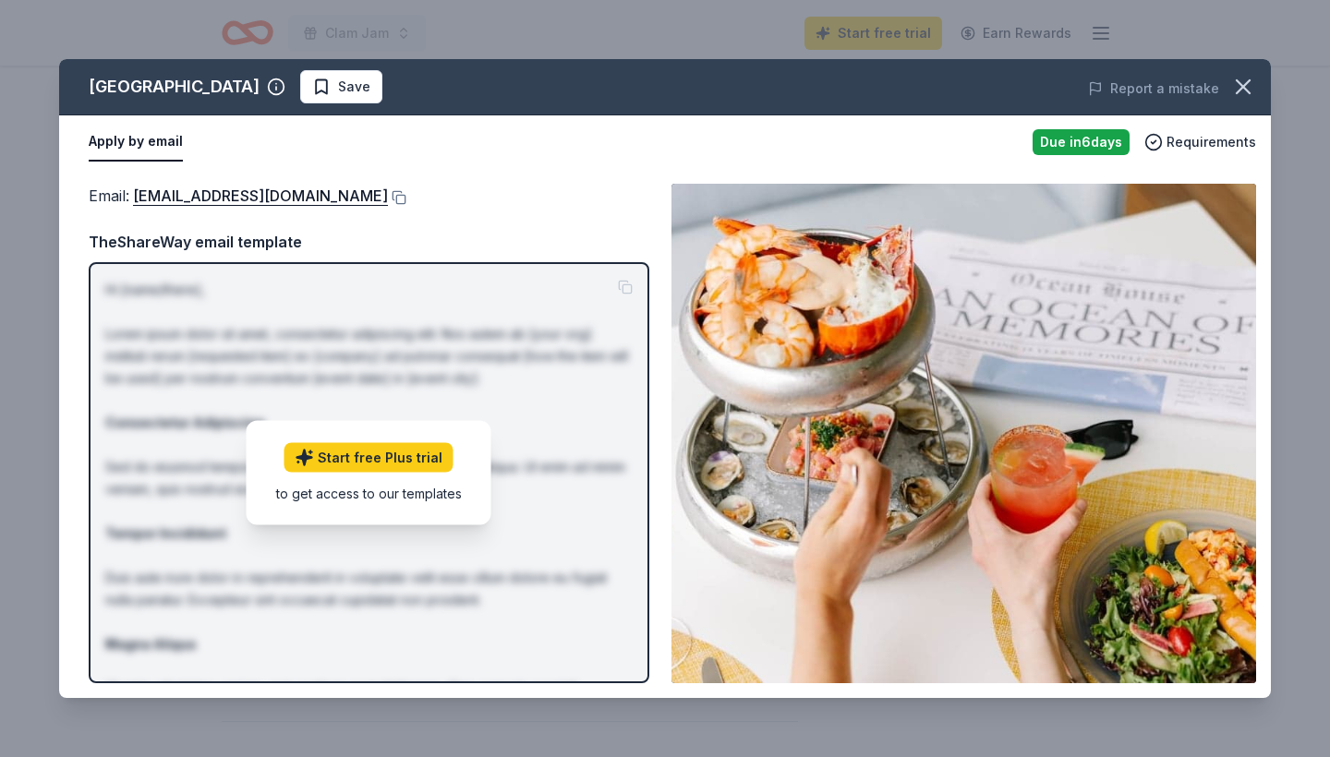
click at [136, 145] on button "Apply by email" at bounding box center [136, 142] width 94 height 39
click at [388, 199] on button at bounding box center [397, 197] width 18 height 15
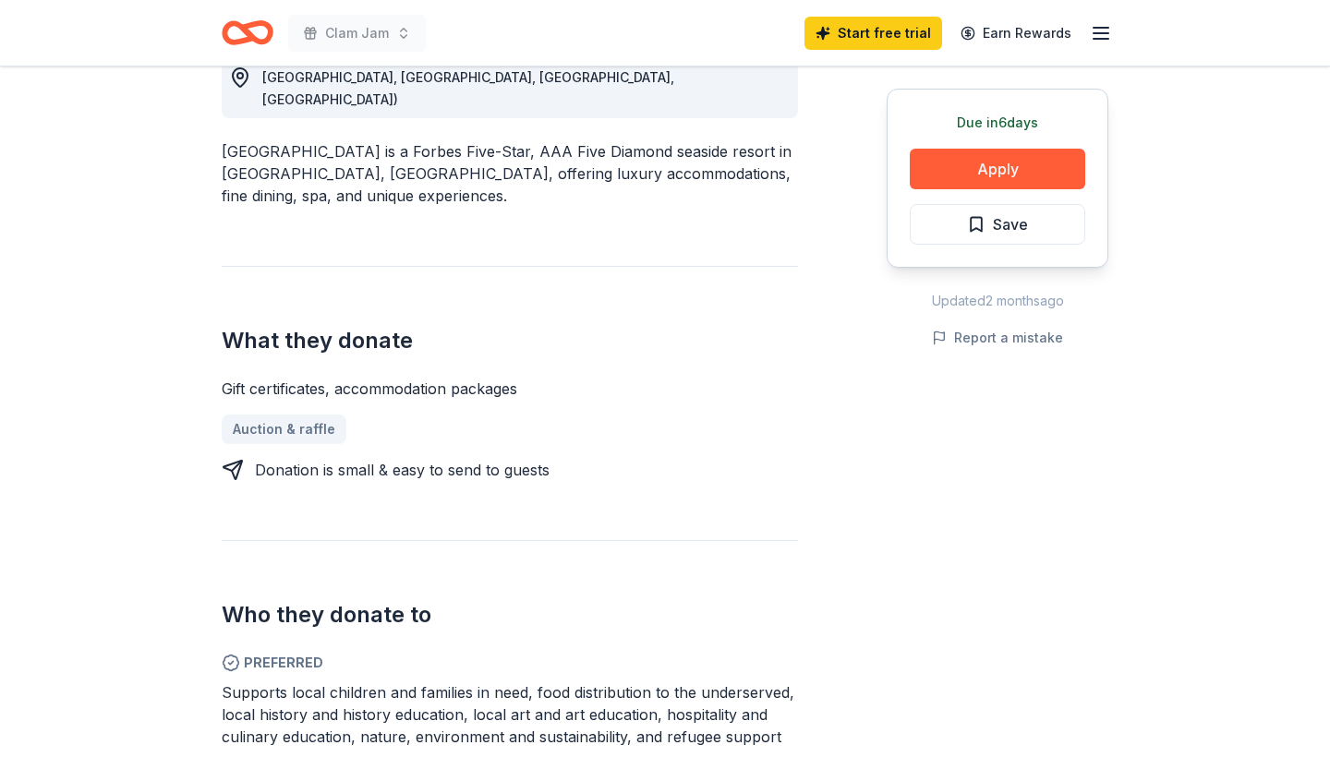
scroll to position [610, 0]
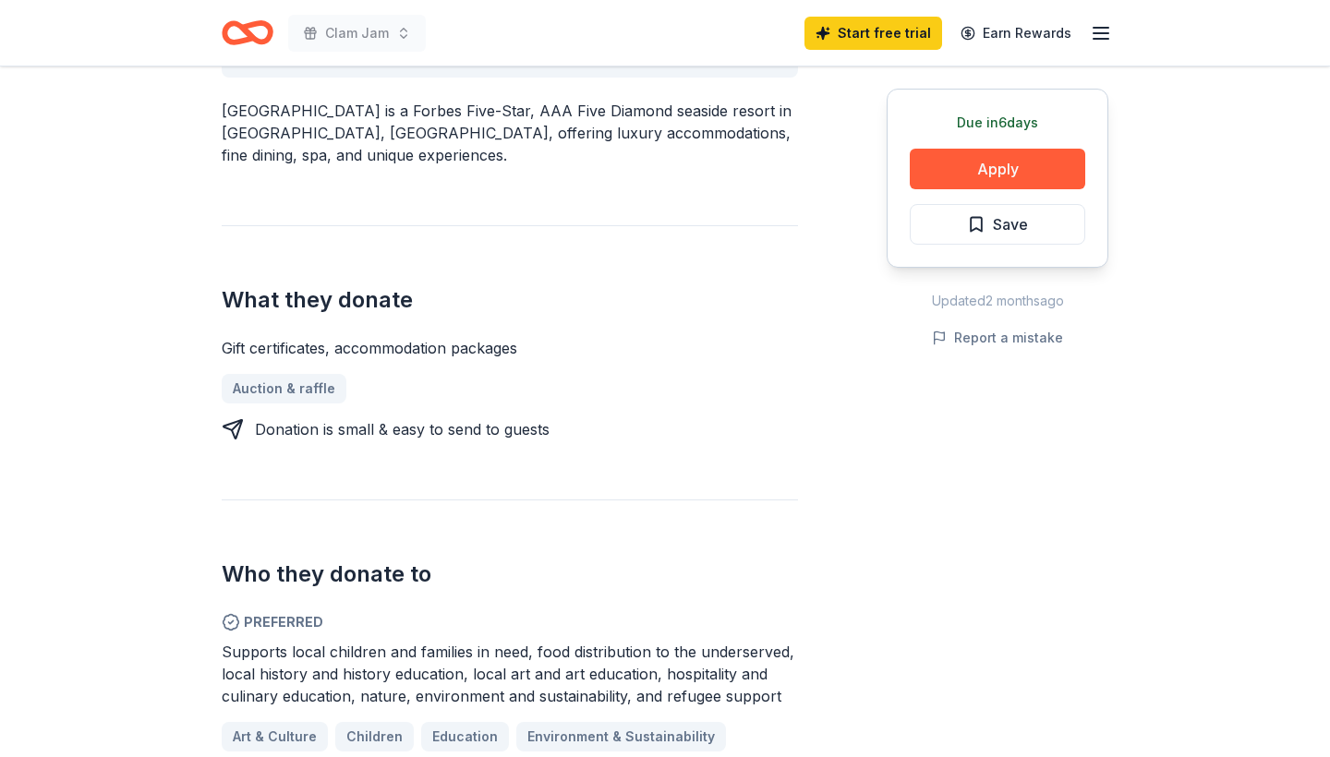
drag, startPoint x: 779, startPoint y: 624, endPoint x: 325, endPoint y: 612, distance: 453.7
click at [325, 641] on div "Supports local children and families in need, food distribution to the underser…" at bounding box center [510, 674] width 576 height 67
drag, startPoint x: 787, startPoint y: 629, endPoint x: 275, endPoint y: 584, distance: 513.7
click at [275, 641] on div "Supports local children and families in need, food distribution to the underser…" at bounding box center [510, 674] width 576 height 67
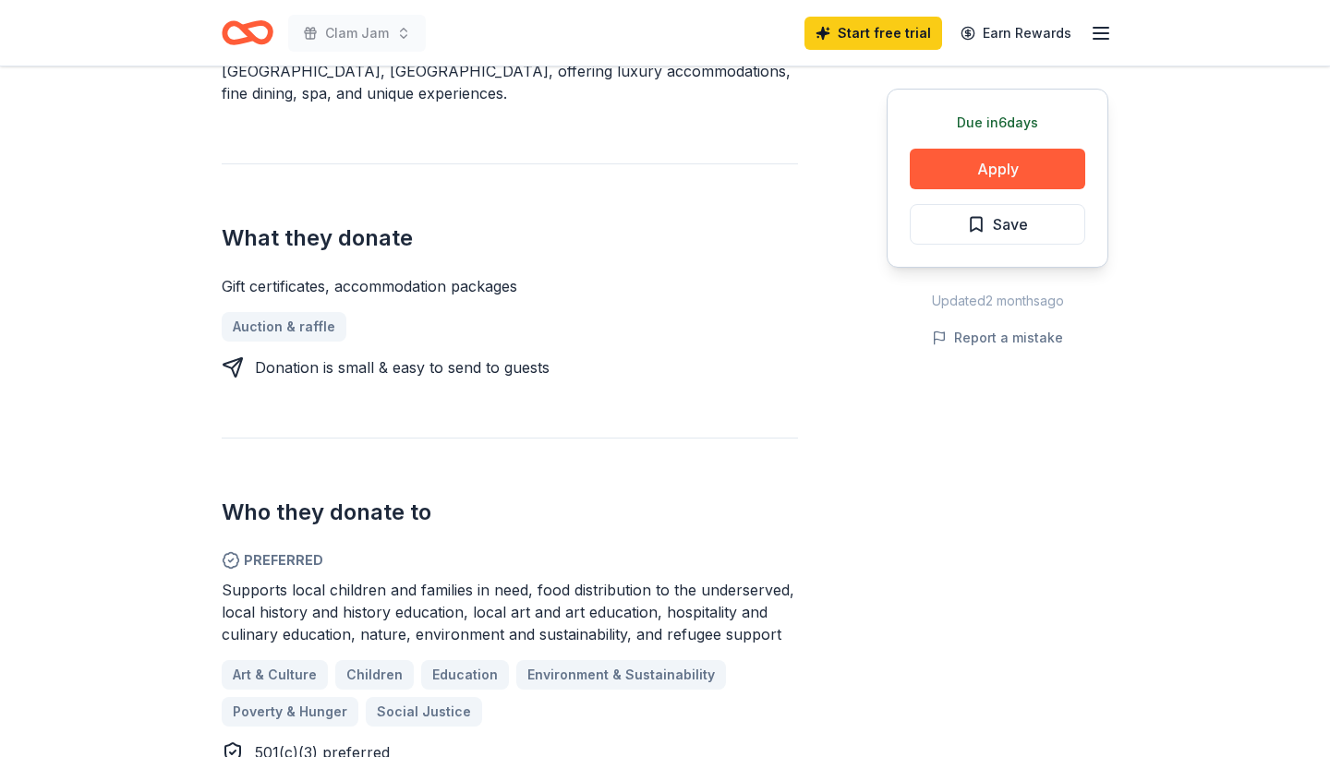
scroll to position [820, 0]
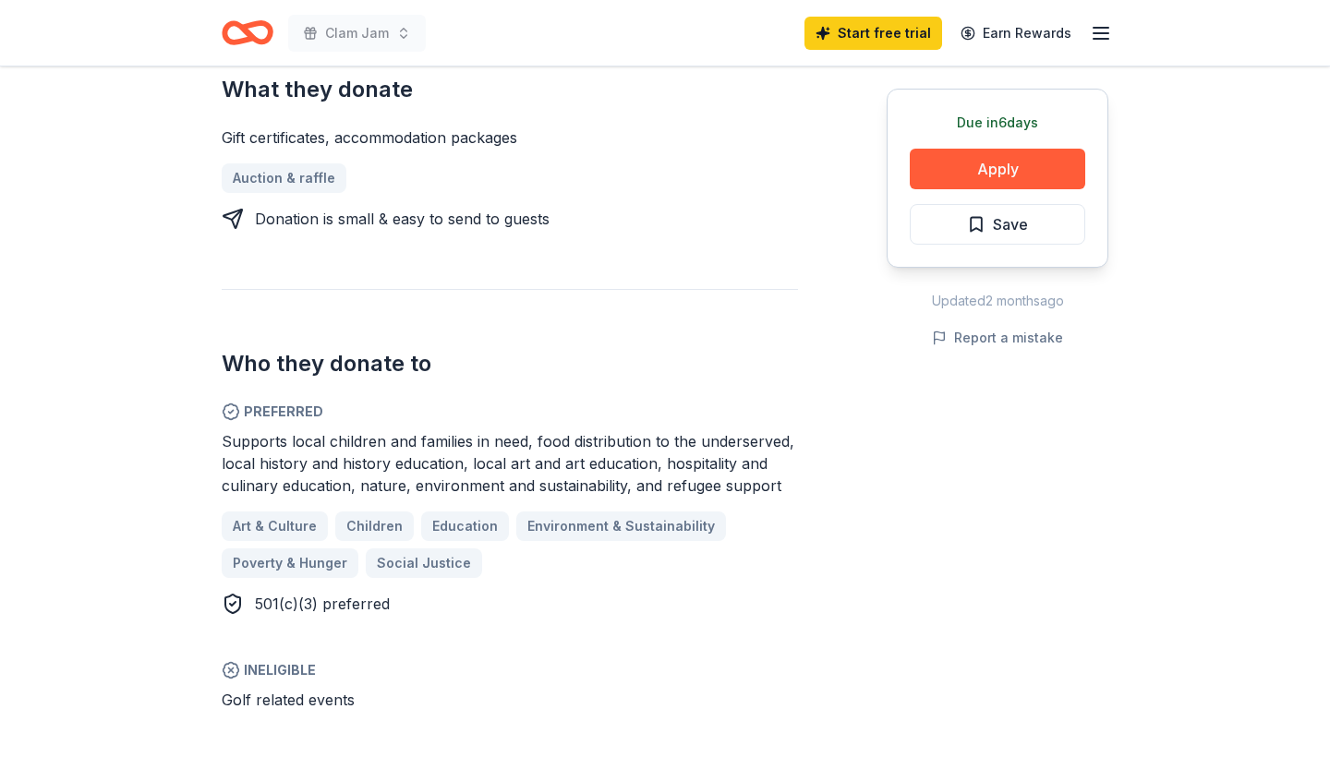
drag, startPoint x: 220, startPoint y: 370, endPoint x: 612, endPoint y: 427, distance: 396.6
click at [616, 427] on div "[GEOGRAPHIC_DATA] New Share Donating in [GEOGRAPHIC_DATA] ([GEOGRAPHIC_DATA], […" at bounding box center [665, 511] width 946 height 2530
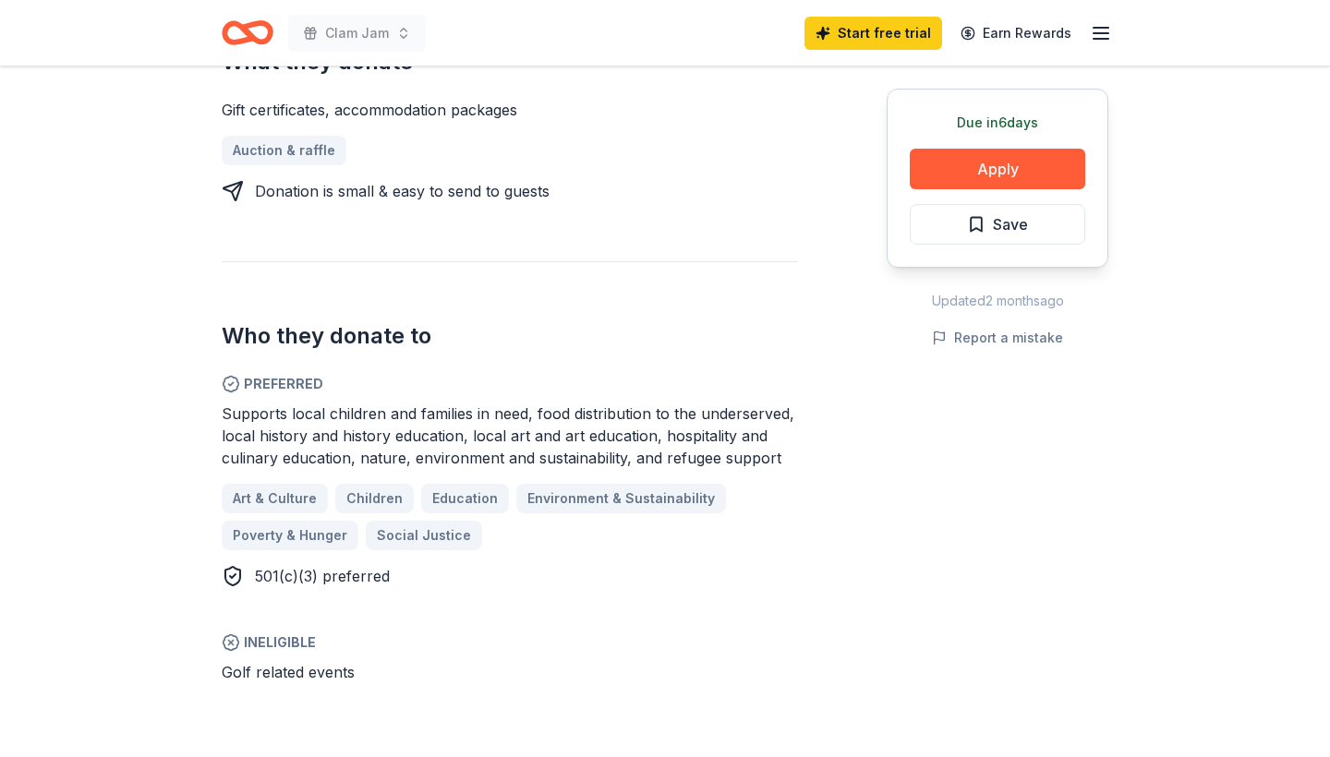
scroll to position [851, 0]
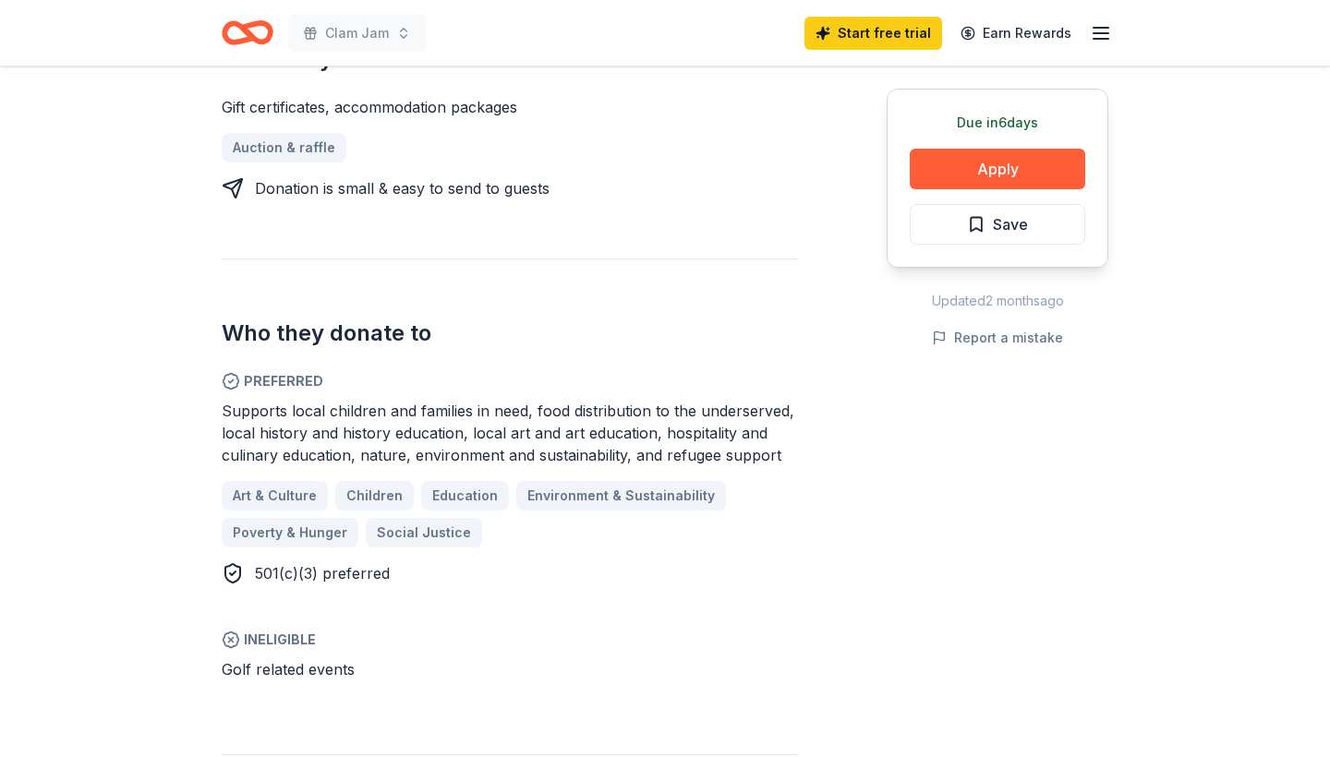
drag, startPoint x: 224, startPoint y: 344, endPoint x: 666, endPoint y: 380, distance: 443.0
click at [667, 402] on span "Supports local children and families in need, food distribution to the underser…" at bounding box center [508, 433] width 573 height 63
drag, startPoint x: 785, startPoint y: 390, endPoint x: 180, endPoint y: 363, distance: 605.6
click at [180, 363] on div "Due in 6 days Share Ocean House New Share Donating in New England (CT, MA, ME, …" at bounding box center [665, 481] width 1330 height 2530
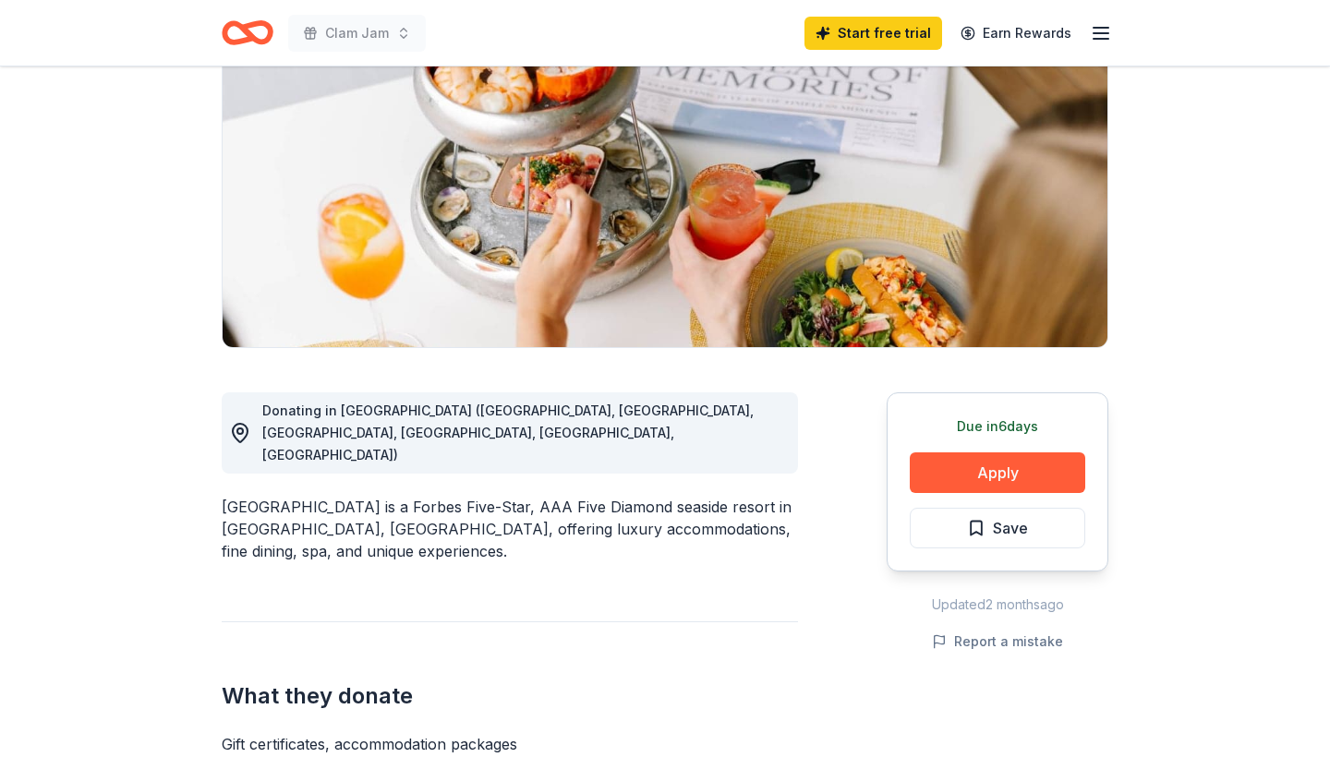
scroll to position [236, 0]
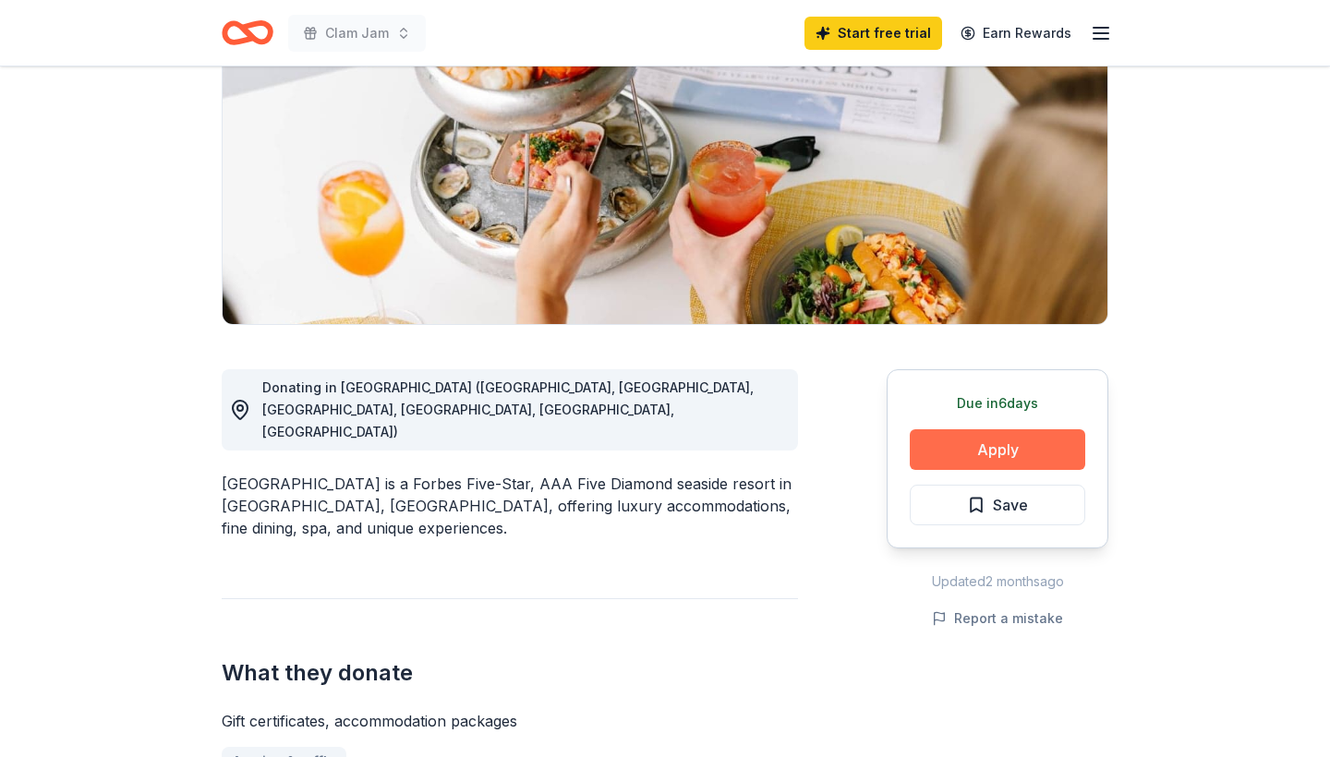
click at [945, 453] on button "Apply" at bounding box center [997, 449] width 175 height 41
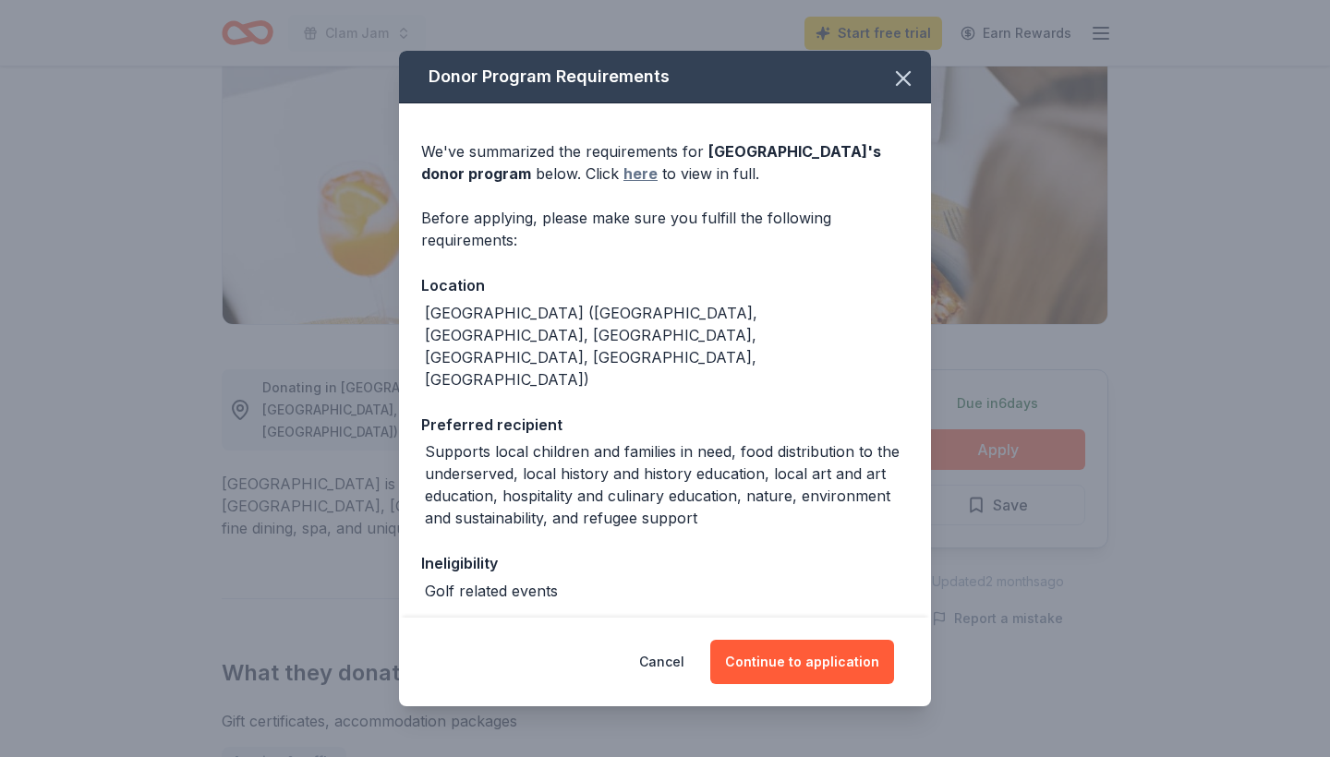
click at [623, 175] on link "here" at bounding box center [640, 174] width 34 height 22
click at [906, 79] on icon "button" at bounding box center [903, 79] width 26 height 26
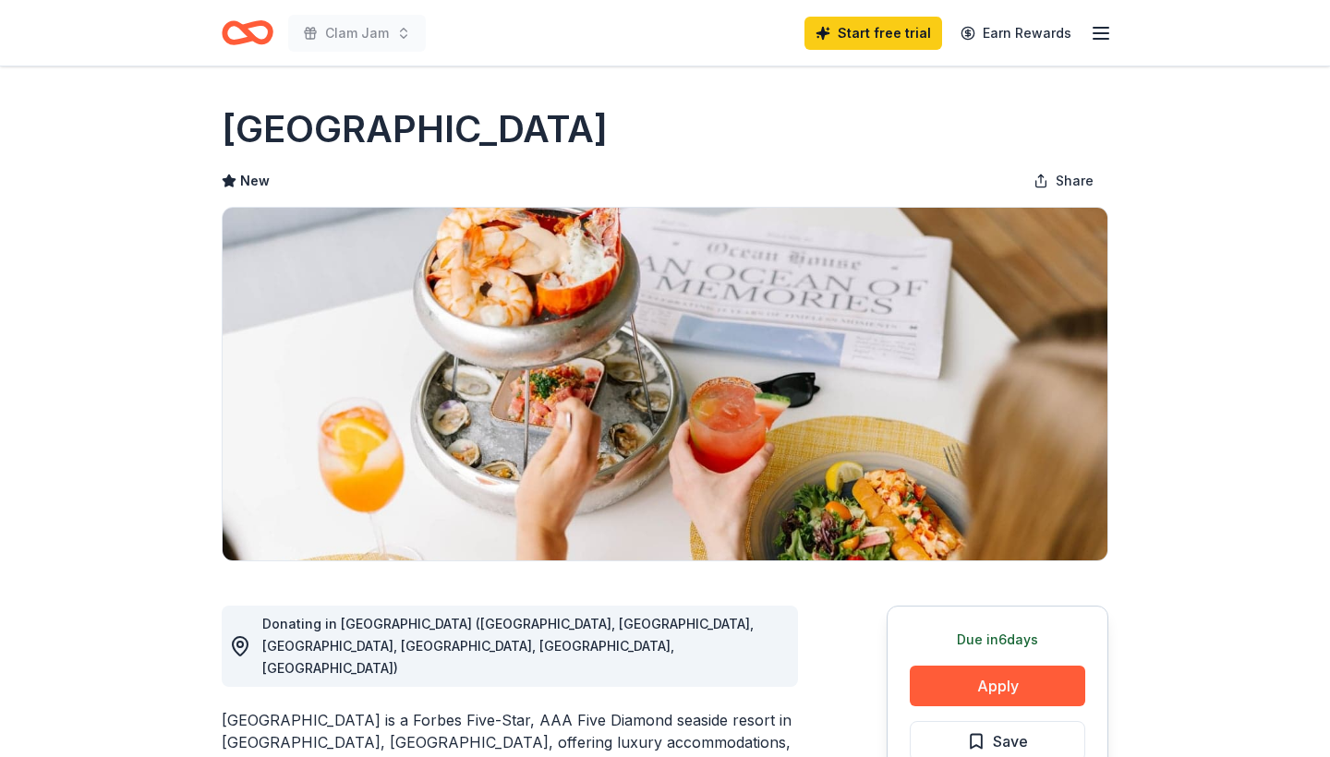
scroll to position [0, 0]
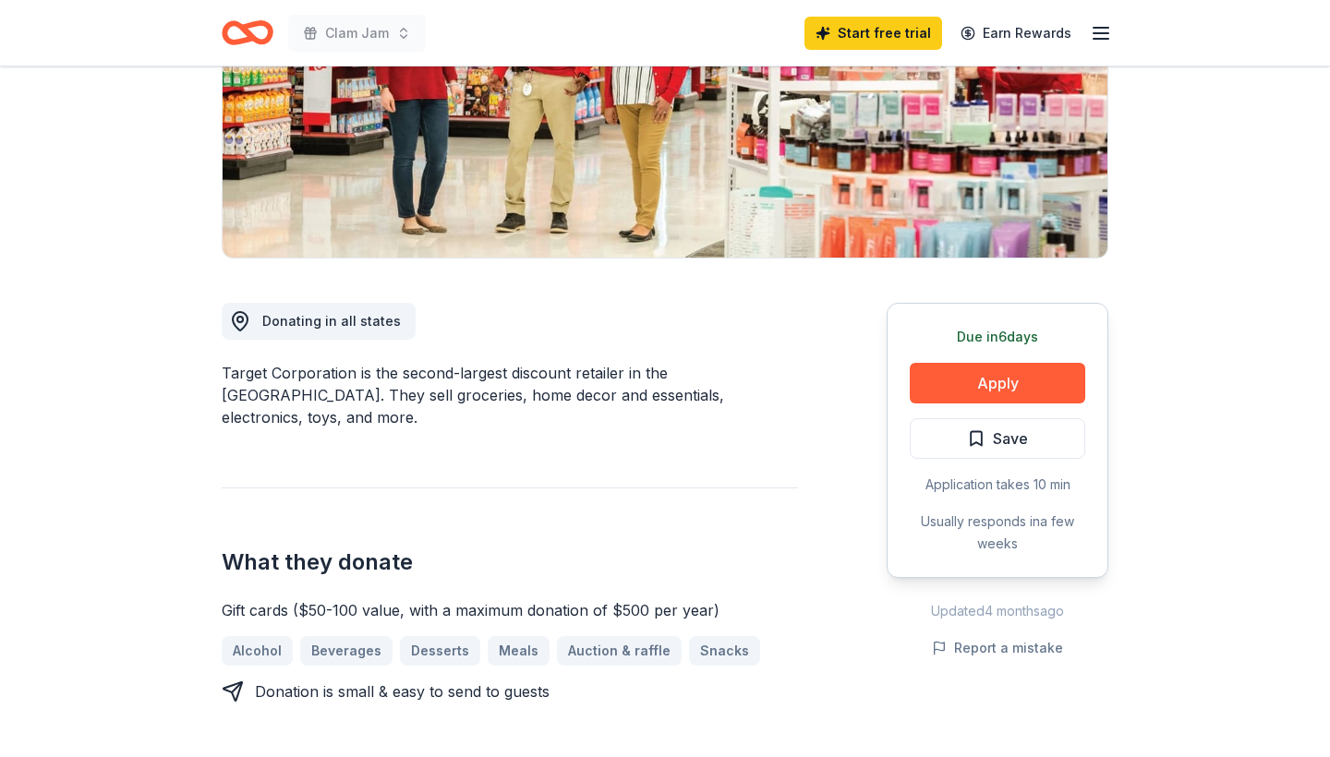
scroll to position [301, 0]
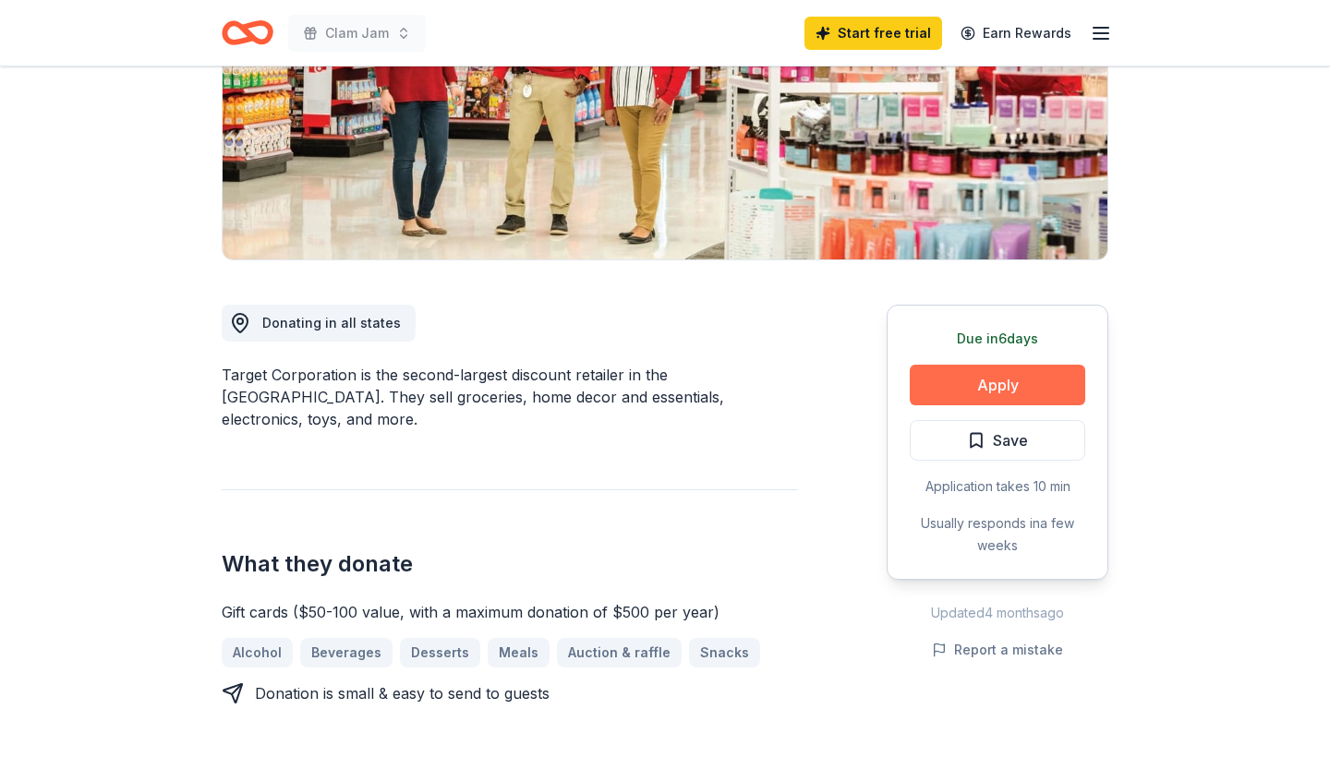
click at [1017, 373] on button "Apply" at bounding box center [997, 385] width 175 height 41
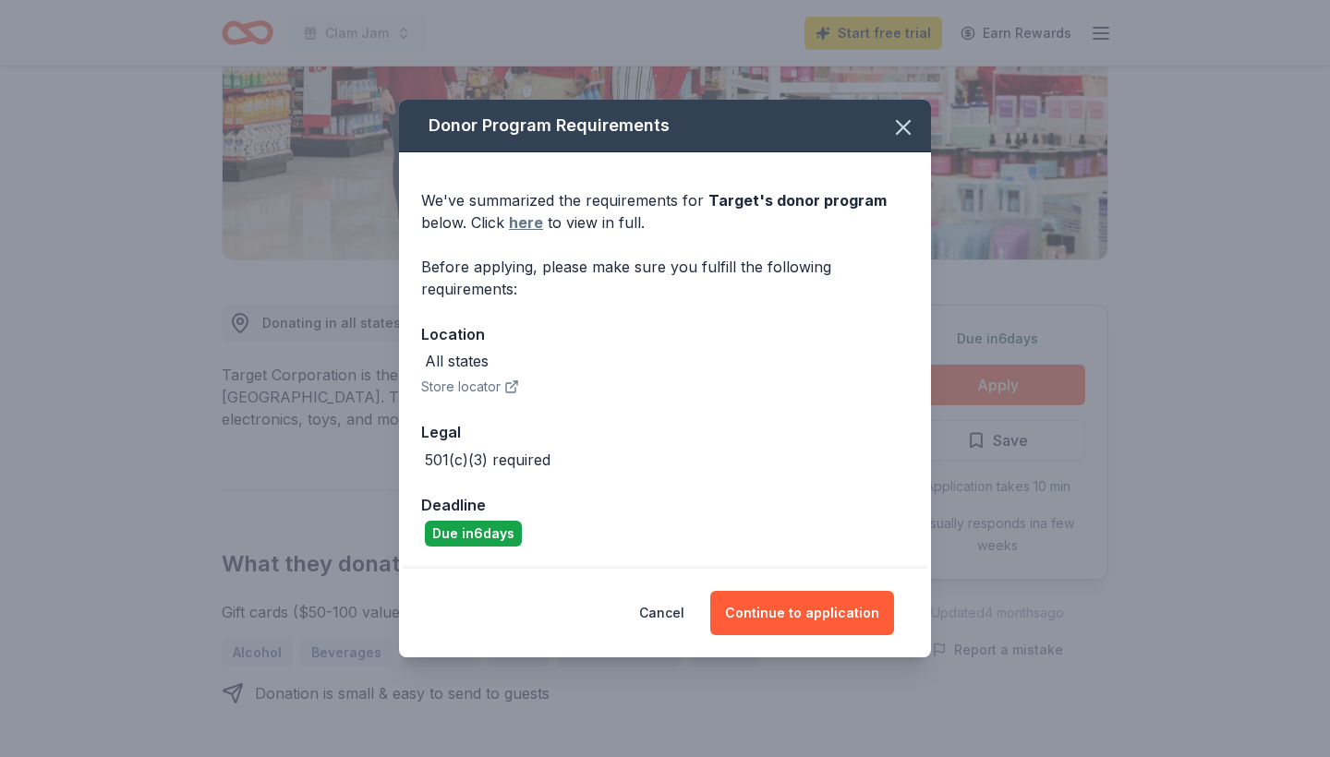
click at [524, 224] on link "here" at bounding box center [526, 223] width 34 height 22
click at [909, 128] on icon "button" at bounding box center [903, 128] width 26 height 26
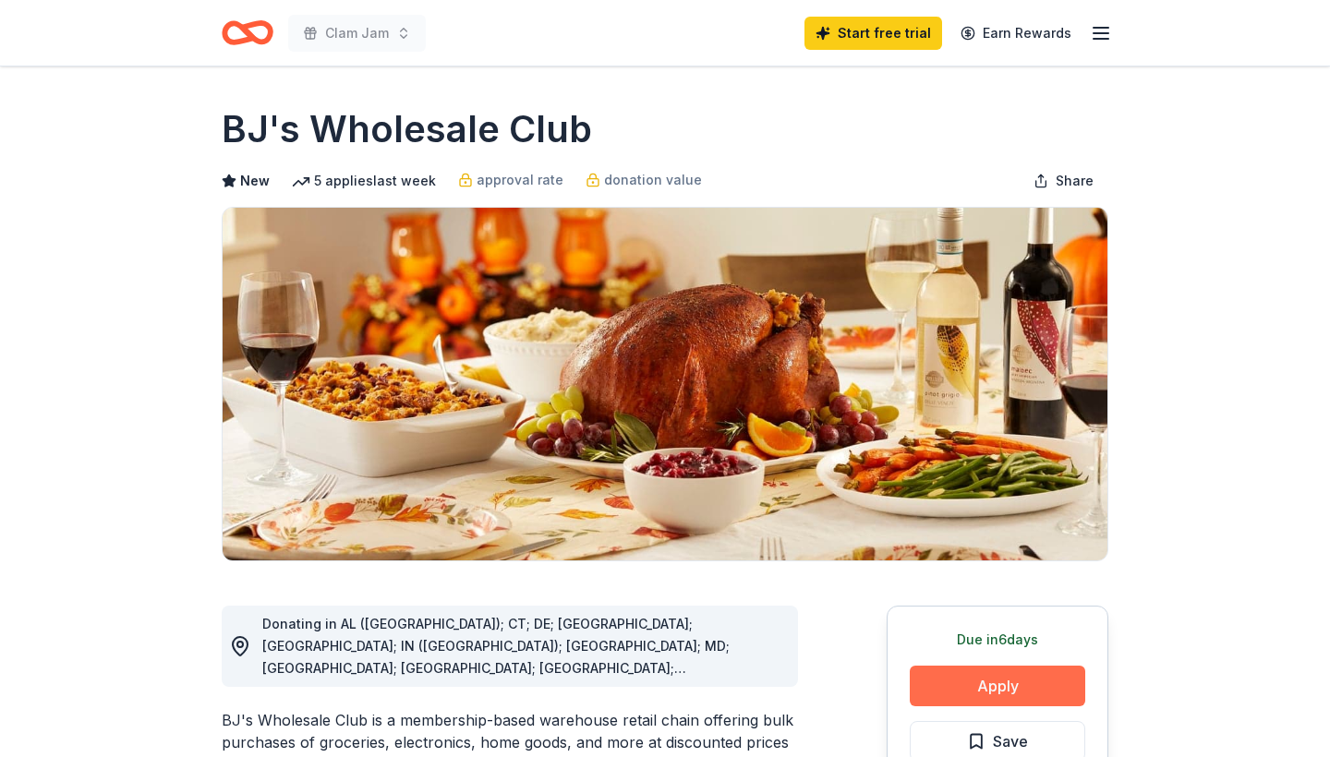
click at [1025, 683] on button "Apply" at bounding box center [997, 686] width 175 height 41
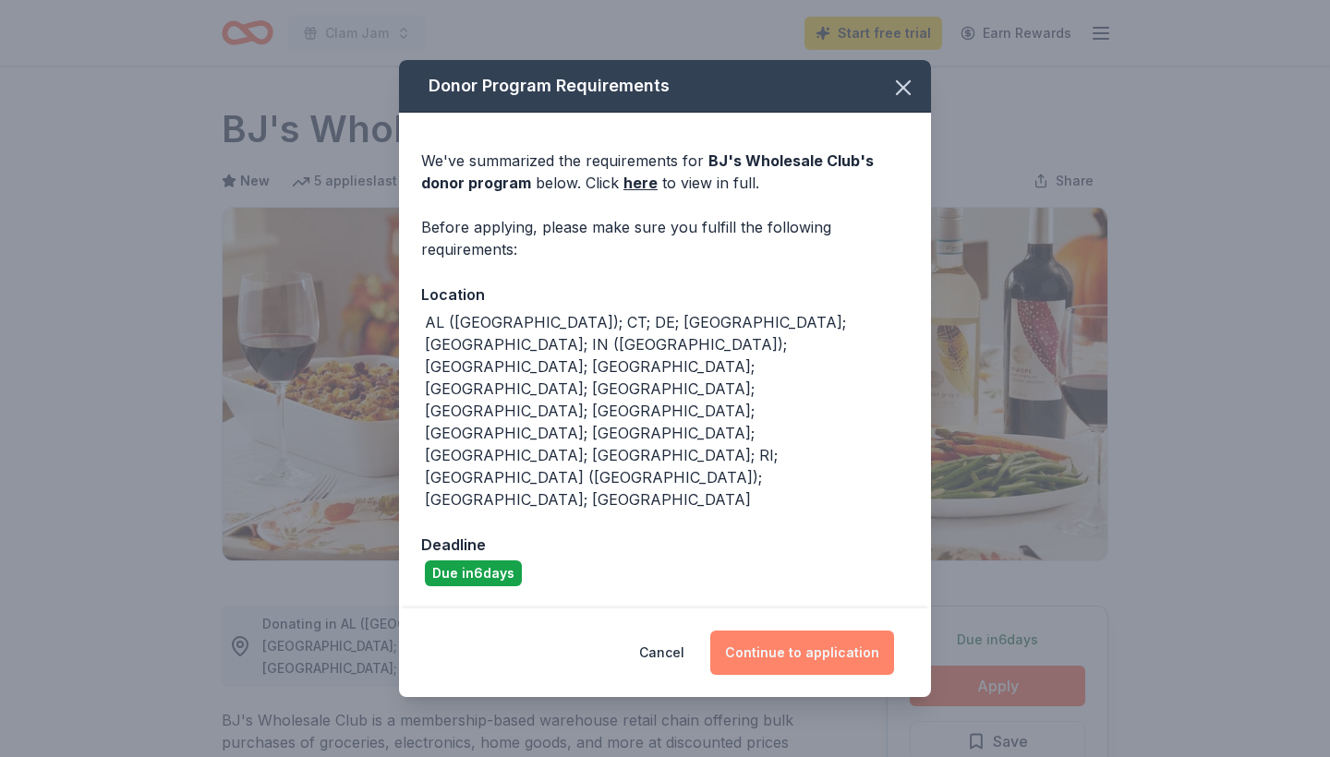
click at [804, 631] on button "Continue to application" at bounding box center [802, 653] width 184 height 44
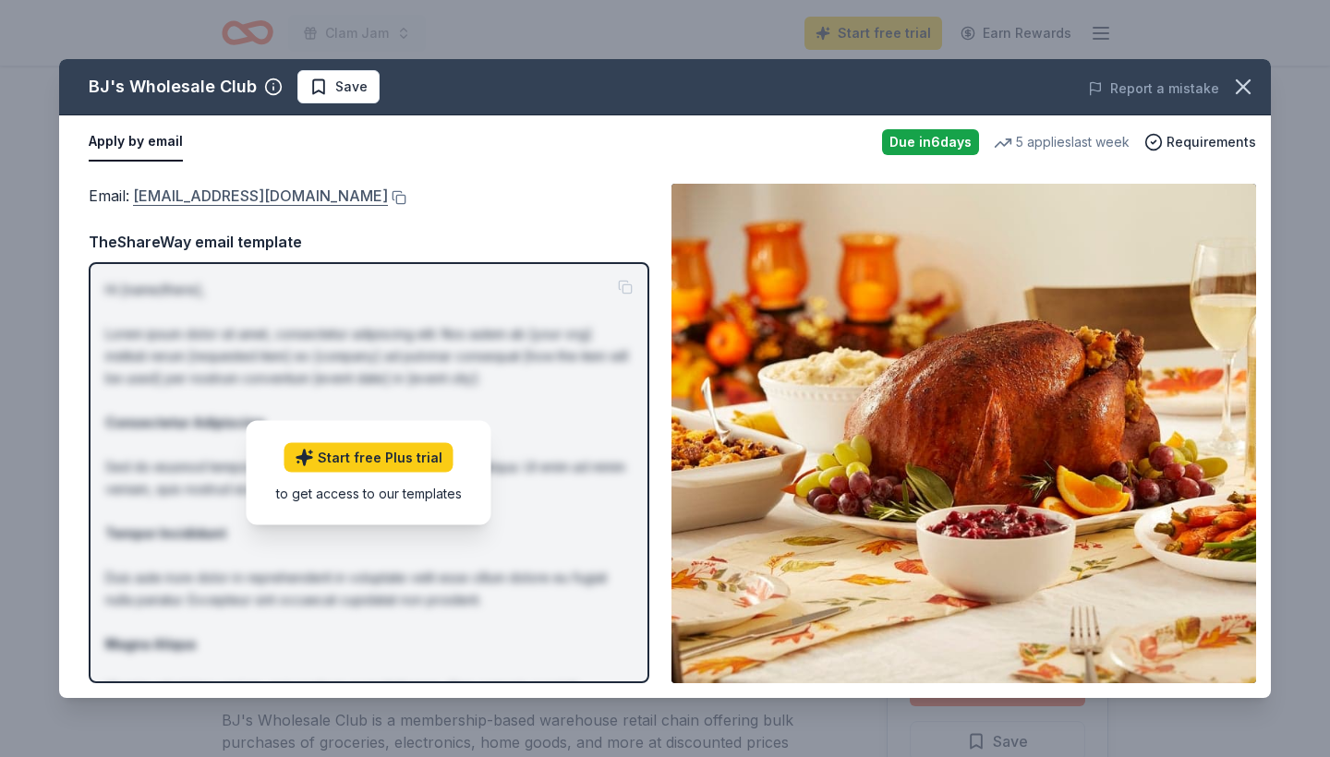
click at [252, 199] on link "community@bjs.com" at bounding box center [260, 196] width 255 height 24
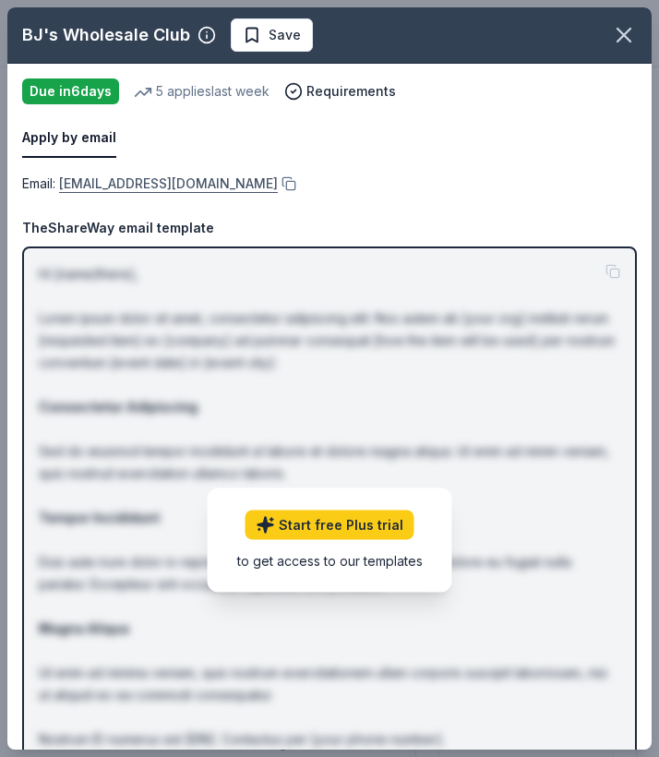
click at [116, 183] on link "community@bjs.com" at bounding box center [168, 184] width 219 height 22
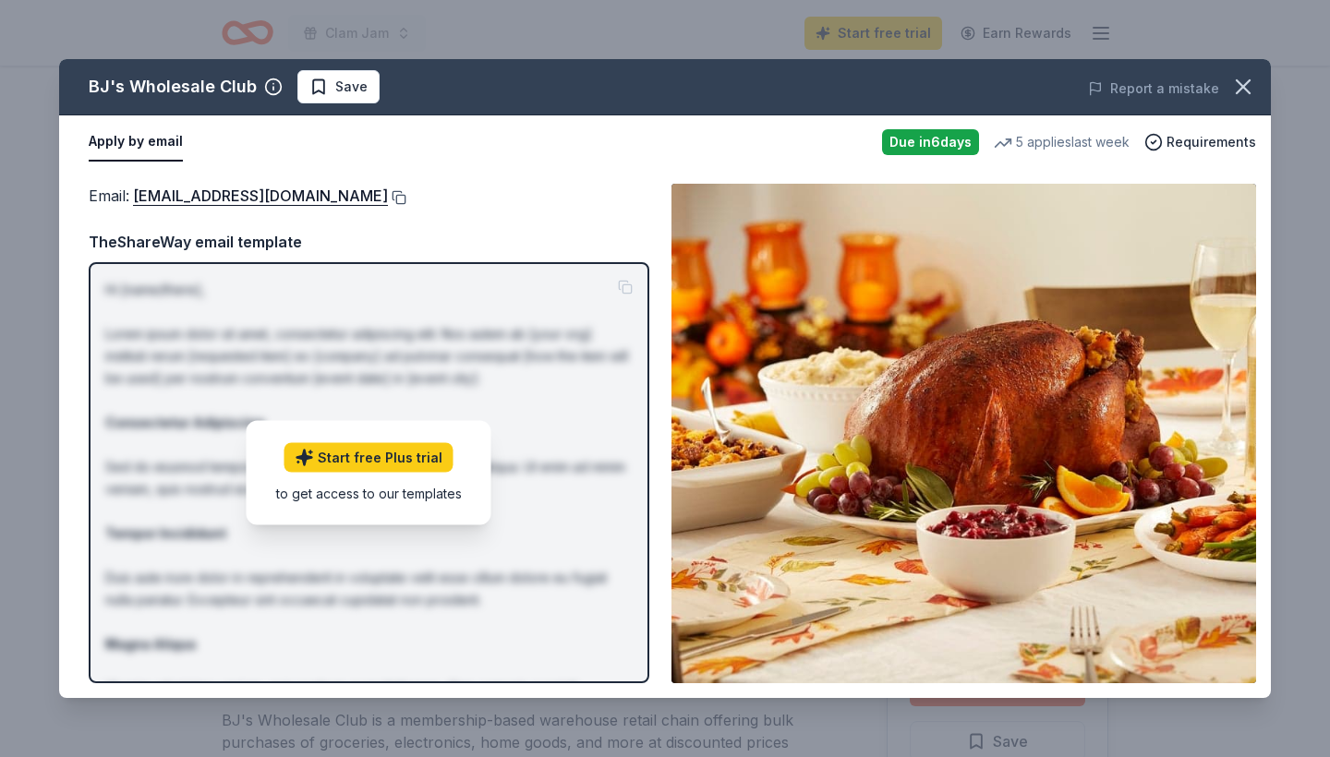
click at [388, 198] on button at bounding box center [397, 197] width 18 height 15
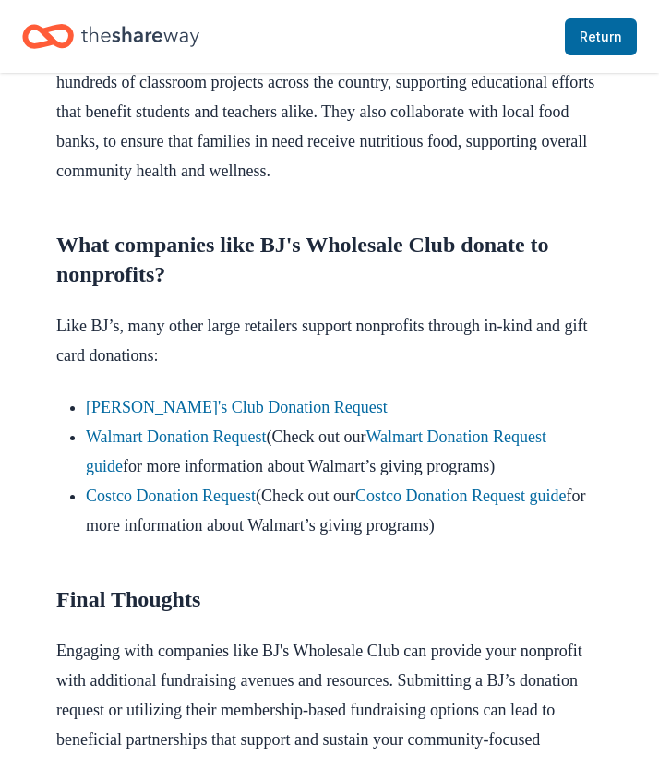
scroll to position [1479, 0]
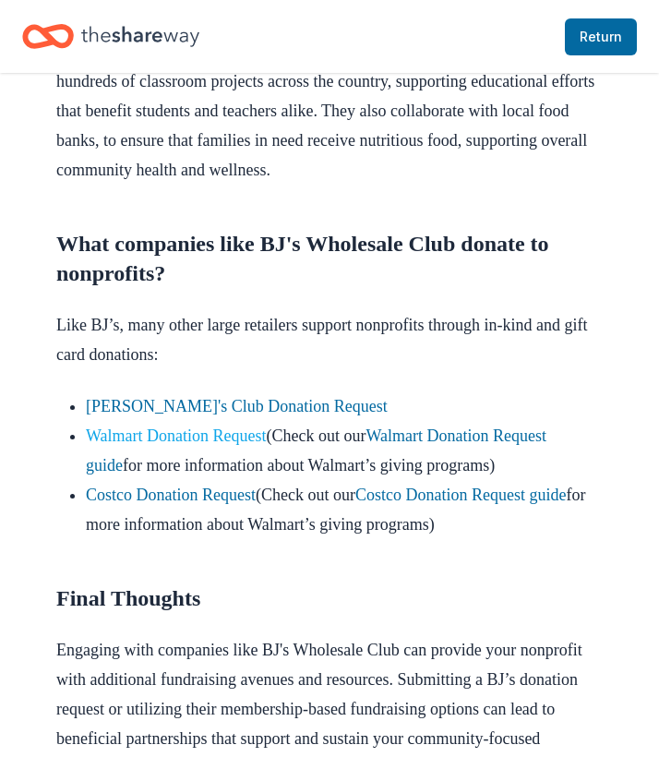
click at [251, 445] on link "Walmart Donation Request" at bounding box center [176, 436] width 181 height 18
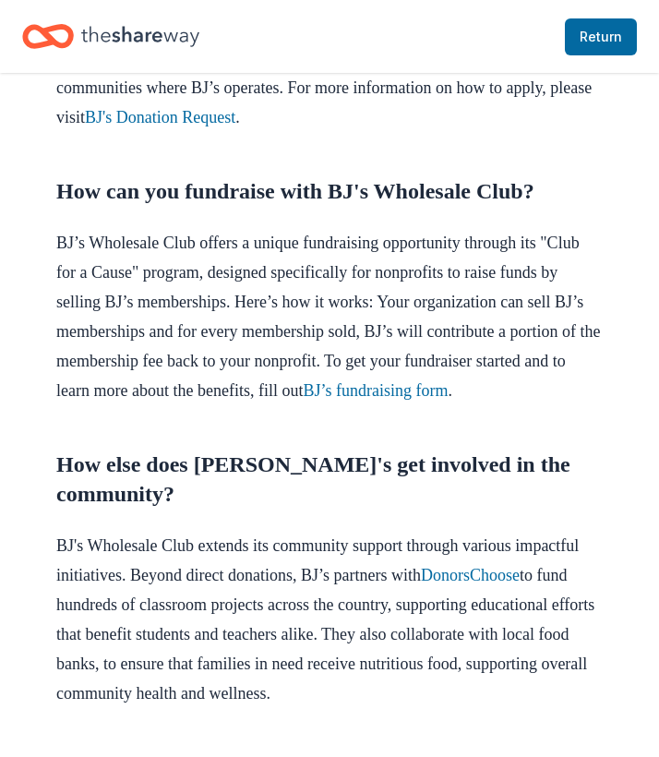
scroll to position [327, 0]
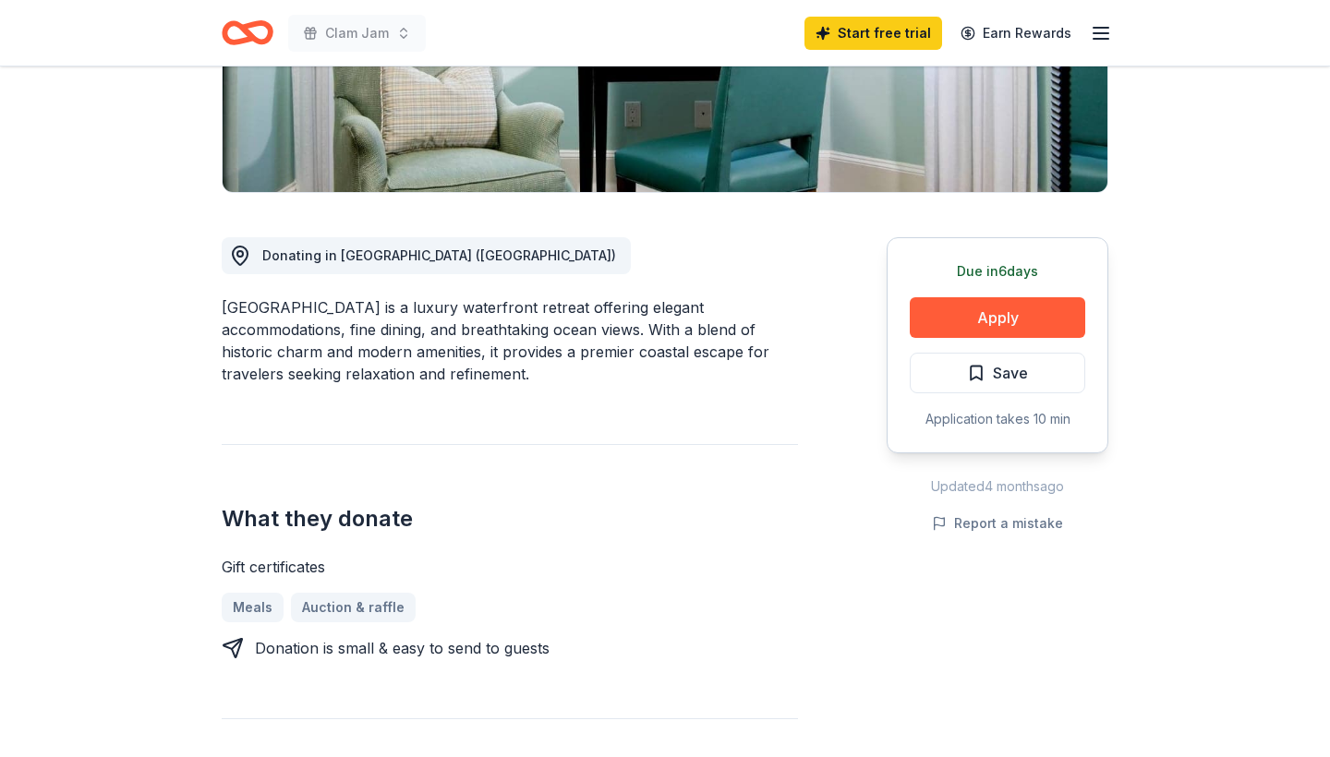
scroll to position [358, 0]
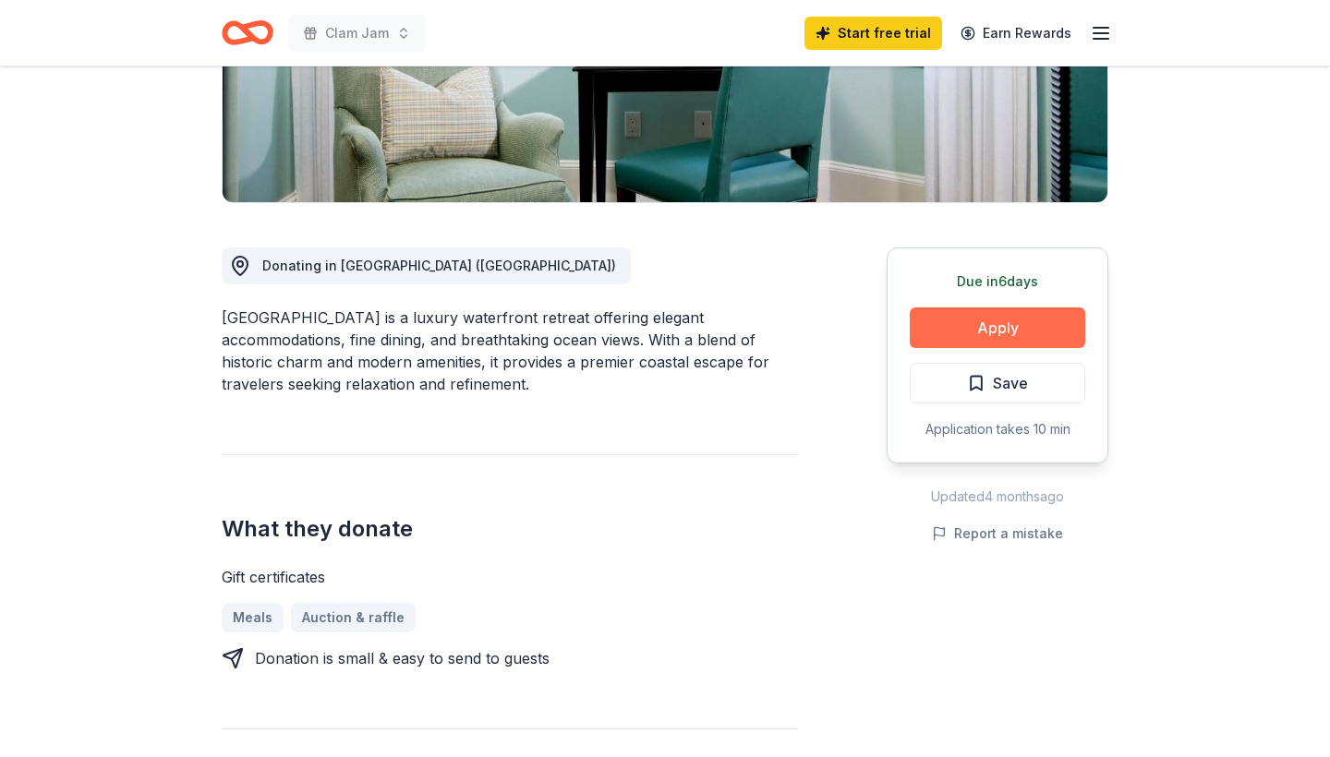
click at [972, 335] on button "Apply" at bounding box center [997, 328] width 175 height 41
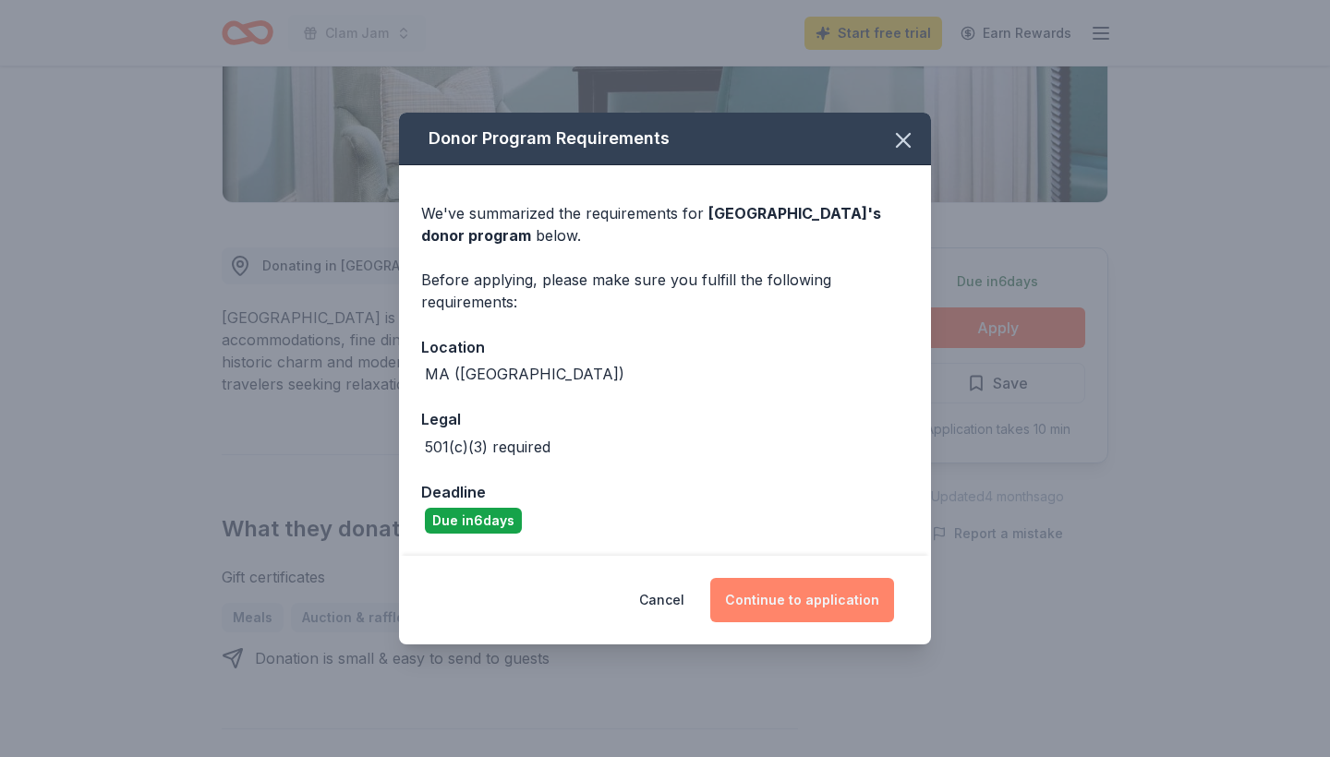
click at [805, 593] on button "Continue to application" at bounding box center [802, 600] width 184 height 44
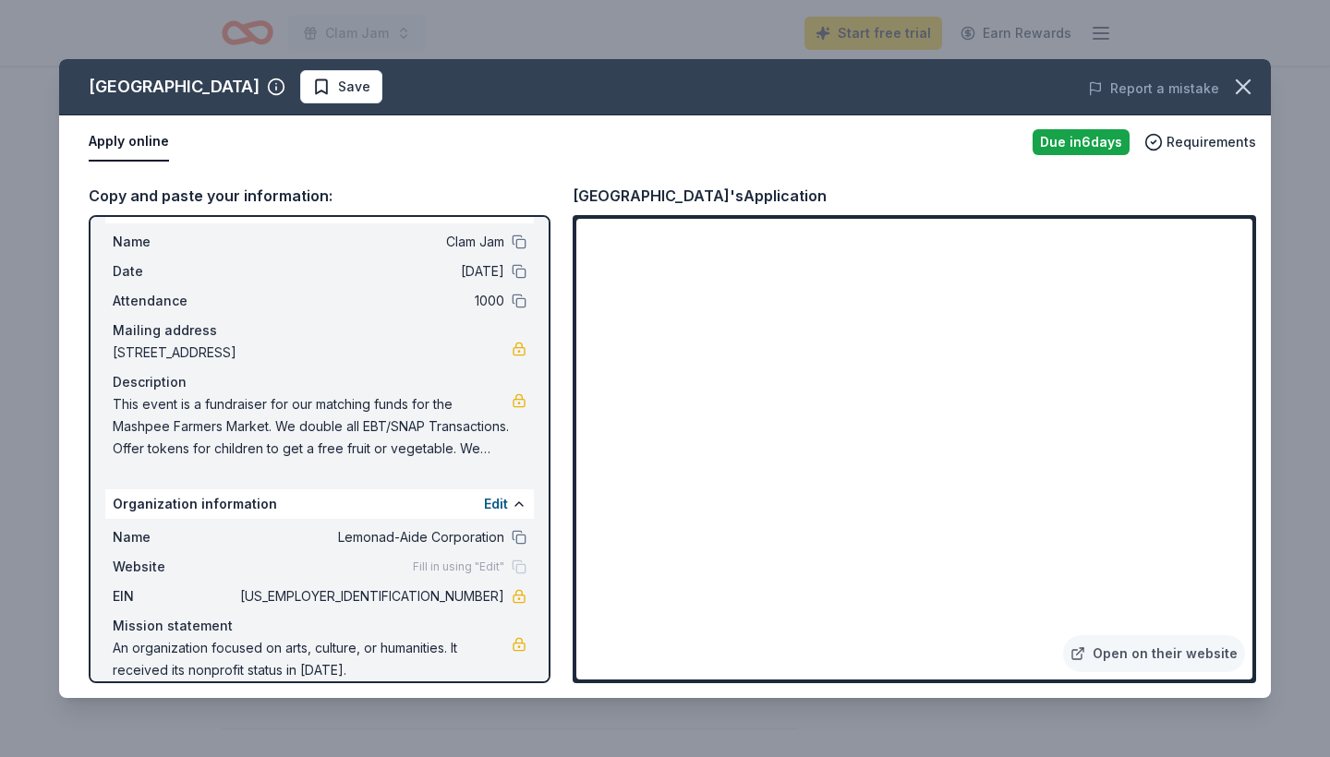
scroll to position [42, 0]
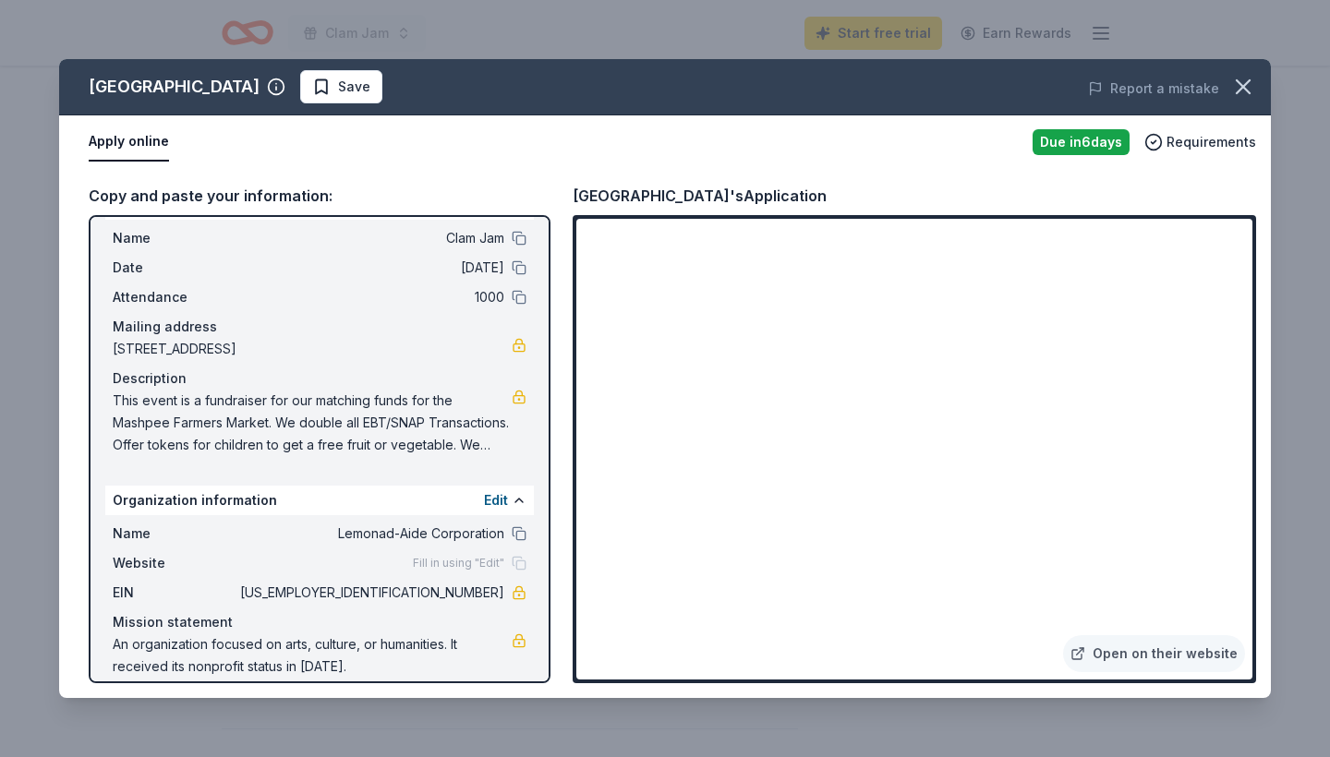
click at [422, 442] on span "This event is a fundraiser for our matching funds for the Mashpee Farmers Marke…" at bounding box center [312, 423] width 399 height 67
